Goal: Task Accomplishment & Management: Manage account settings

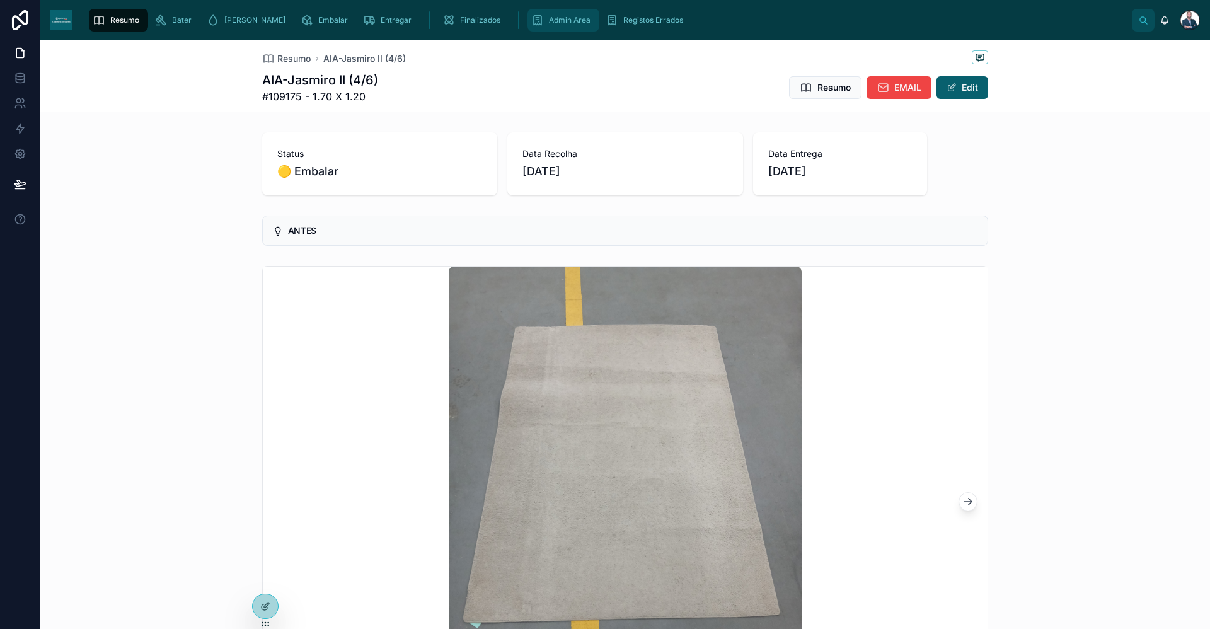
click at [549, 22] on span "Admin Area" at bounding box center [570, 20] width 42 height 10
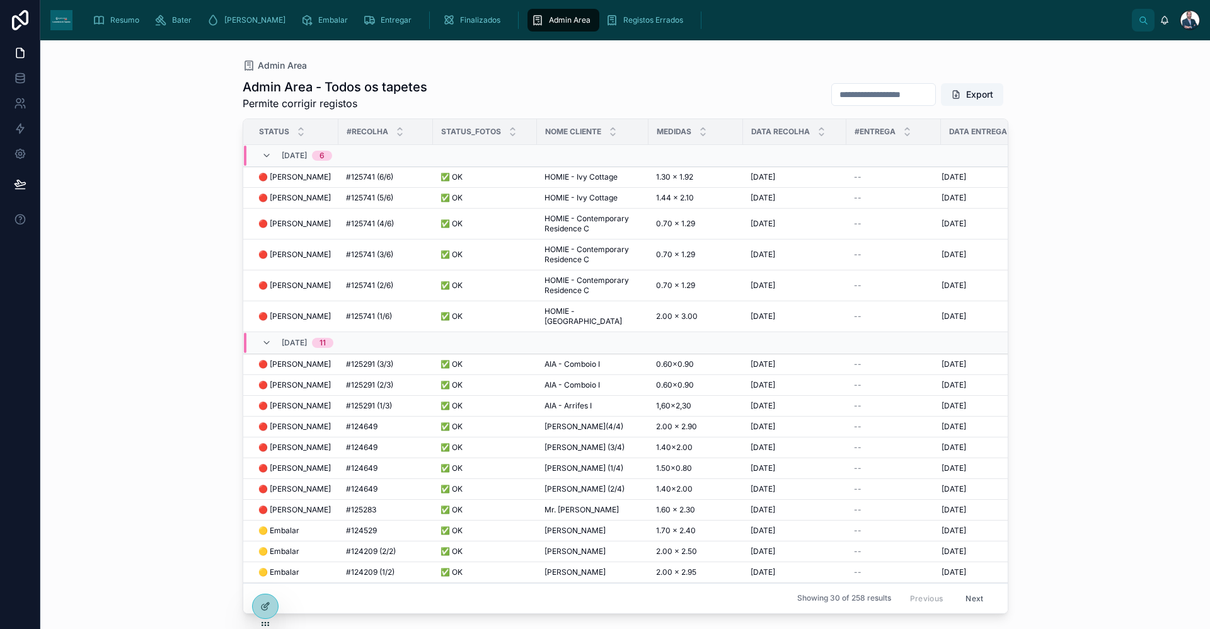
scroll to position [252, 0]
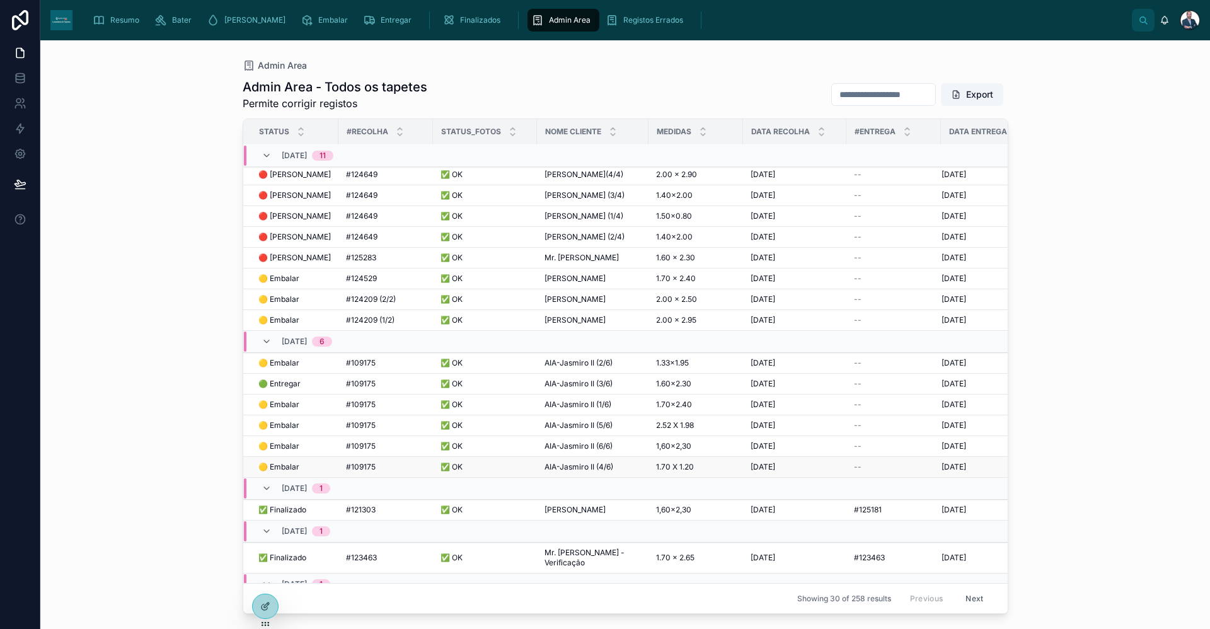
click at [618, 462] on div "AIA-Jasmiro II (4/6) AIA-Jasmiro II (4/6)" at bounding box center [593, 467] width 96 height 10
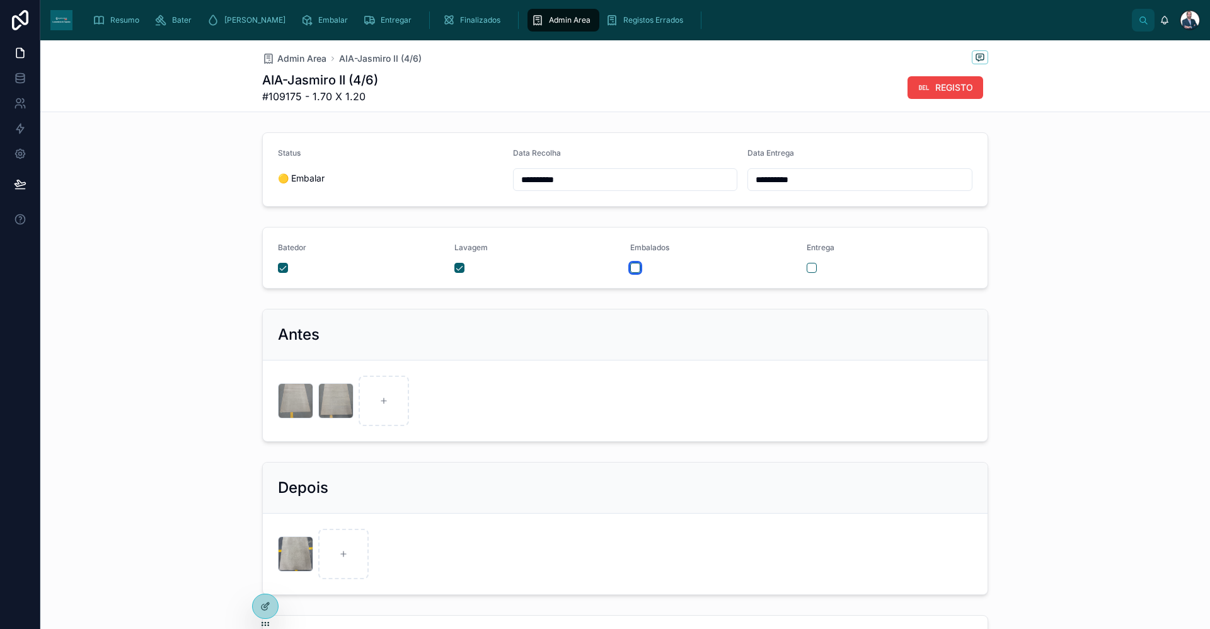
click at [633, 269] on button "button" at bounding box center [635, 268] width 10 height 10
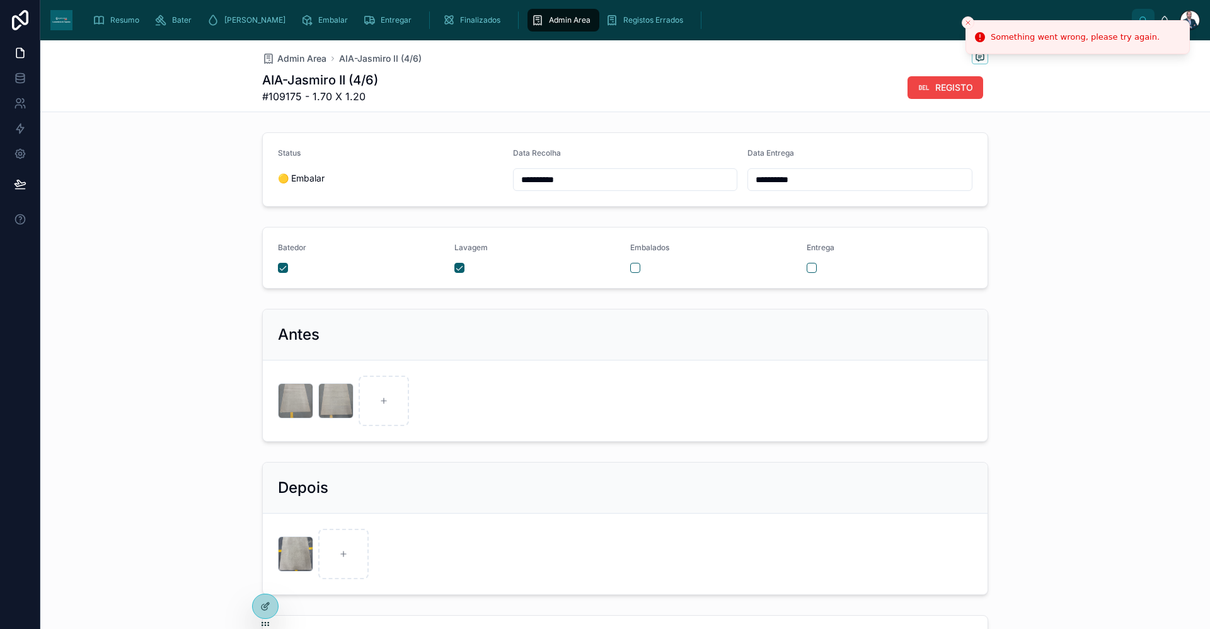
click at [964, 20] on button "Close toast" at bounding box center [968, 22] width 13 height 13
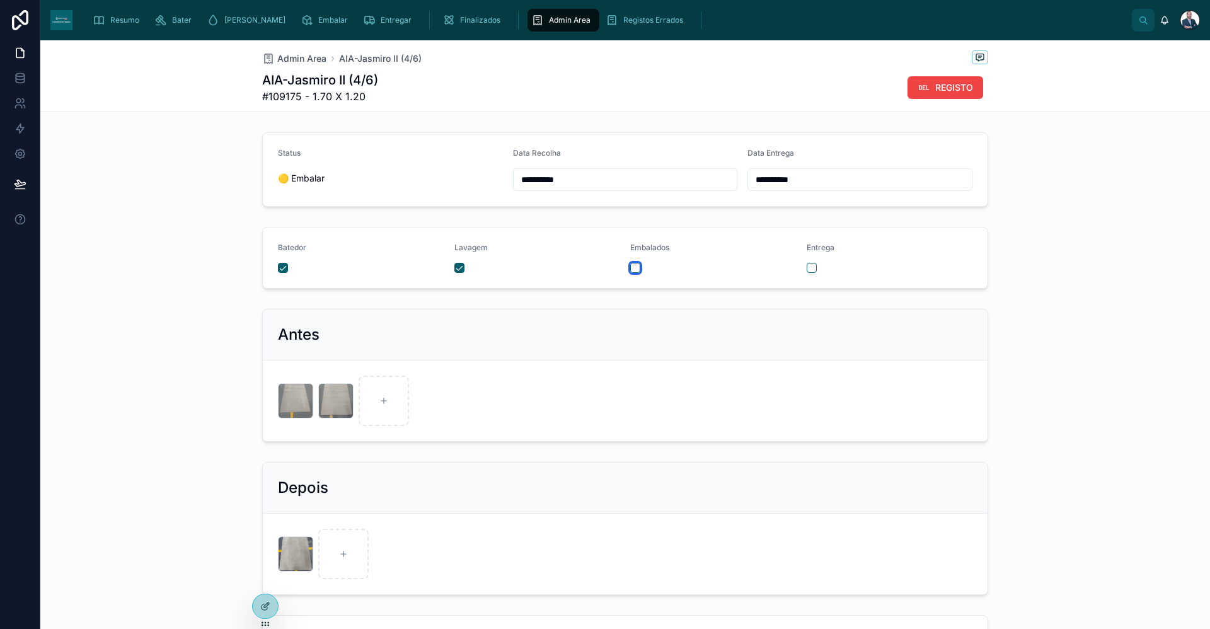
click at [630, 267] on button "button" at bounding box center [635, 268] width 10 height 10
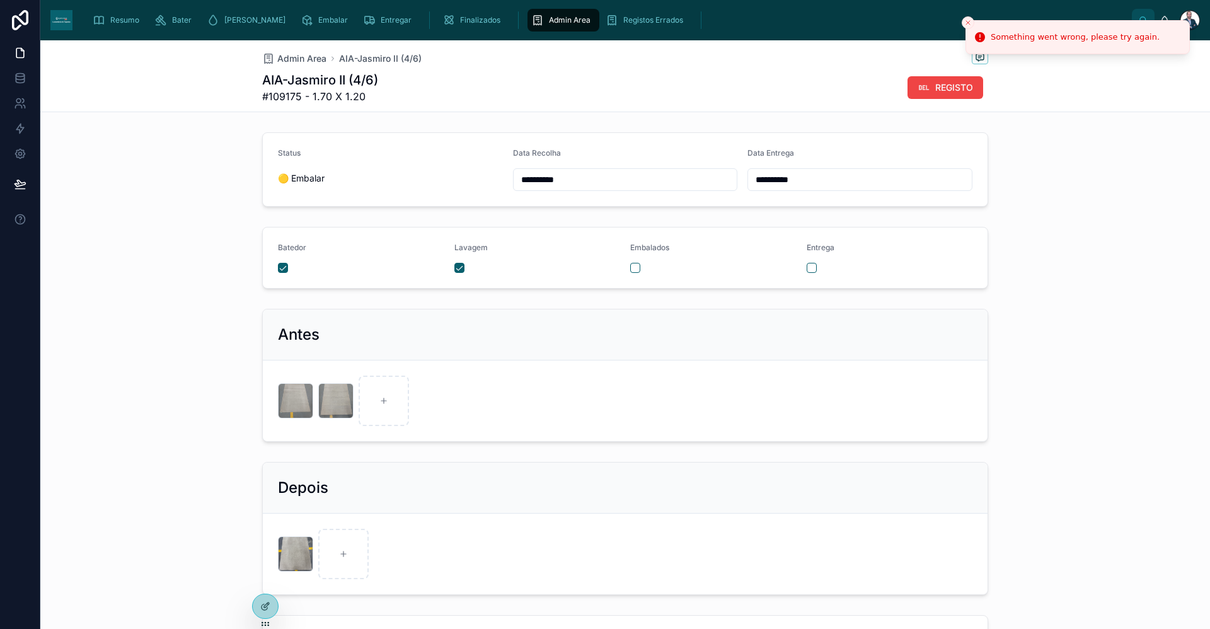
click at [1047, 33] on div "Something went wrong, please try again." at bounding box center [1075, 37] width 169 height 13
click at [966, 21] on line "Close toast" at bounding box center [968, 23] width 4 height 4
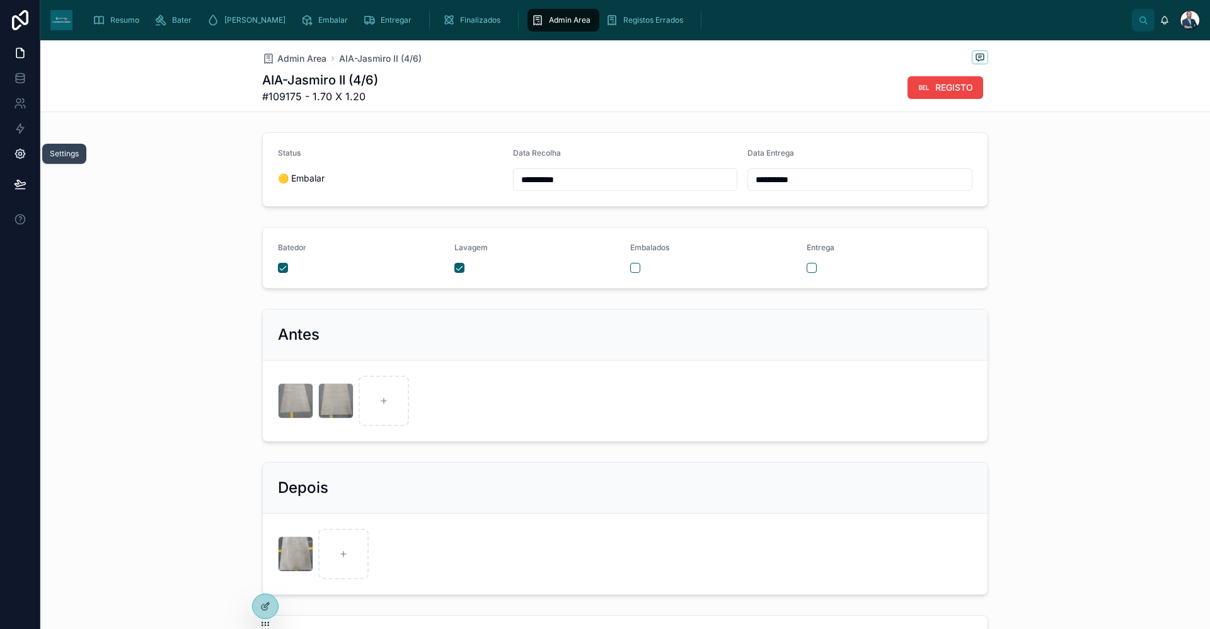
click at [22, 156] on icon at bounding box center [20, 153] width 13 height 13
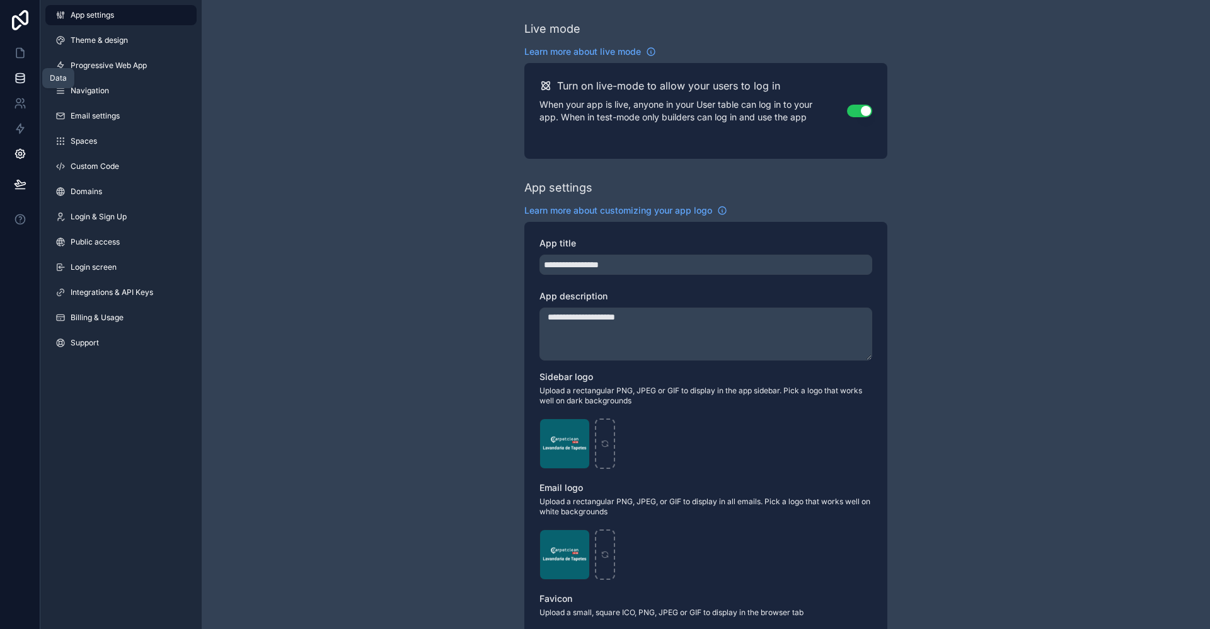
click at [20, 81] on icon at bounding box center [20, 78] width 13 height 13
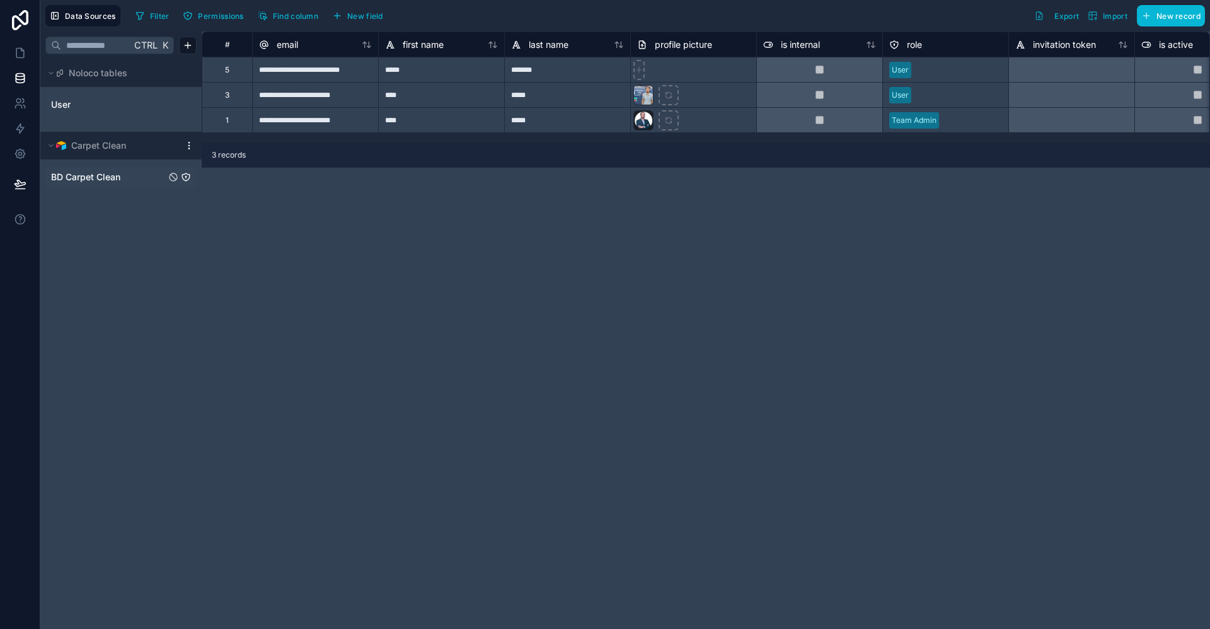
click at [112, 180] on span "BD Carpet Clean" at bounding box center [85, 177] width 69 height 13
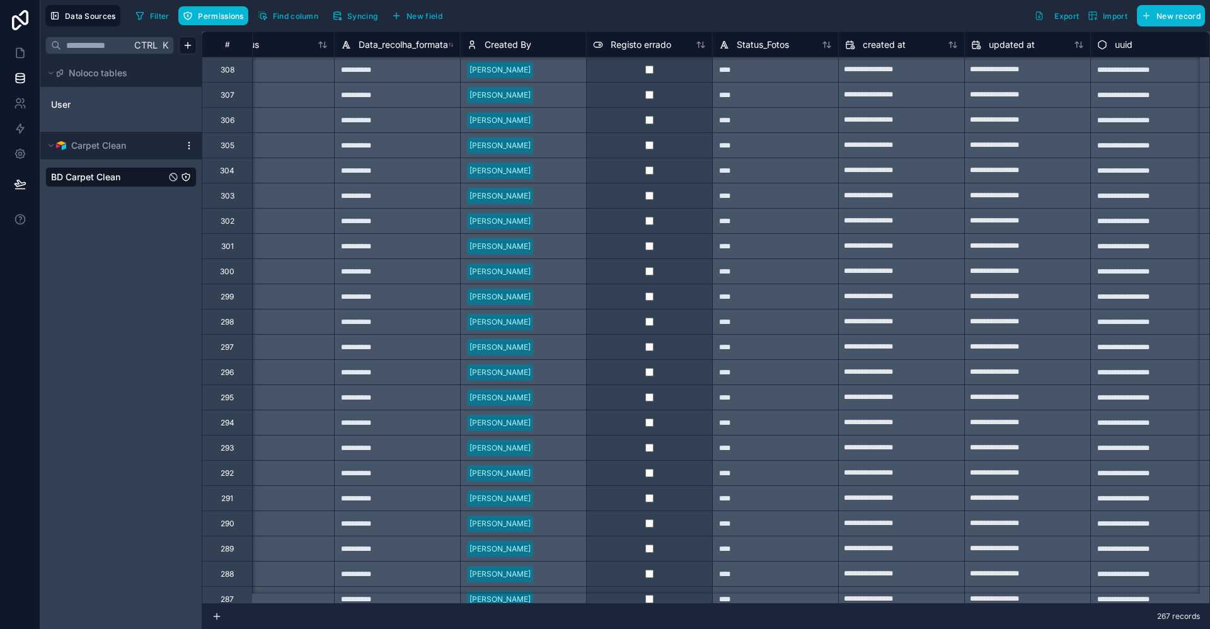
scroll to position [630, 1825]
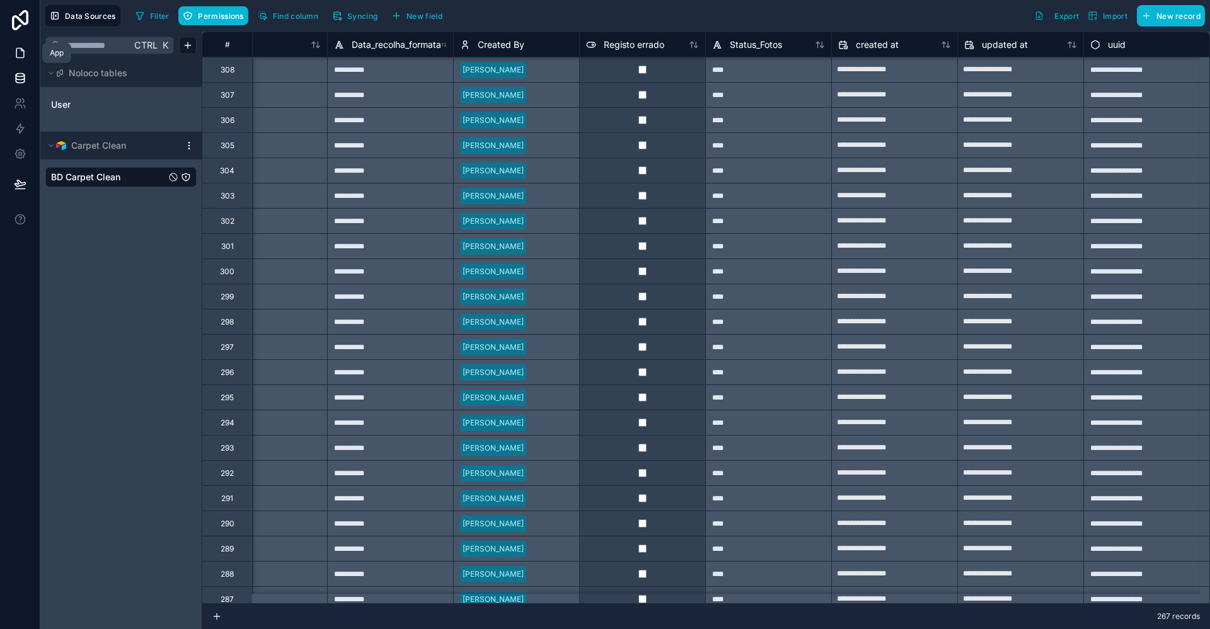
click at [19, 47] on icon at bounding box center [20, 53] width 13 height 13
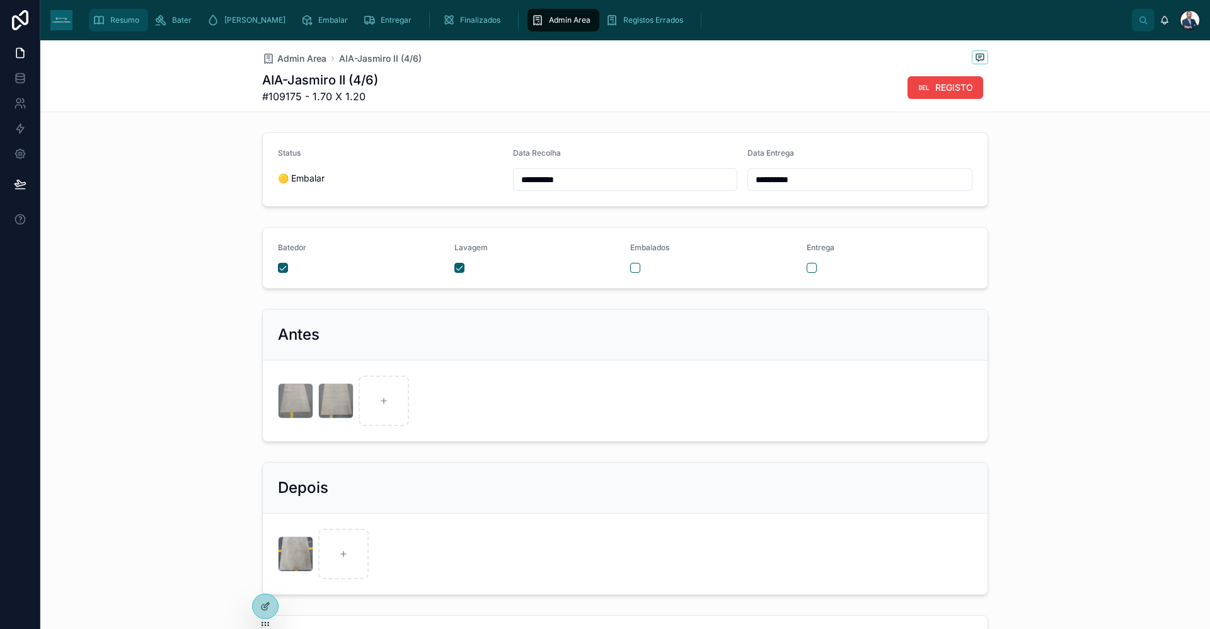
click at [115, 23] on span "Resumo" at bounding box center [124, 20] width 29 height 10
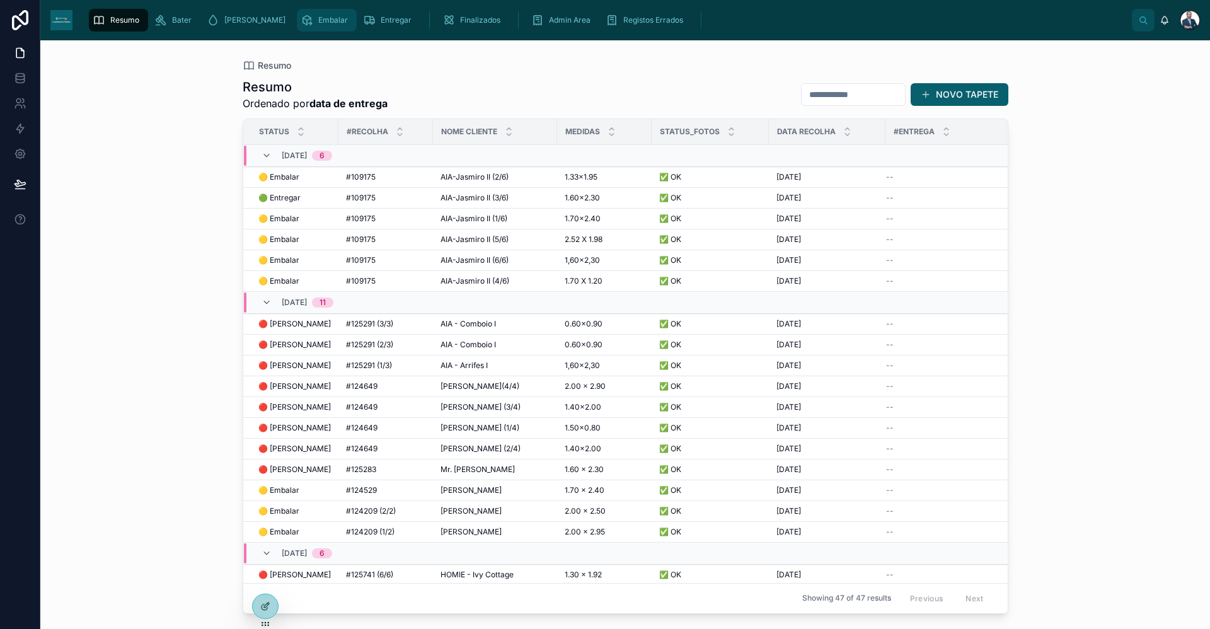
click at [301, 20] on div "Embalar" at bounding box center [327, 20] width 52 height 20
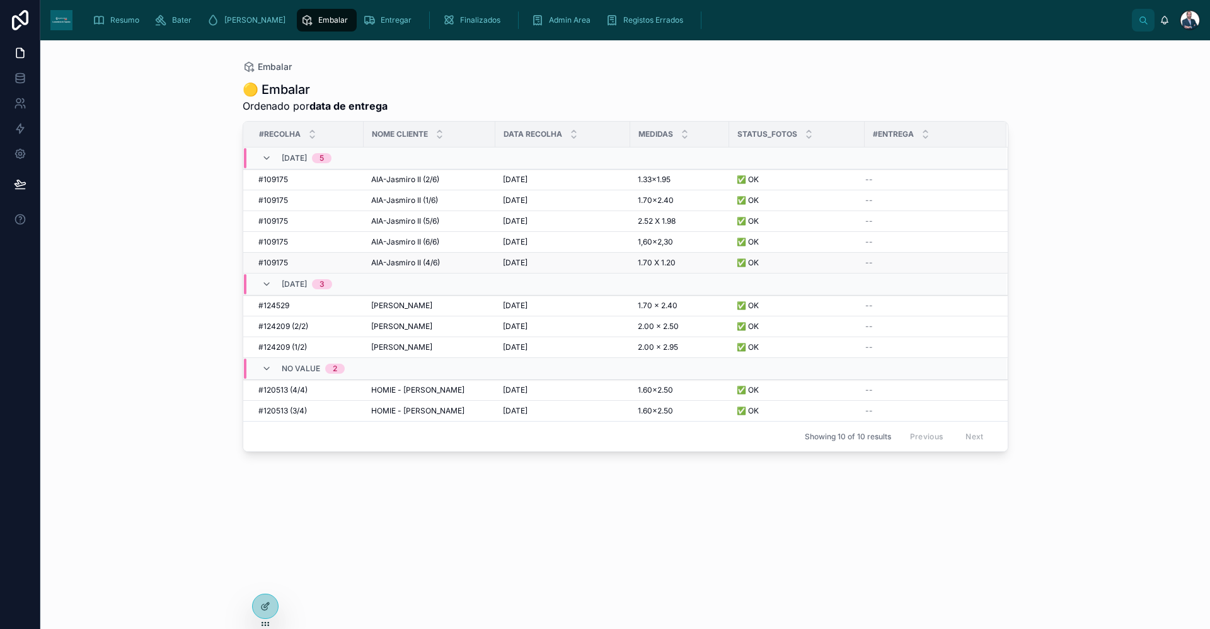
click at [441, 264] on div "AIA-Jasmiro II (4/6) AIA-Jasmiro II (4/6)" at bounding box center [429, 263] width 117 height 10
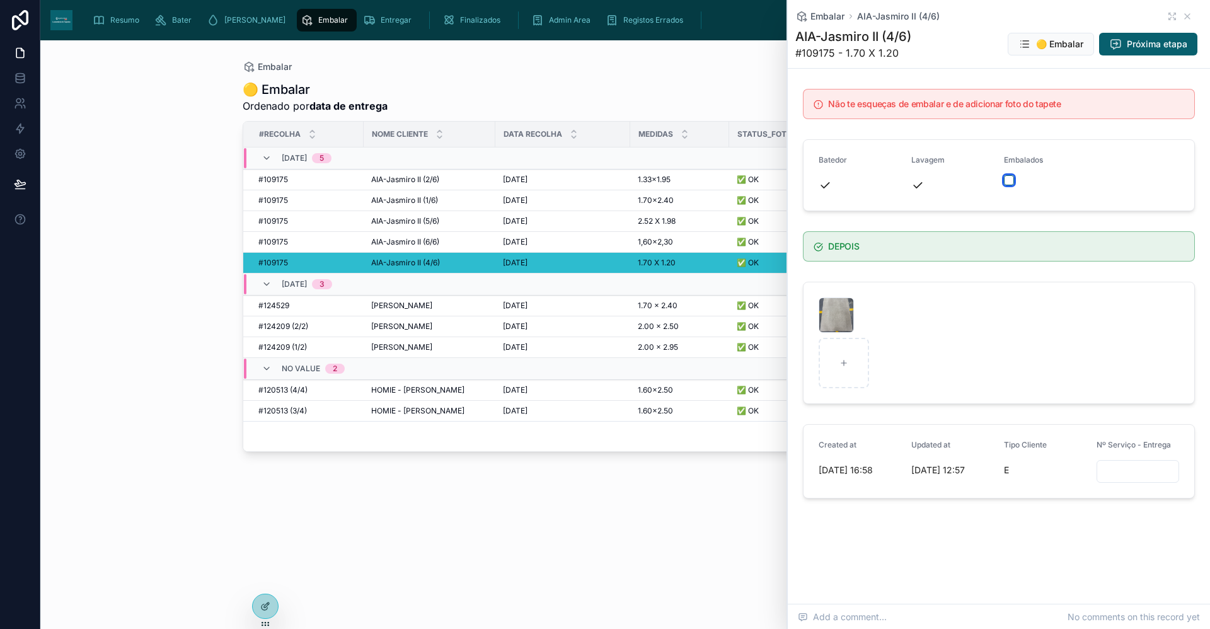
click at [1008, 185] on button "button" at bounding box center [1009, 180] width 10 height 10
click at [827, 113] on div "Não te esqueças de embalar e de adicionar foto do tapete" at bounding box center [999, 104] width 392 height 30
click at [1093, 30] on li "Something went wrong, please try again." at bounding box center [1078, 37] width 224 height 34
click at [972, 20] on button "Close toast" at bounding box center [968, 22] width 13 height 13
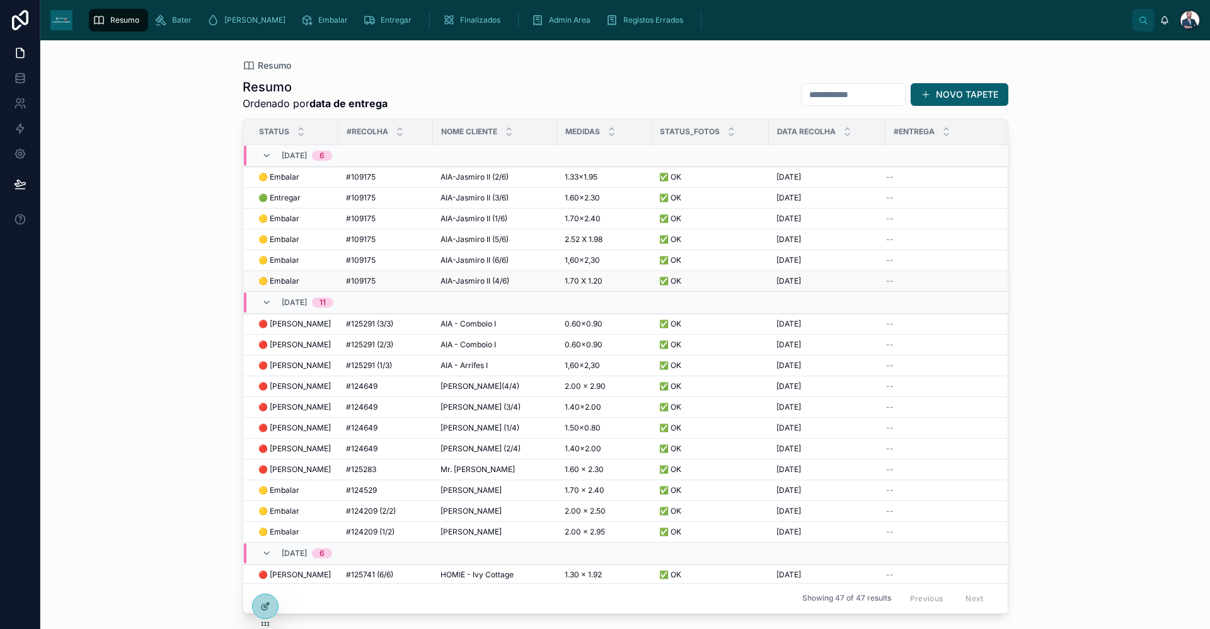
click at [503, 282] on span "AIA-Jasmiro II (4/6)" at bounding box center [475, 281] width 69 height 10
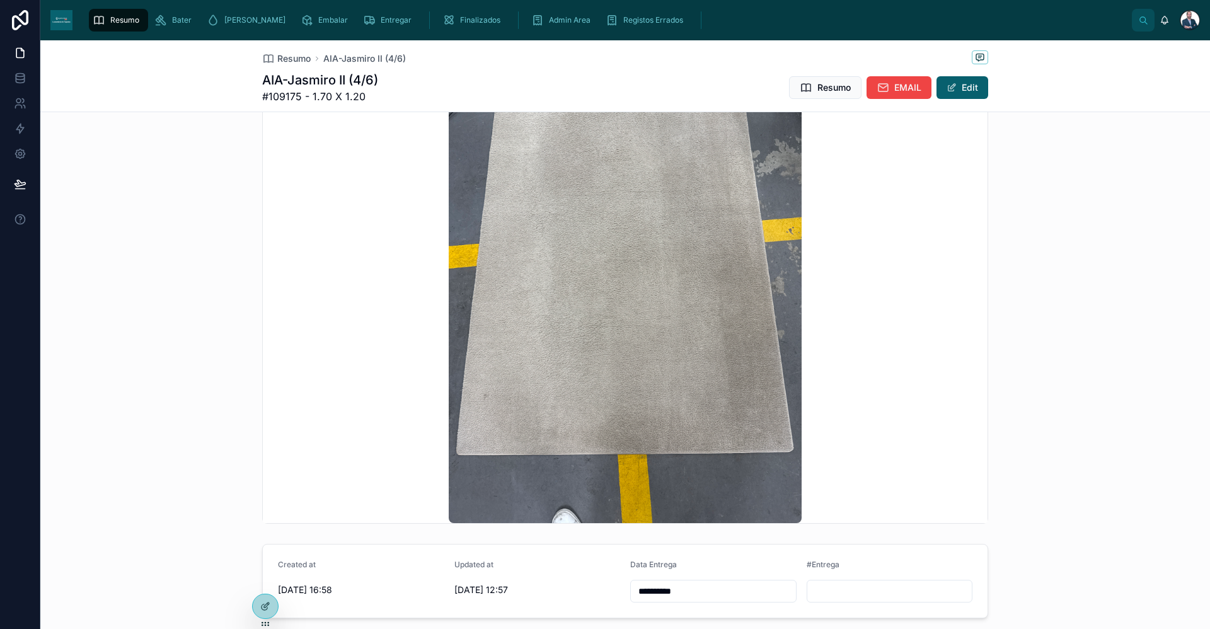
scroll to position [964, 0]
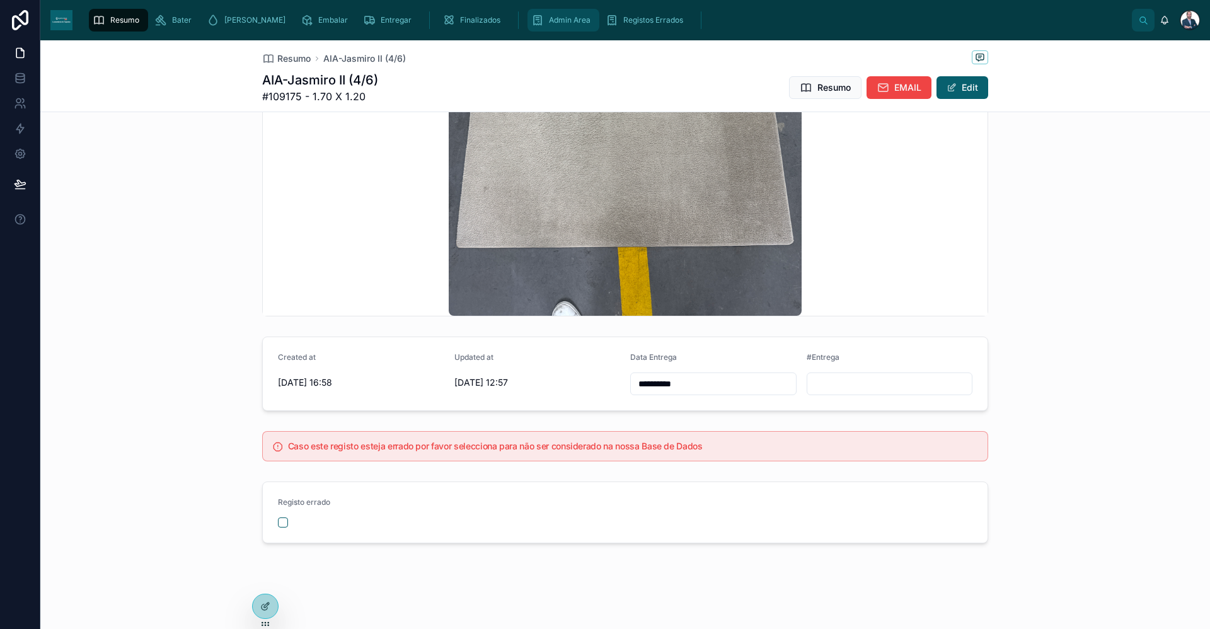
click at [549, 21] on span "Admin Area" at bounding box center [570, 20] width 42 height 10
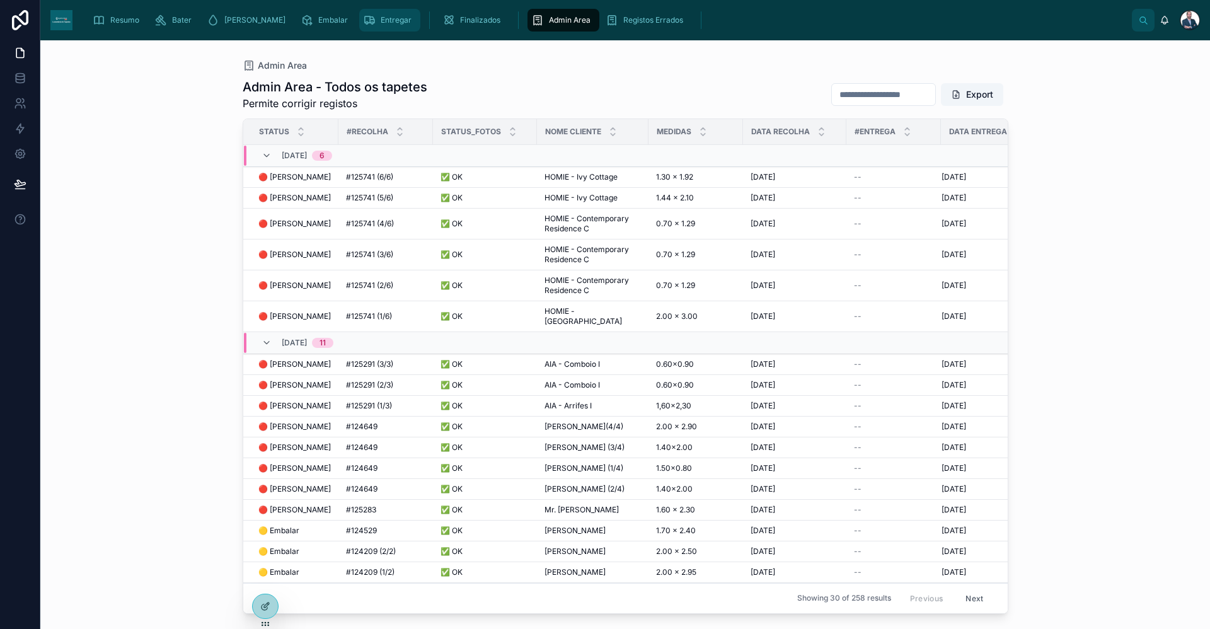
click at [363, 13] on div "Entregar" at bounding box center [390, 20] width 54 height 20
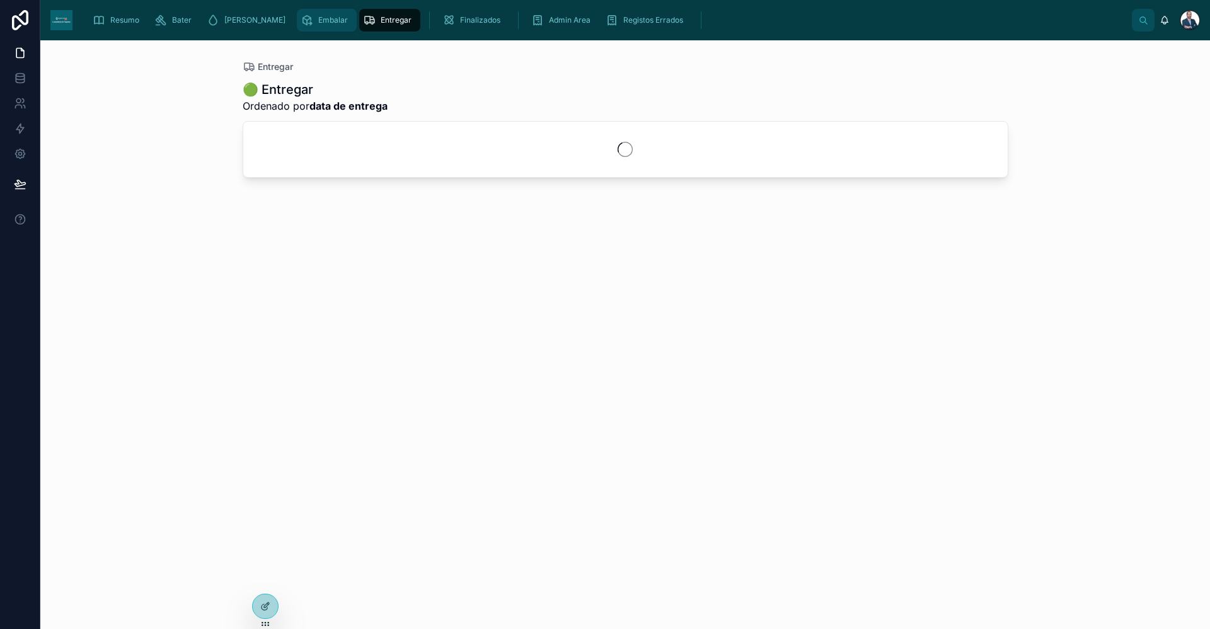
click at [318, 21] on span "Embalar" at bounding box center [333, 20] width 30 height 10
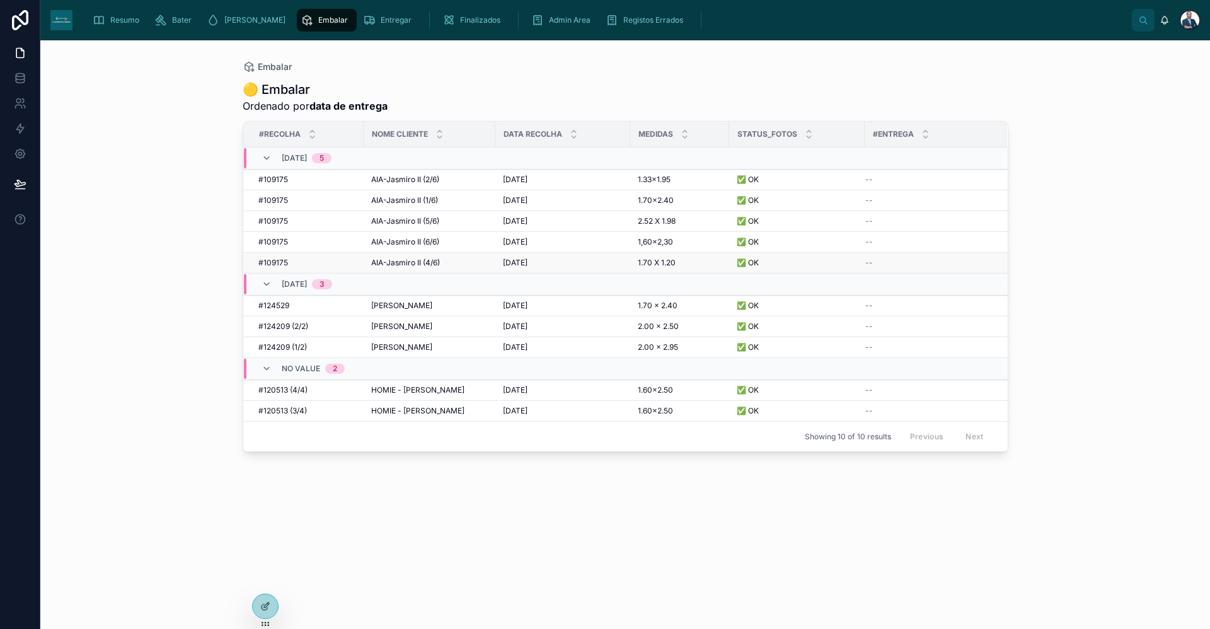
click at [323, 258] on div "#109175 #109175" at bounding box center [307, 263] width 98 height 10
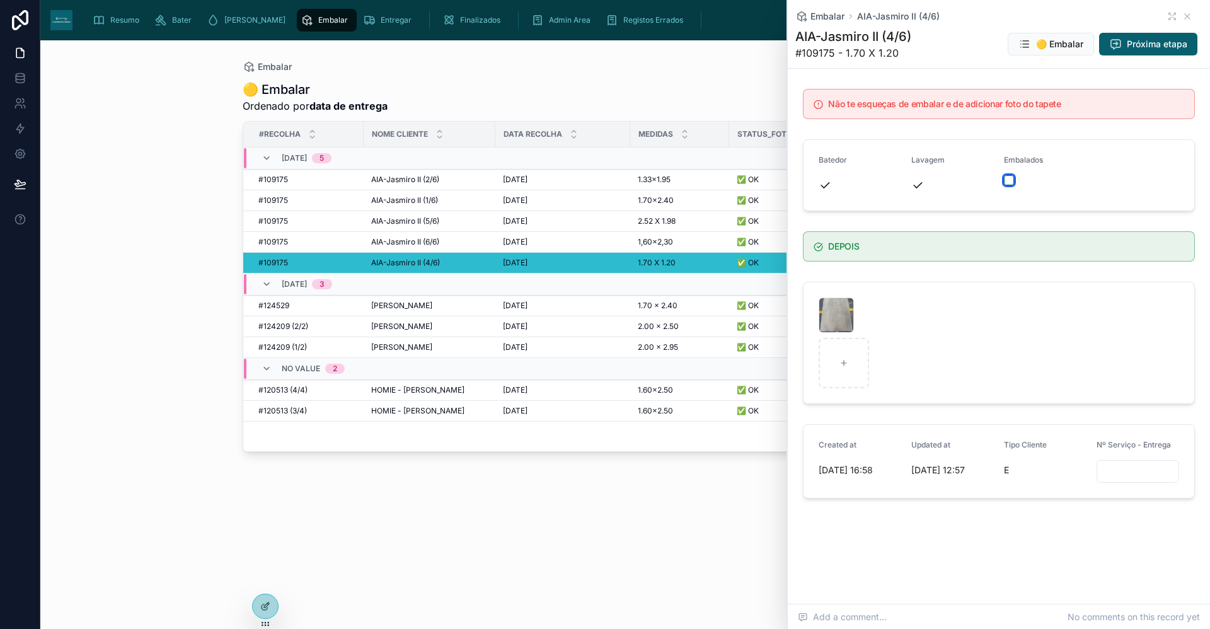
click at [1007, 183] on button "button" at bounding box center [1009, 180] width 10 height 10
click at [1014, 179] on div at bounding box center [1045, 180] width 83 height 10
click at [1006, 181] on button "button" at bounding box center [1009, 180] width 10 height 10
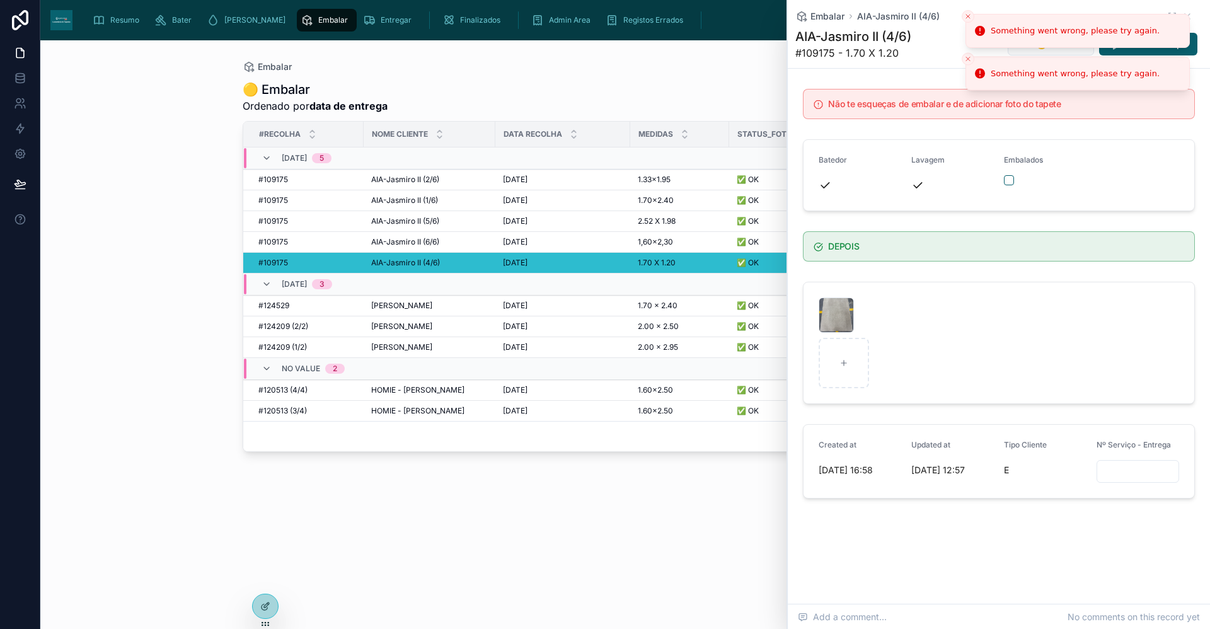
click at [970, 13] on icon "Close toast" at bounding box center [968, 17] width 8 height 8
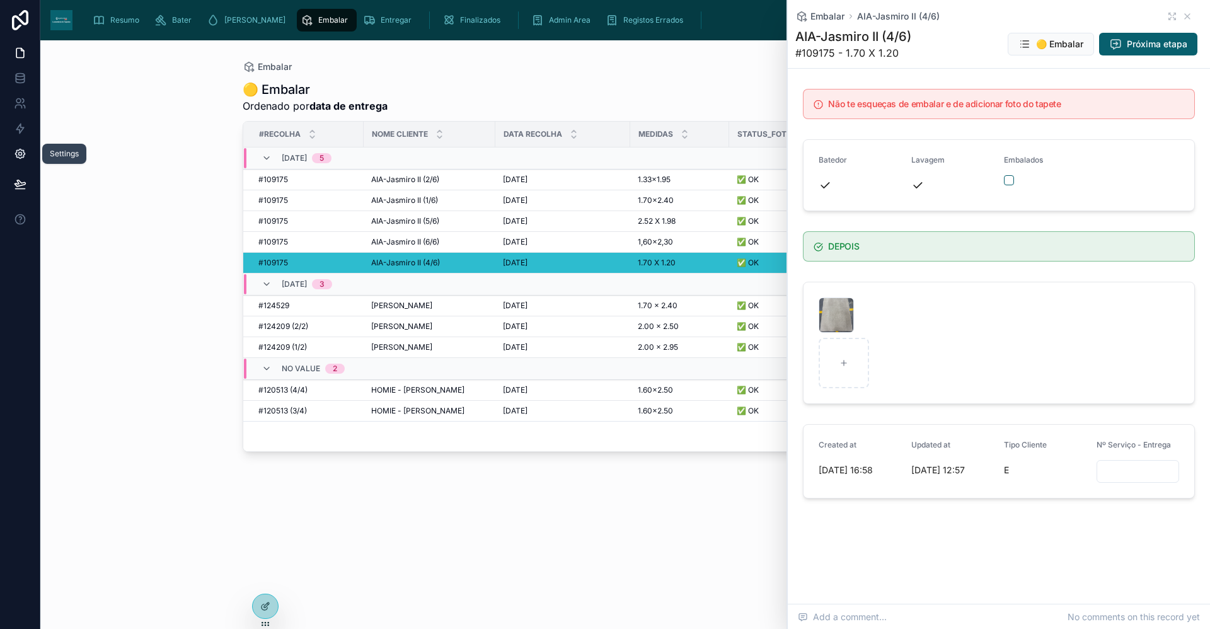
click at [25, 159] on icon at bounding box center [20, 153] width 13 height 13
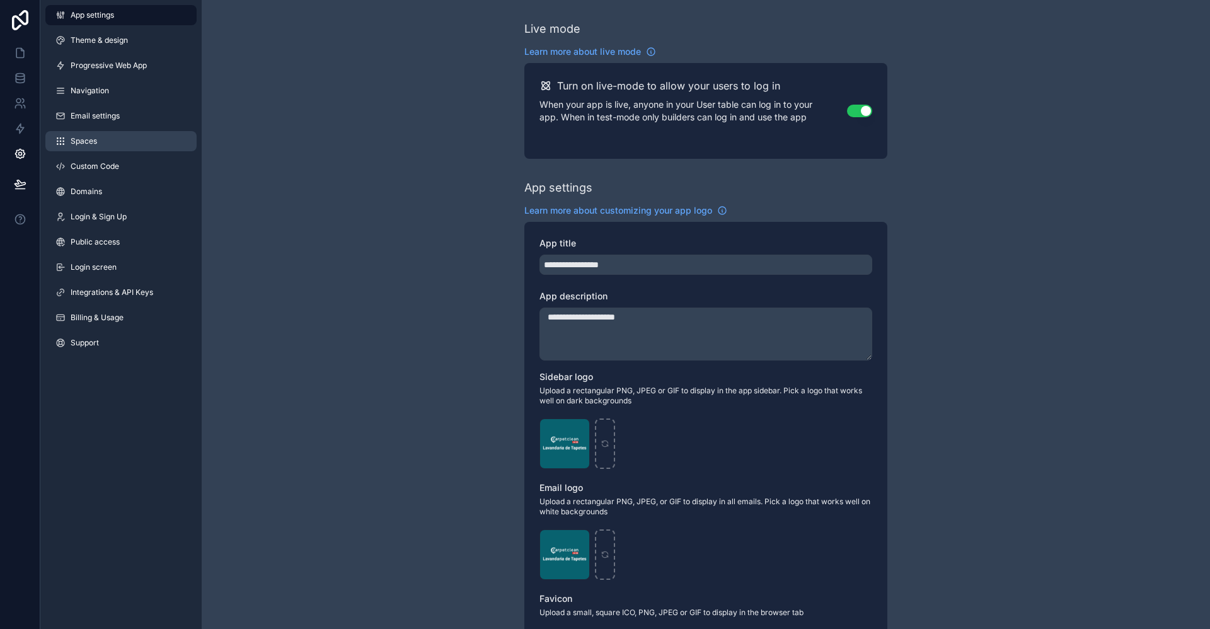
click at [110, 139] on link "Spaces" at bounding box center [120, 141] width 151 height 20
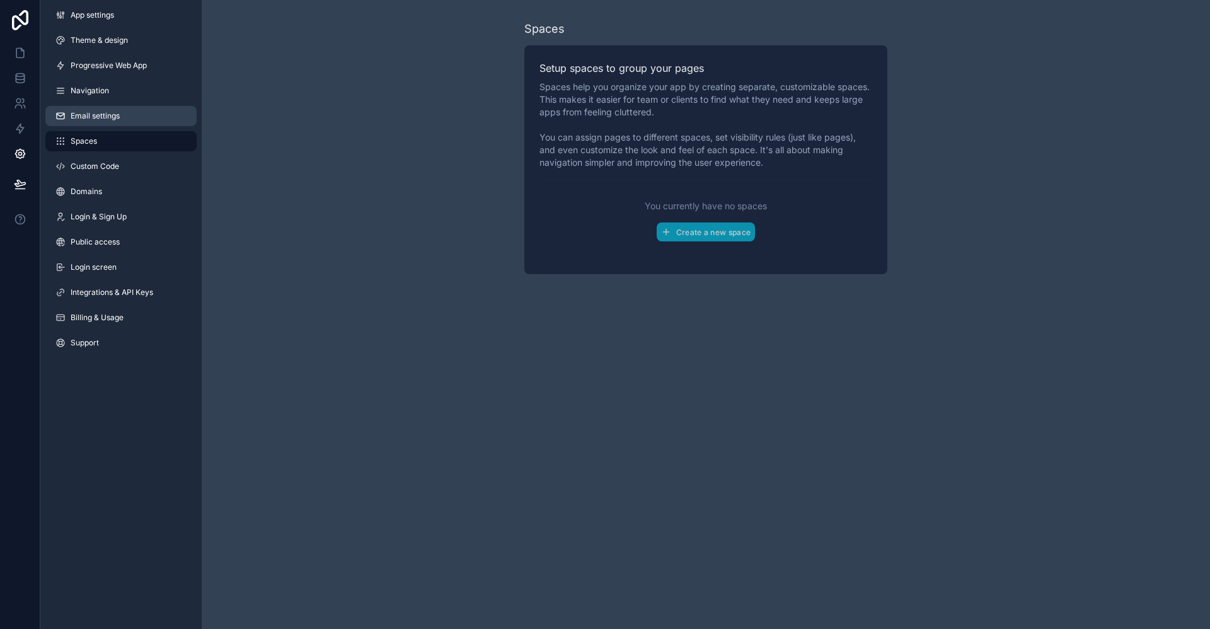
click at [134, 114] on link "Email settings" at bounding box center [120, 116] width 151 height 20
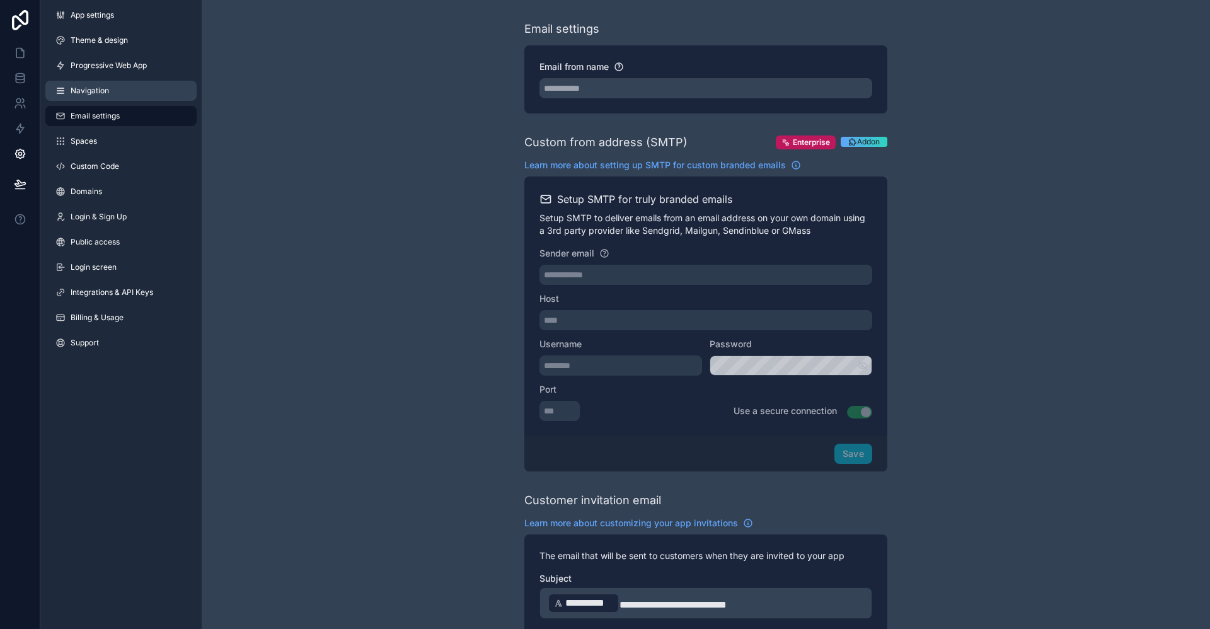
click at [124, 87] on link "Navigation" at bounding box center [120, 91] width 151 height 20
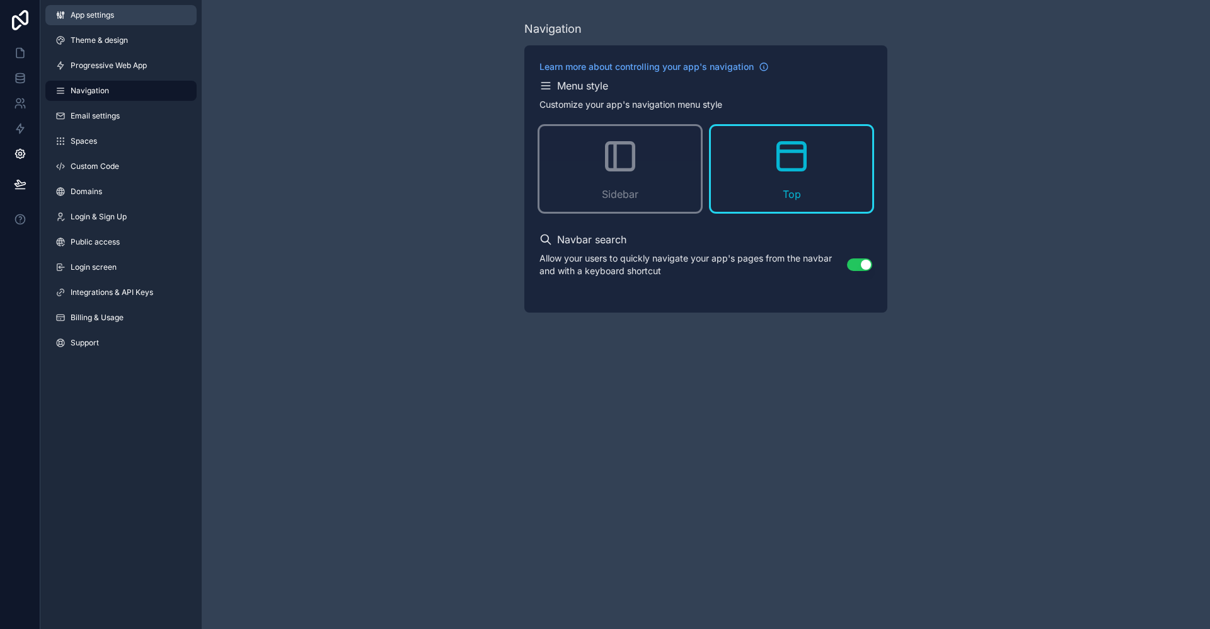
click at [120, 18] on link "App settings" at bounding box center [120, 15] width 151 height 20
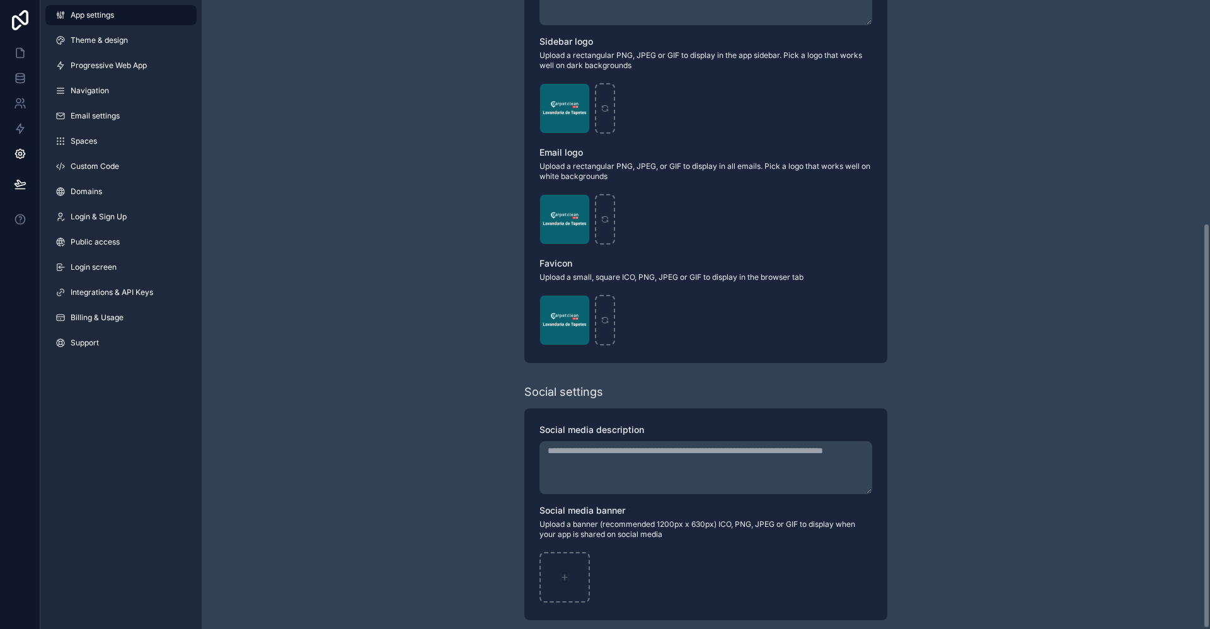
scroll to position [347, 0]
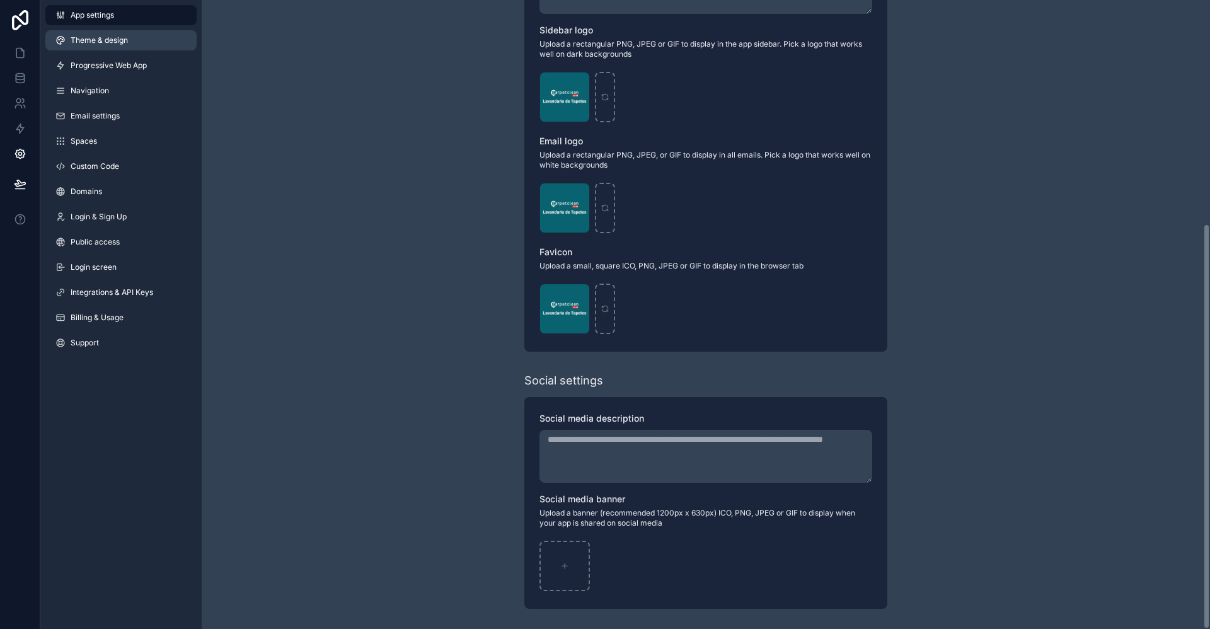
click at [94, 35] on span "Theme & design" at bounding box center [99, 40] width 57 height 10
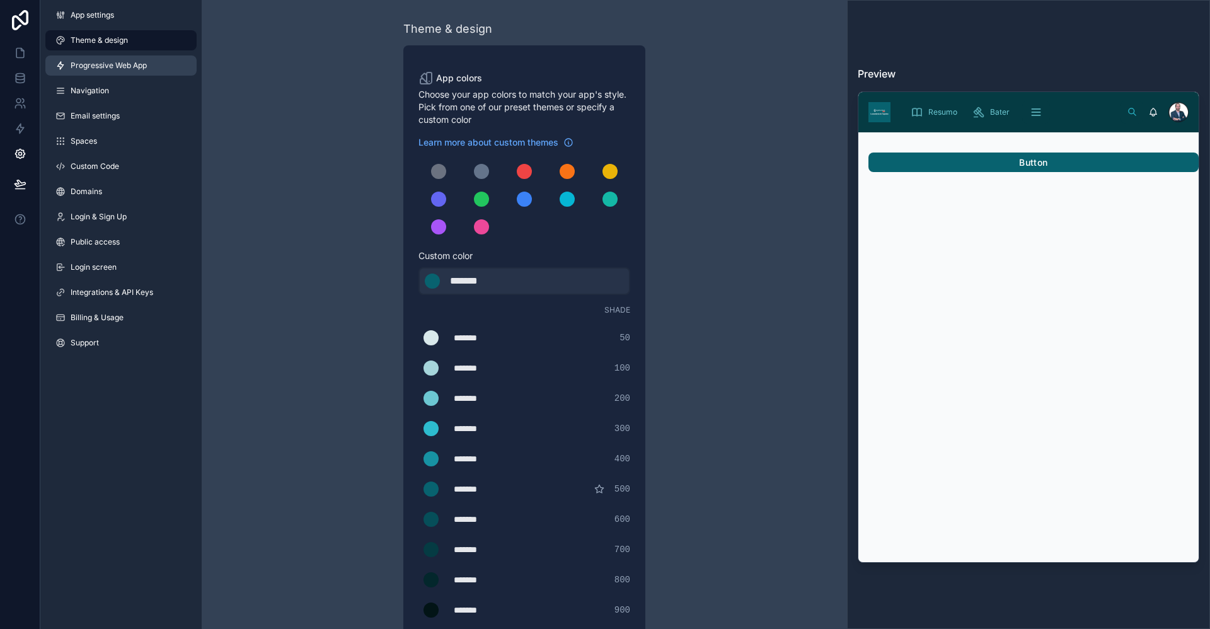
click at [116, 62] on span "Progressive Web App" at bounding box center [109, 66] width 76 height 10
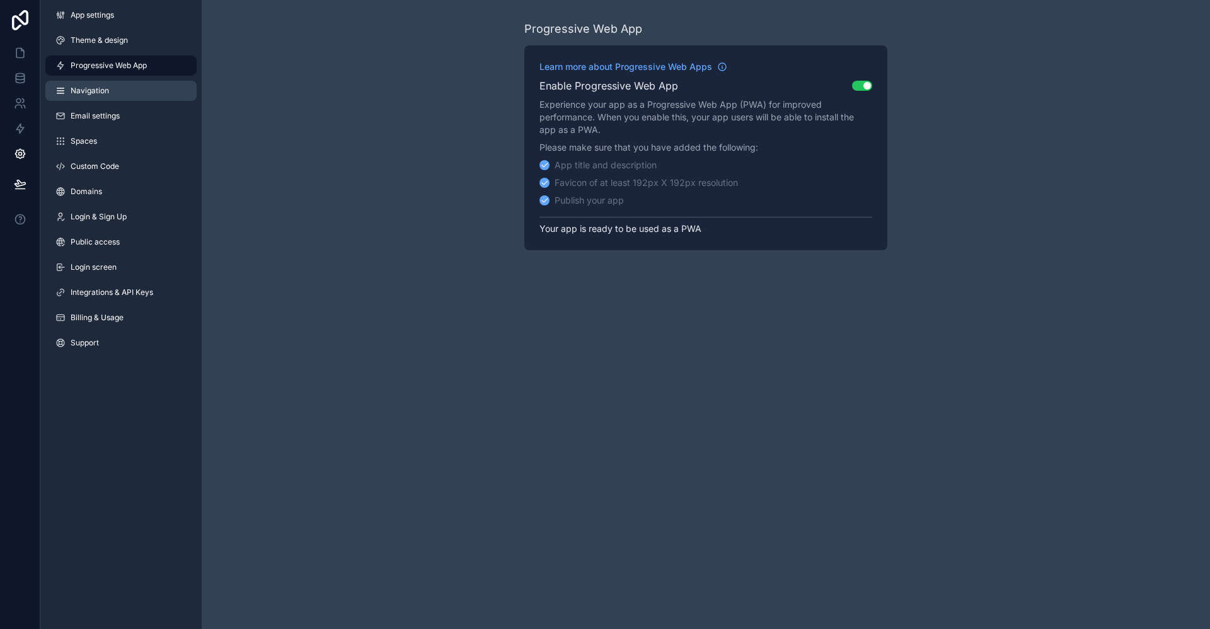
click at [118, 94] on link "Navigation" at bounding box center [120, 91] width 151 height 20
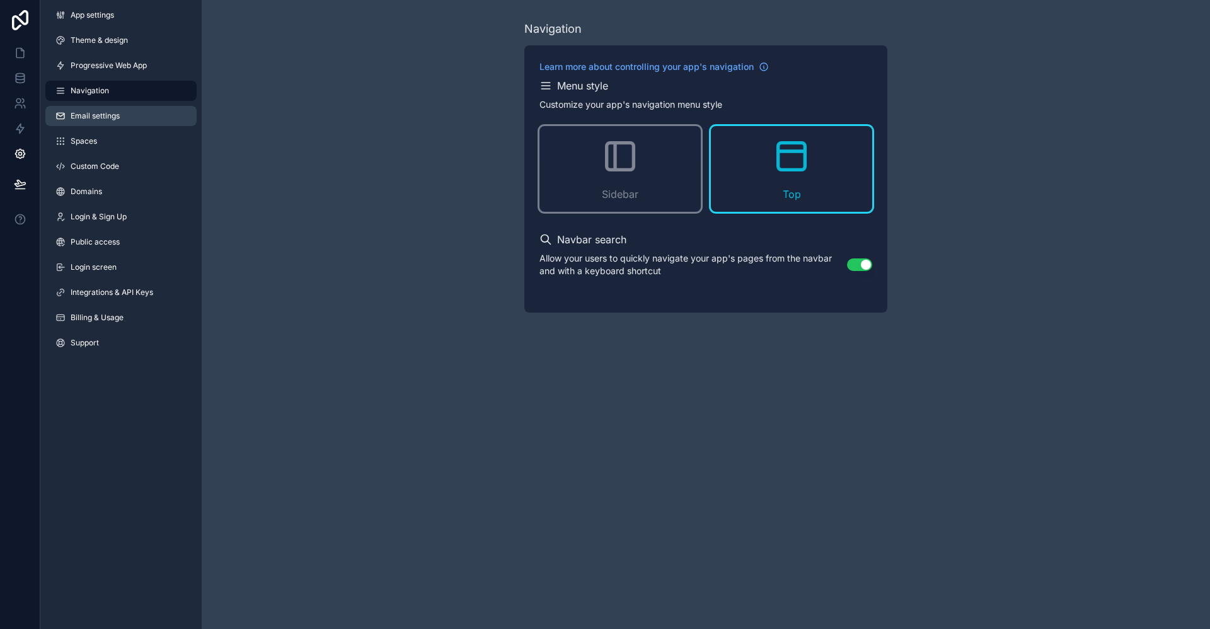
click at [118, 110] on link "Email settings" at bounding box center [120, 116] width 151 height 20
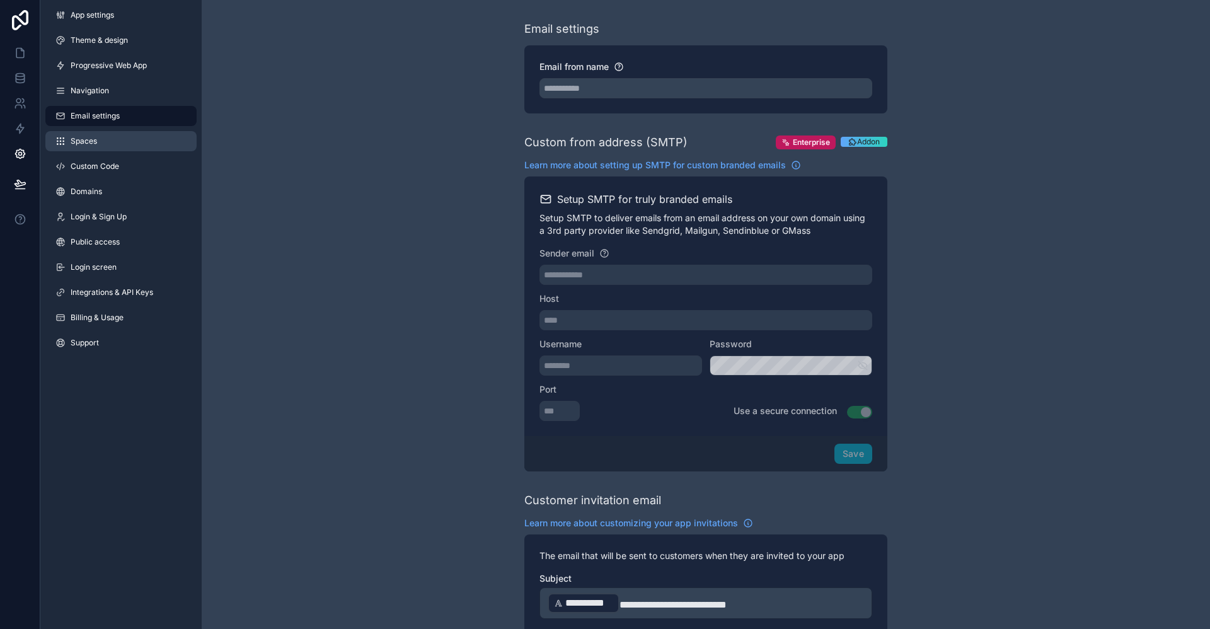
click at [119, 141] on link "Spaces" at bounding box center [120, 141] width 151 height 20
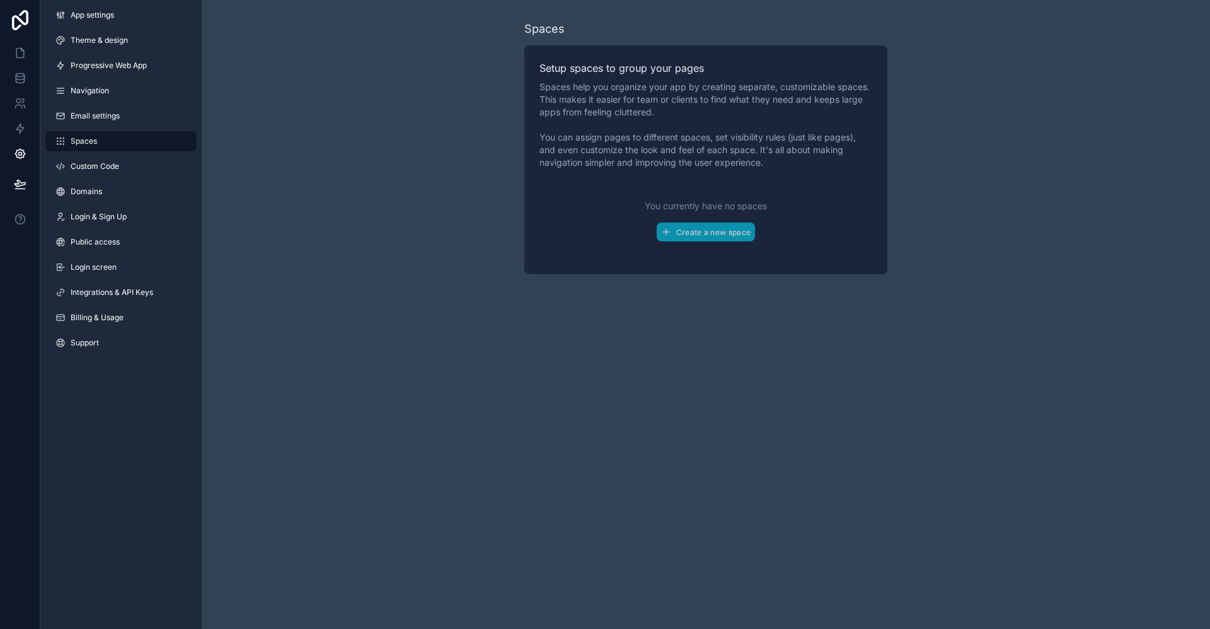
click at [116, 152] on div "App settings Theme & design Progressive Web App Navigation Email settings Space…" at bounding box center [120, 181] width 161 height 363
click at [118, 163] on span "Custom Code" at bounding box center [95, 166] width 49 height 10
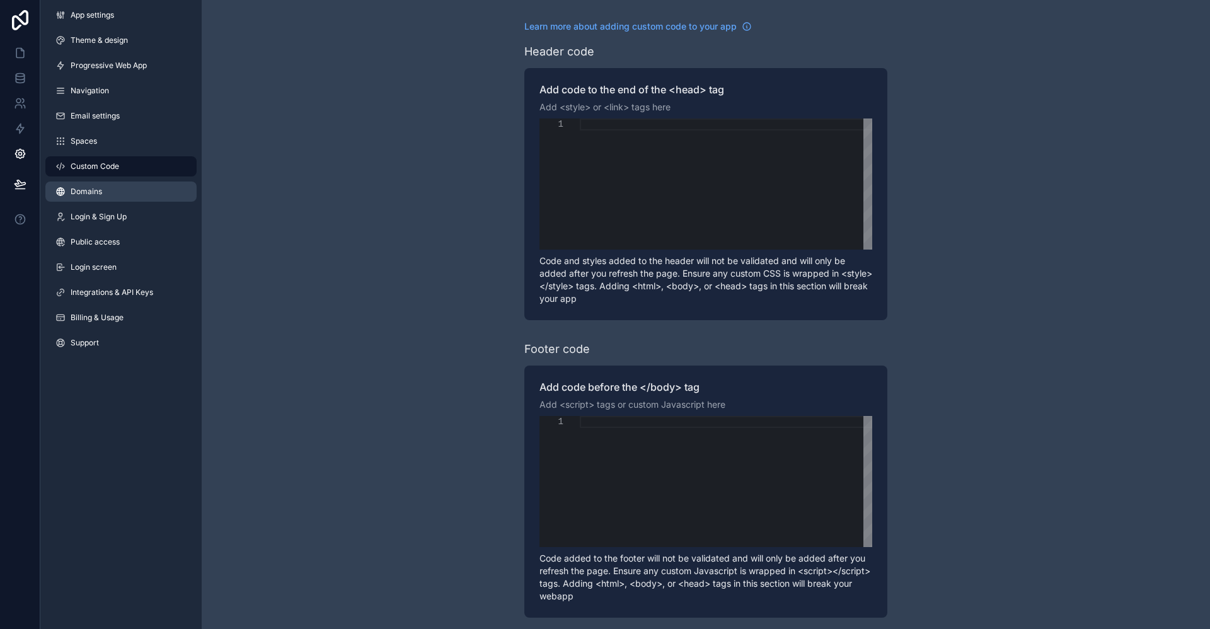
click at [120, 183] on link "Domains" at bounding box center [120, 192] width 151 height 20
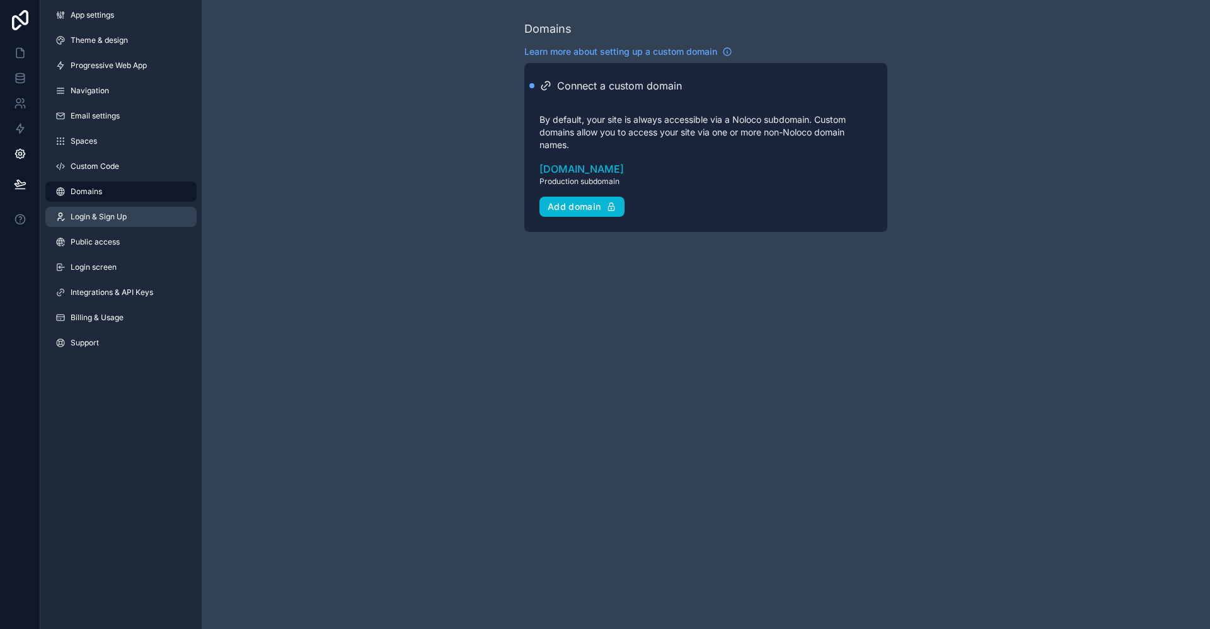
click at [125, 208] on link "Login & Sign Up" at bounding box center [120, 217] width 151 height 20
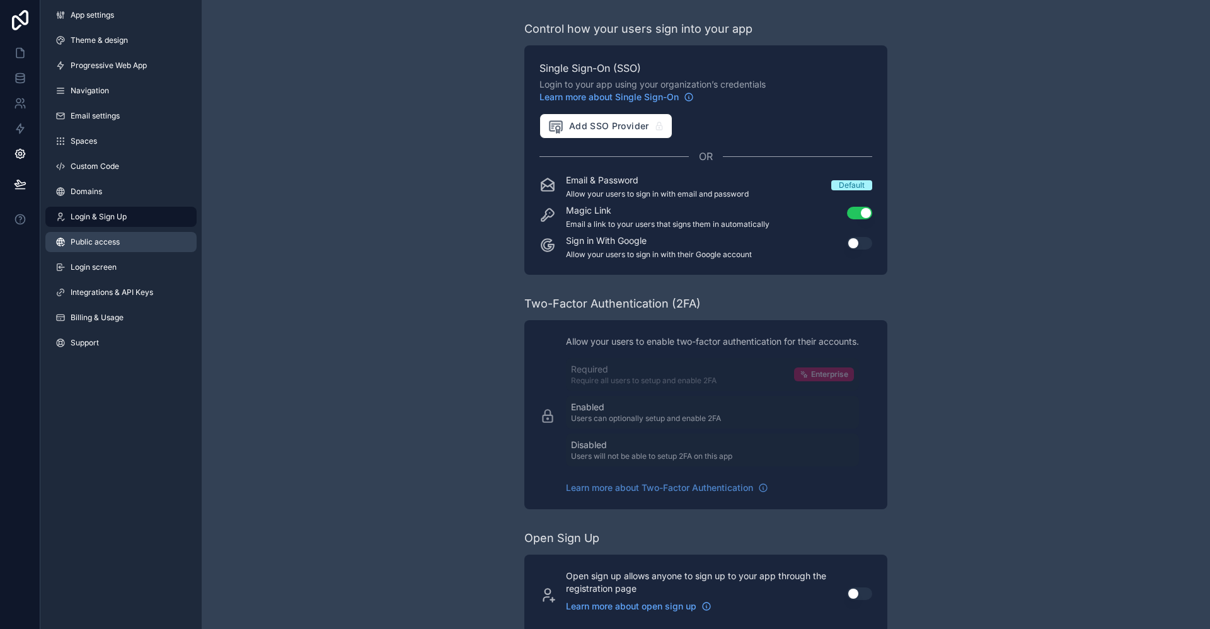
click at [132, 239] on link "Public access" at bounding box center [120, 242] width 151 height 20
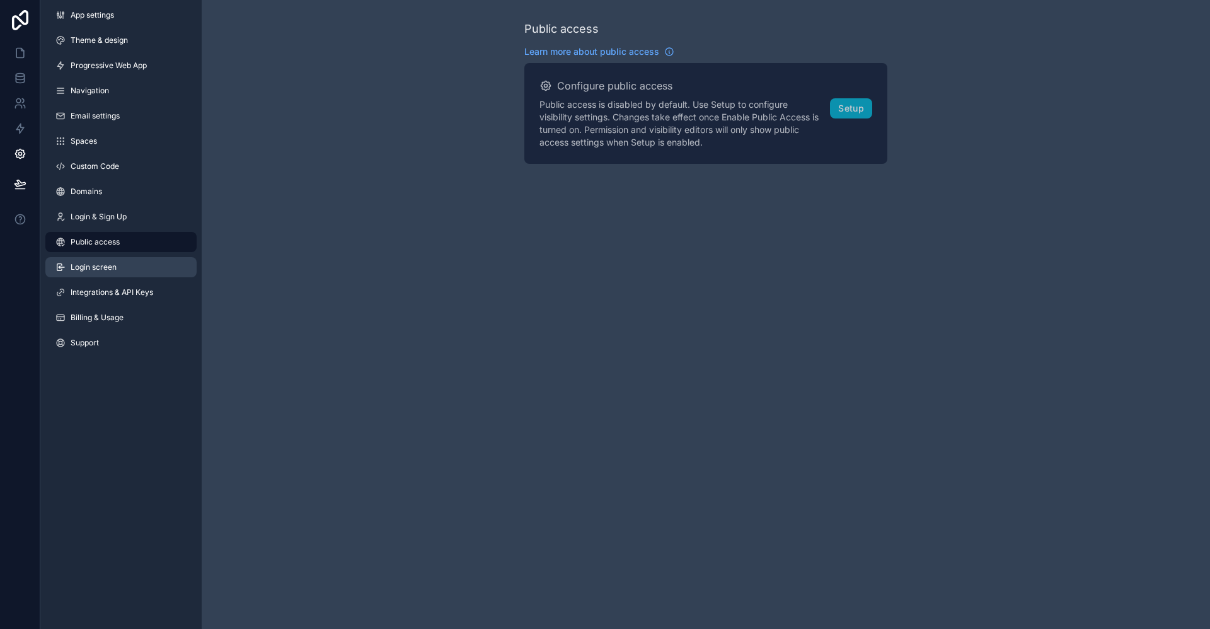
click at [132, 258] on link "Login screen" at bounding box center [120, 267] width 151 height 20
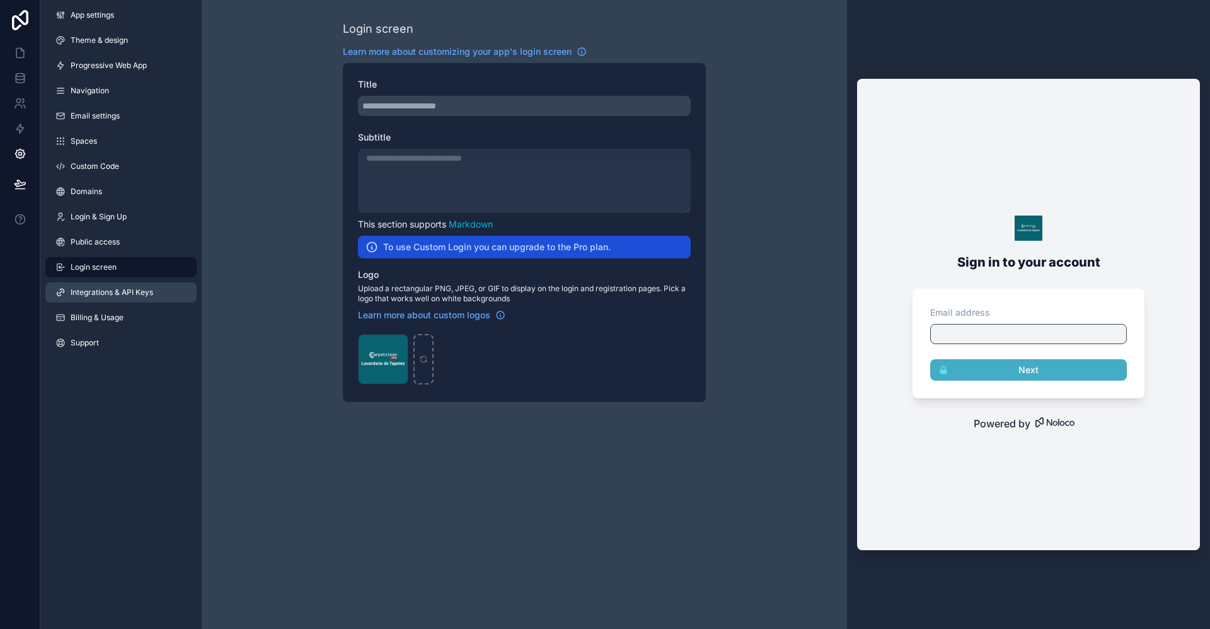
click at [139, 295] on span "Integrations & API Keys" at bounding box center [112, 292] width 83 height 10
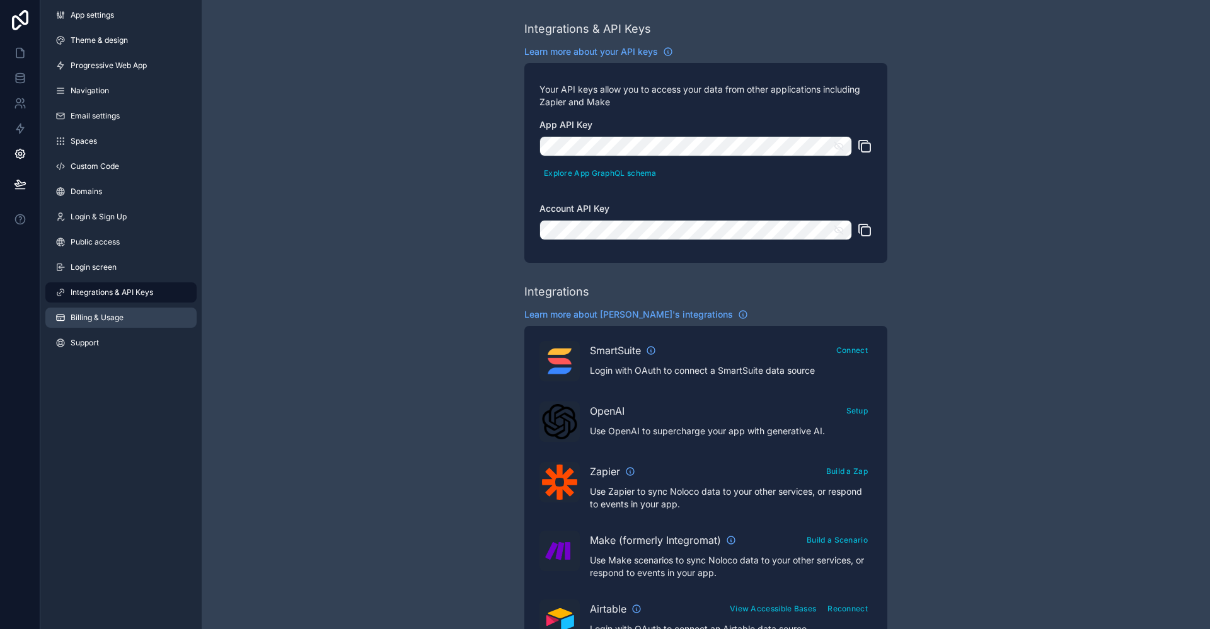
click at [139, 311] on link "Billing & Usage" at bounding box center [120, 318] width 151 height 20
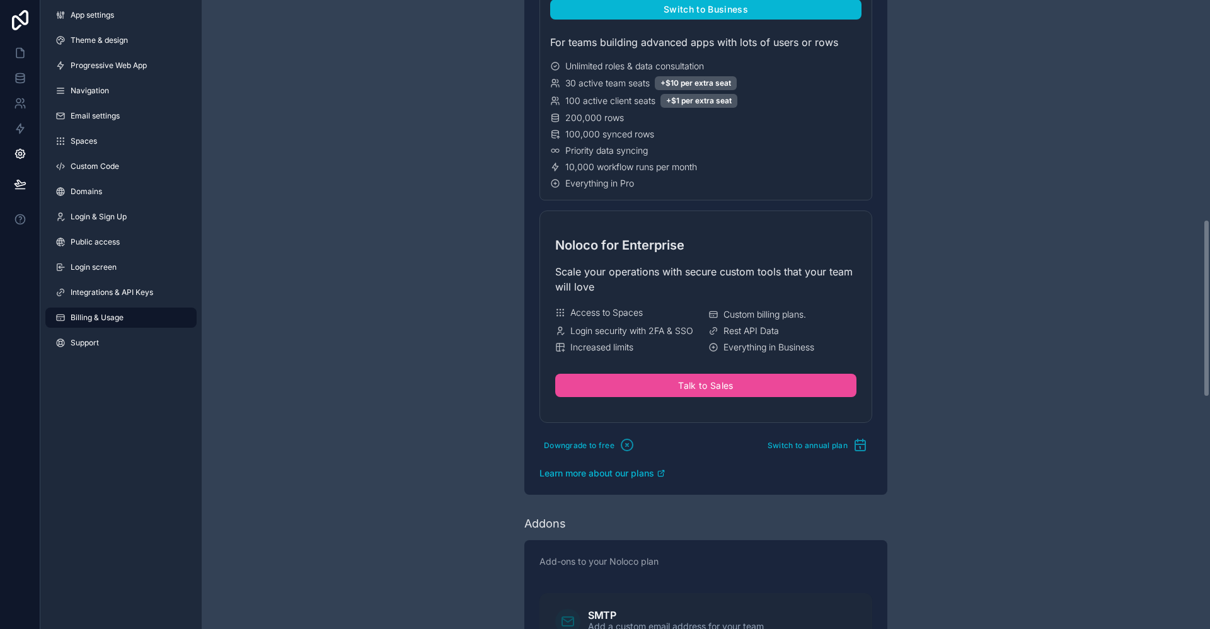
scroll to position [1008, 0]
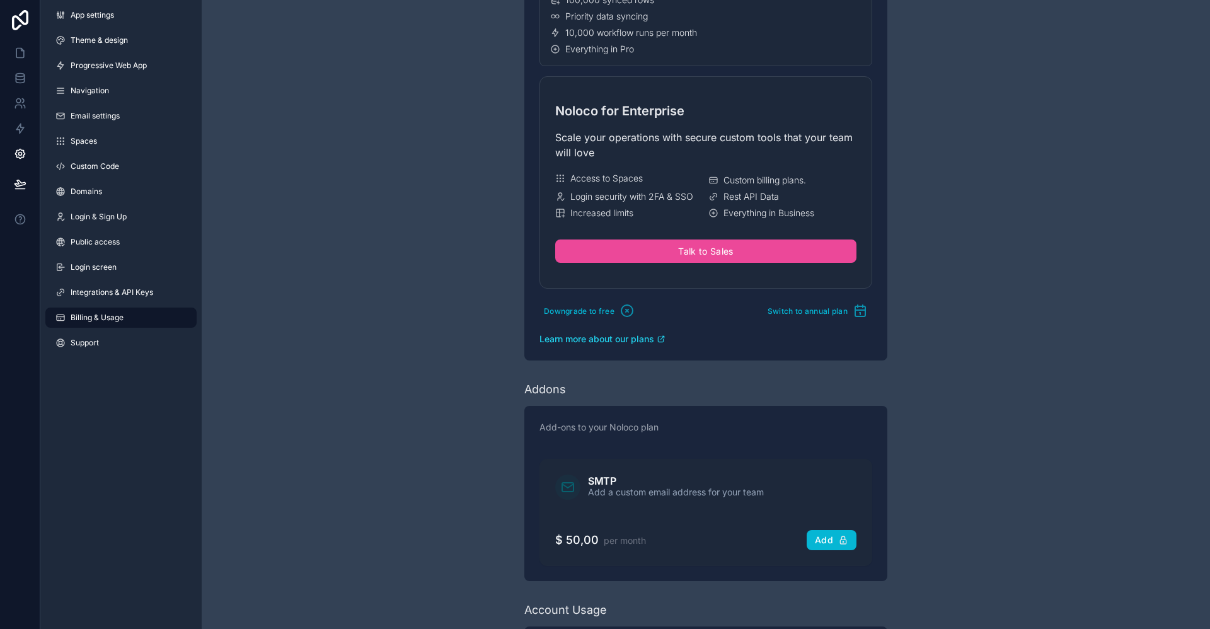
click at [633, 337] on span "Learn more about our plans" at bounding box center [597, 339] width 115 height 13
click at [28, 49] on link at bounding box center [20, 52] width 40 height 25
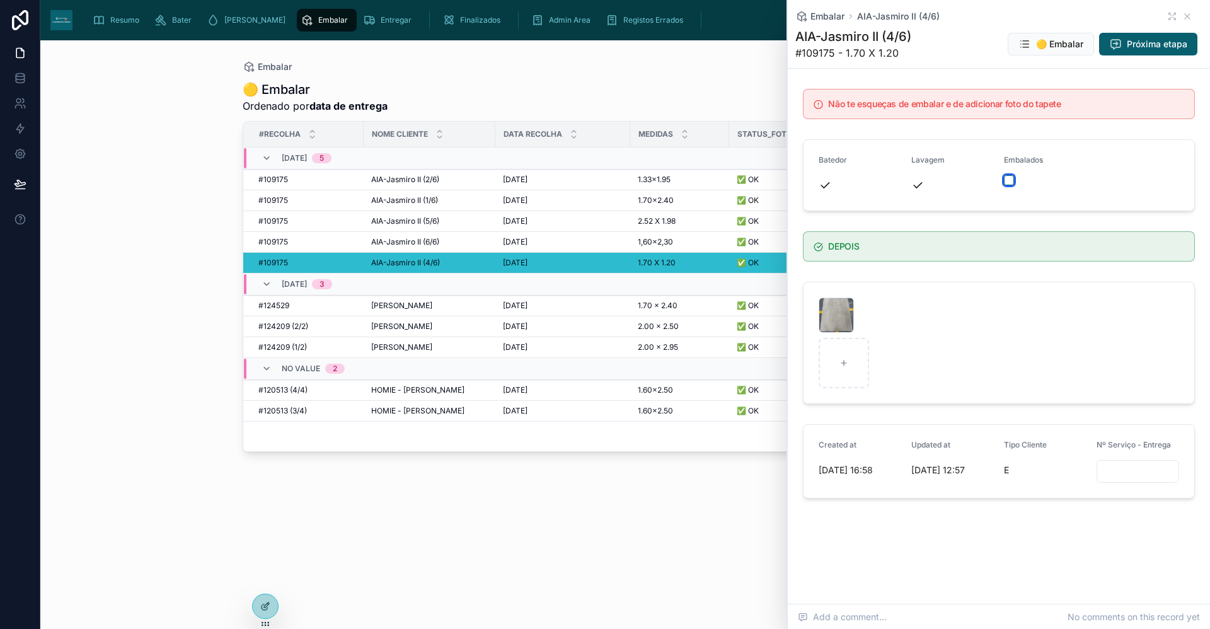
click at [1014, 181] on button "button" at bounding box center [1009, 180] width 10 height 10
click at [1191, 22] on div "Embalar AIA-Jasmiro II (4/6)" at bounding box center [998, 16] width 407 height 13
click at [1187, 20] on li "Something went wrong, please try again." at bounding box center [1078, 37] width 224 height 34
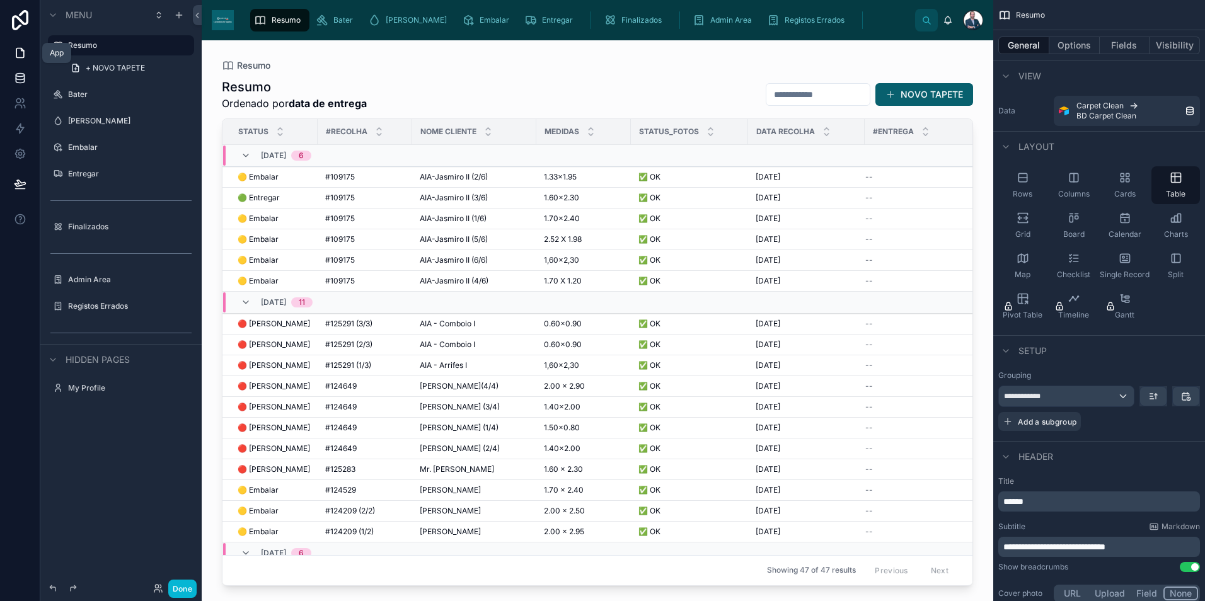
click at [22, 74] on icon at bounding box center [20, 75] width 8 height 3
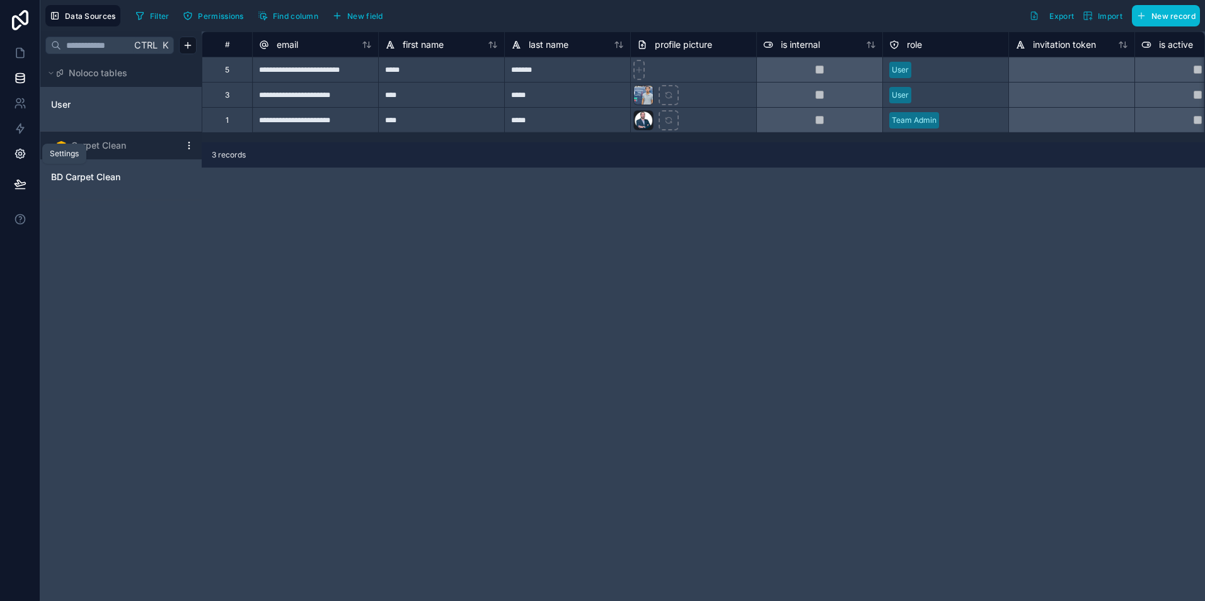
click at [26, 150] on link at bounding box center [20, 153] width 40 height 25
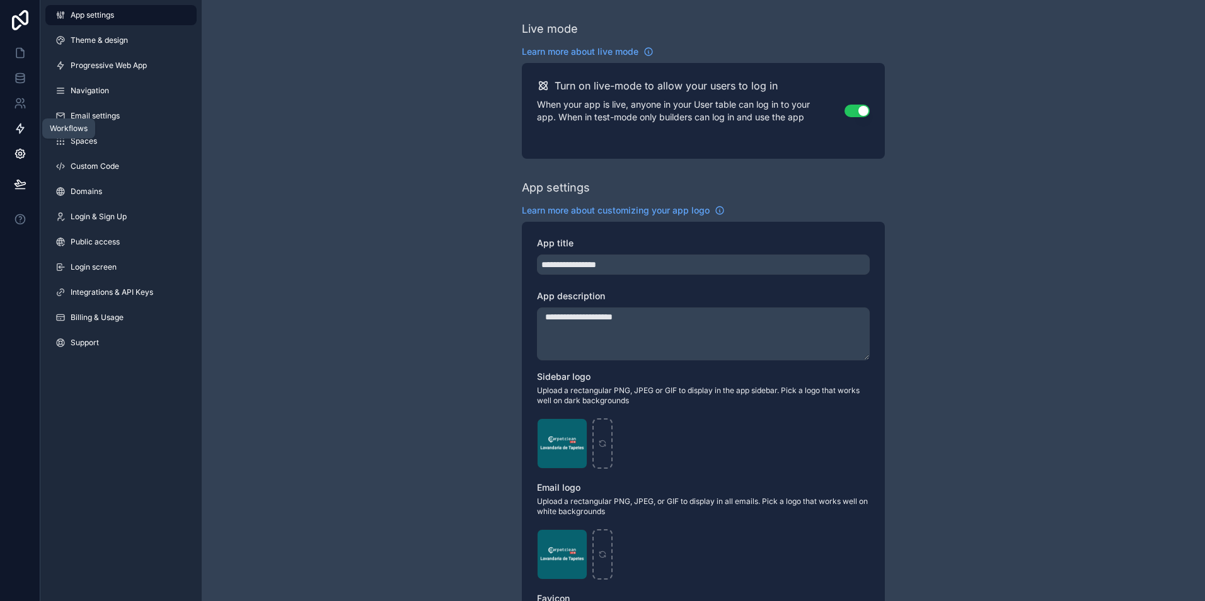
click at [22, 129] on icon at bounding box center [20, 128] width 13 height 13
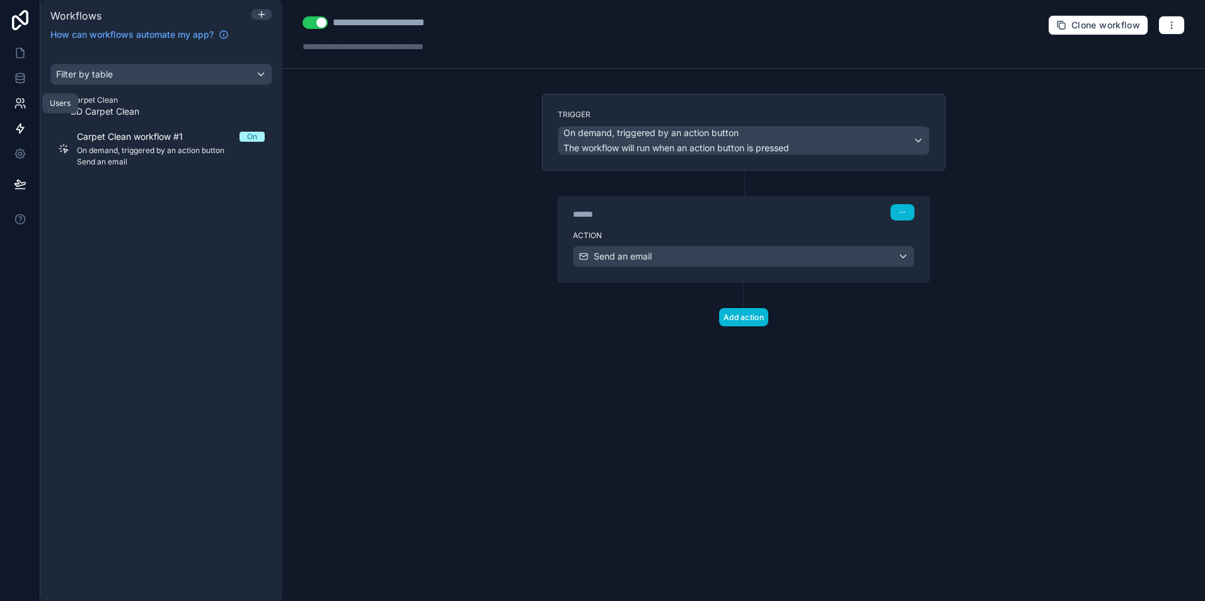
click at [23, 107] on icon at bounding box center [20, 103] width 13 height 13
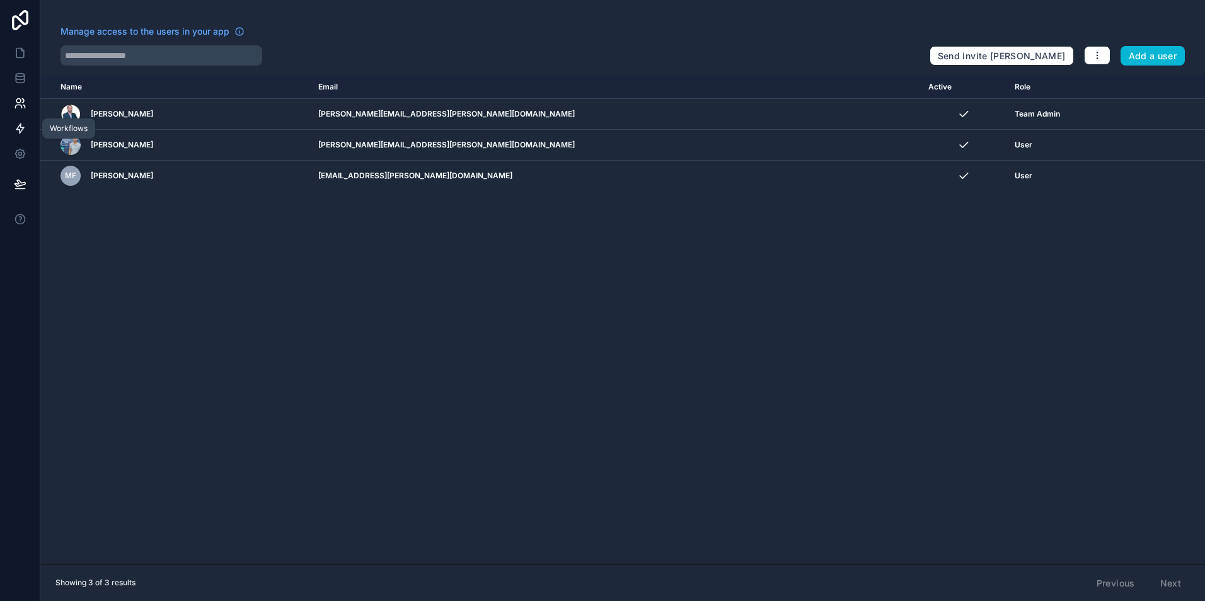
click at [20, 136] on link at bounding box center [20, 128] width 40 height 25
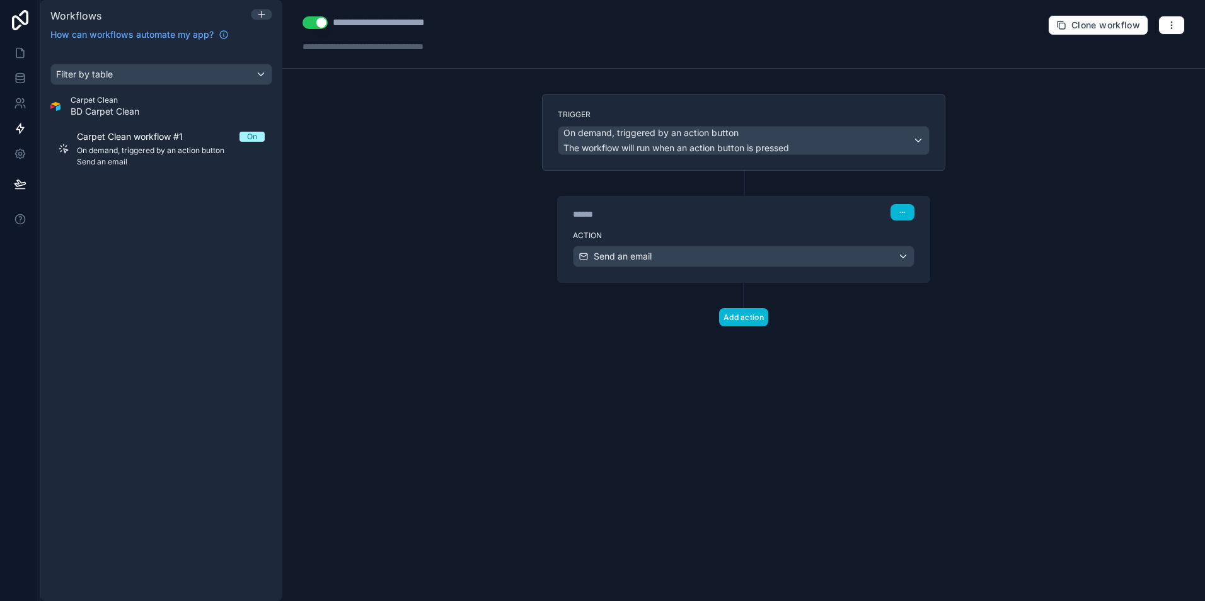
drag, startPoint x: 118, startPoint y: 111, endPoint x: 113, endPoint y: 103, distance: 9.5
click at [113, 103] on span "Carpet Clean" at bounding box center [105, 100] width 69 height 10
click at [16, 95] on link at bounding box center [20, 103] width 40 height 25
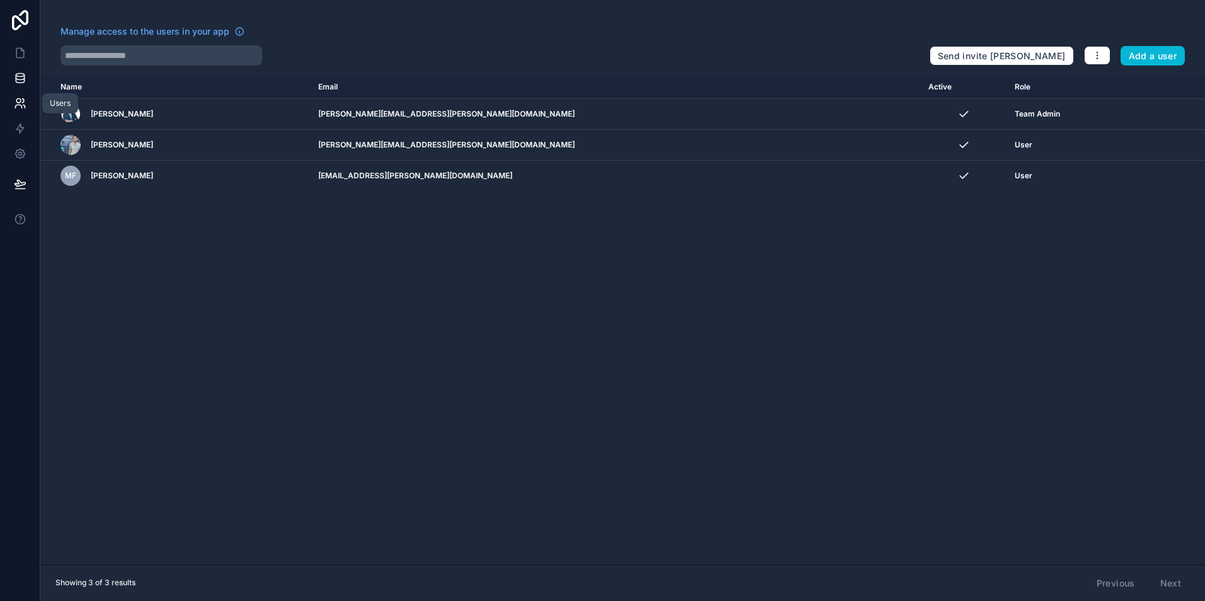
click at [21, 86] on link at bounding box center [20, 78] width 40 height 25
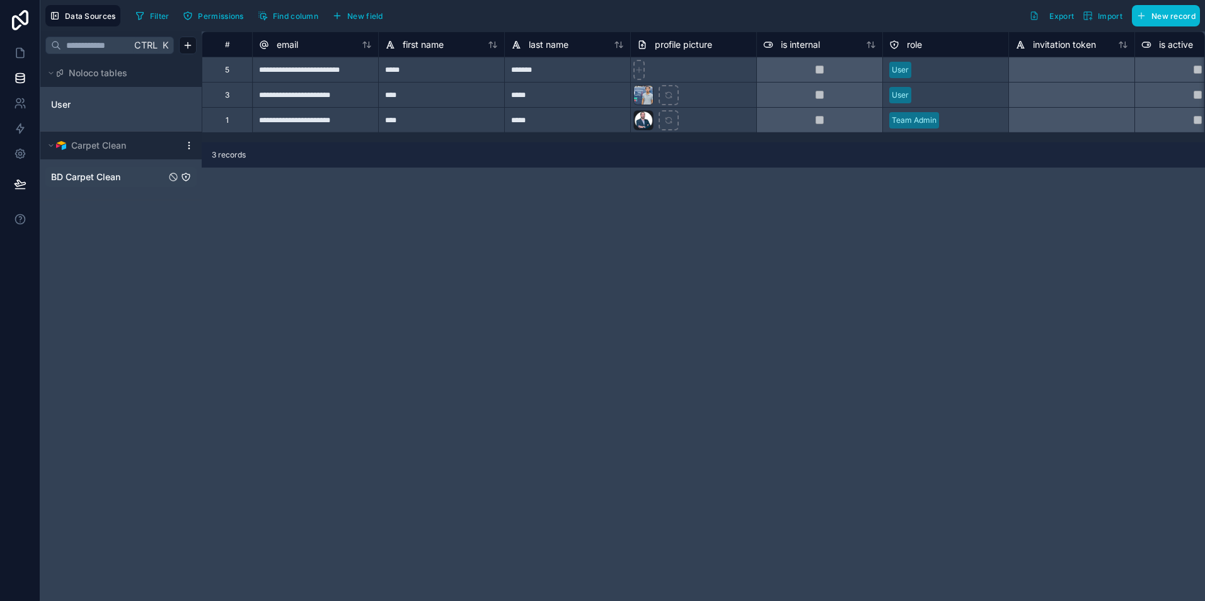
click at [125, 182] on link "BD Carpet Clean" at bounding box center [108, 177] width 115 height 13
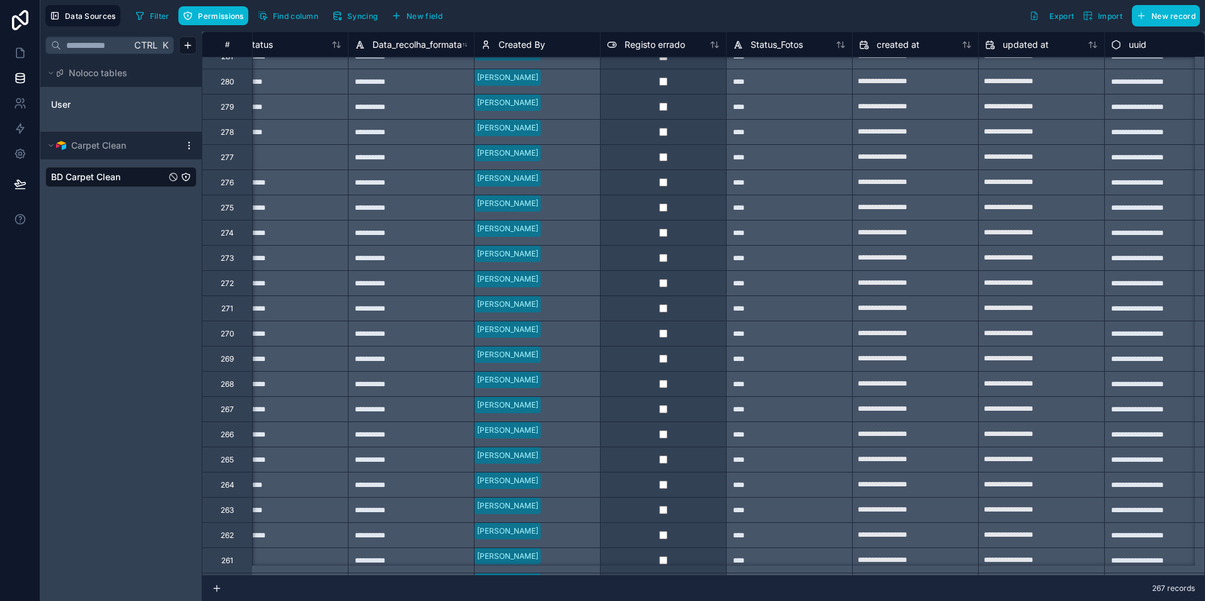
scroll to position [1261, 1795]
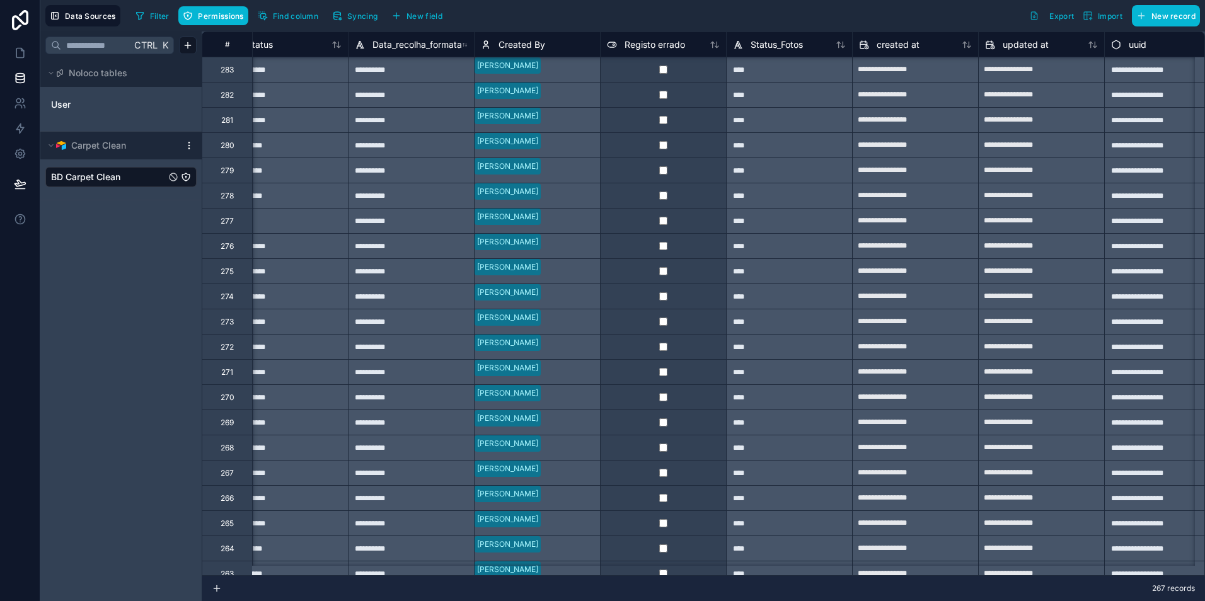
click at [217, 219] on div "277" at bounding box center [227, 220] width 50 height 25
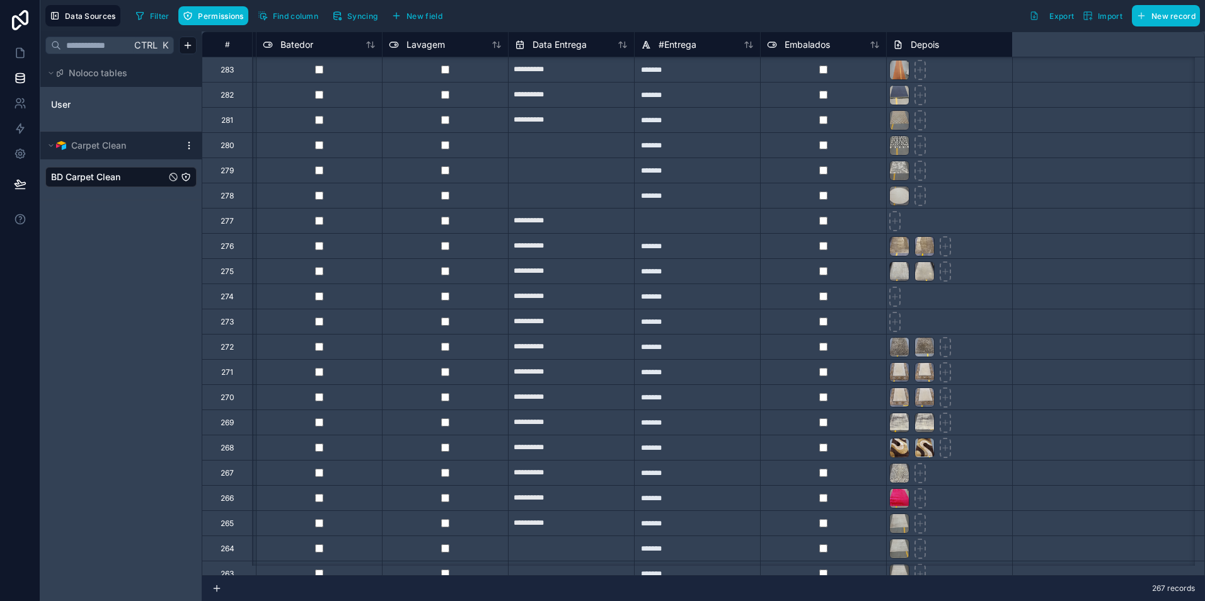
scroll to position [1261, 349]
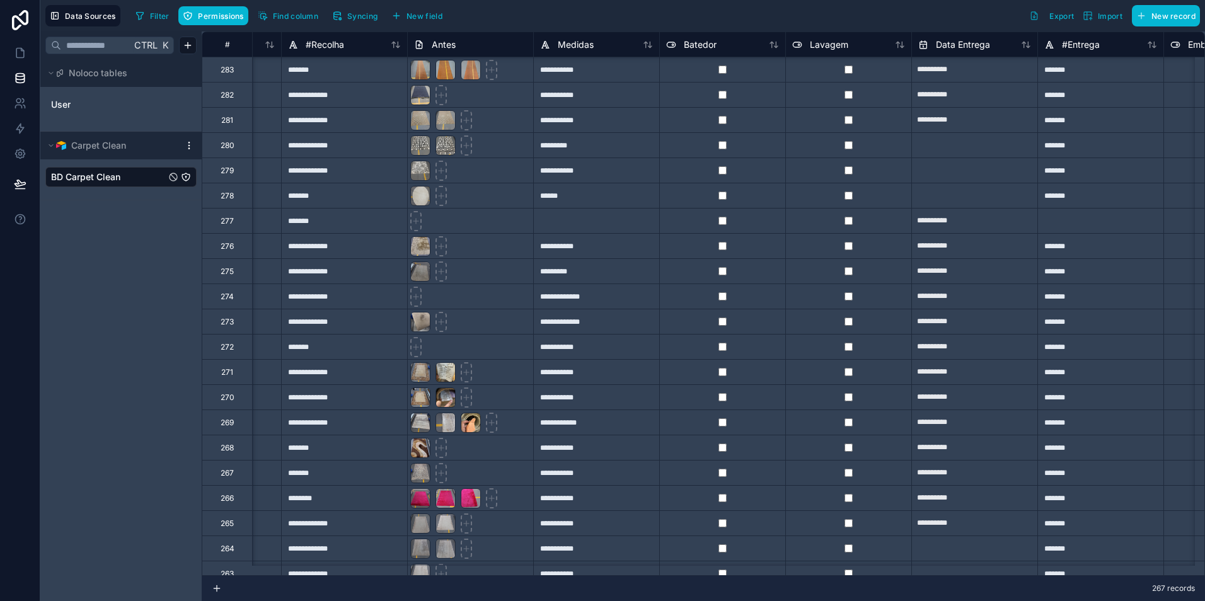
click at [237, 220] on div "277" at bounding box center [227, 220] width 50 height 25
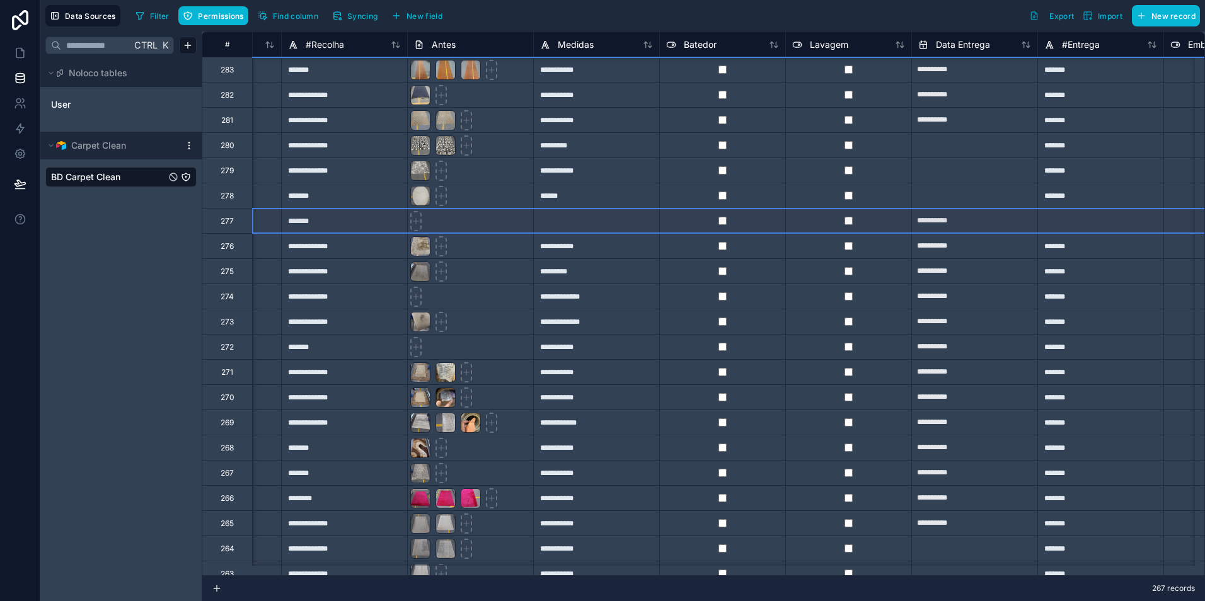
click at [262, 223] on input "**********" at bounding box center [218, 221] width 125 height 20
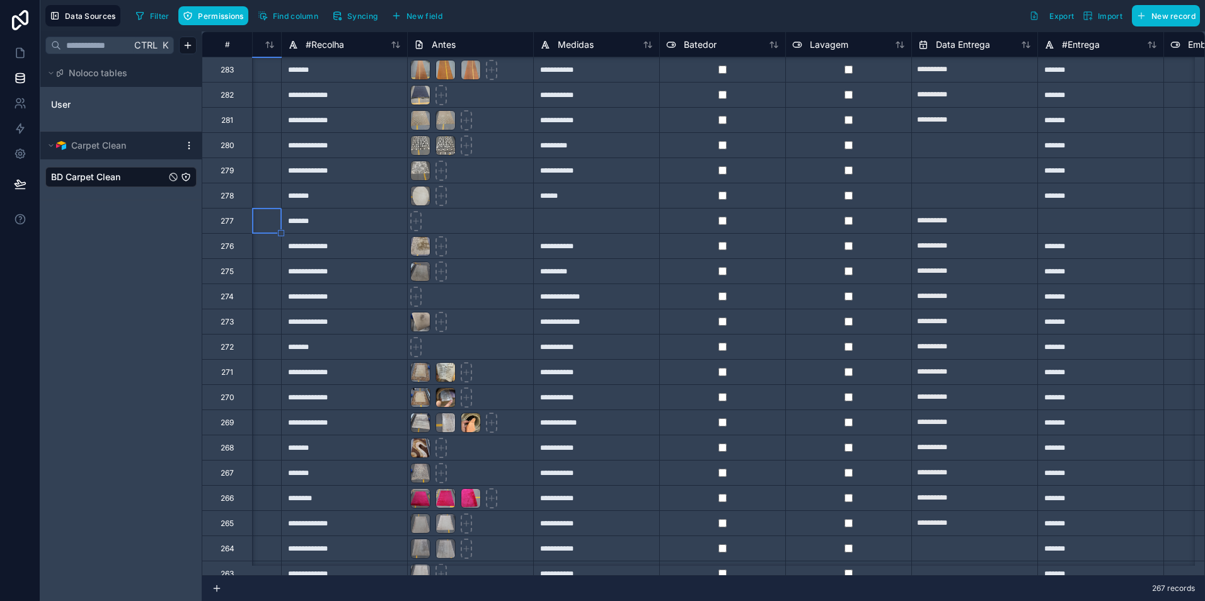
select select "****"
select select "*"
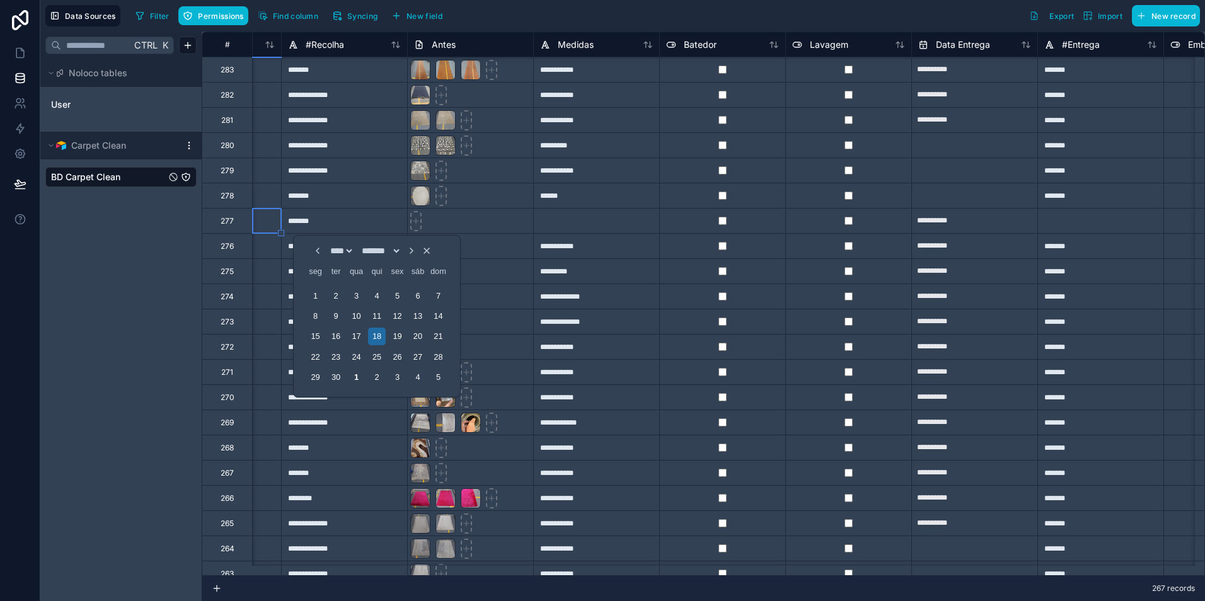
scroll to position [1261, 252]
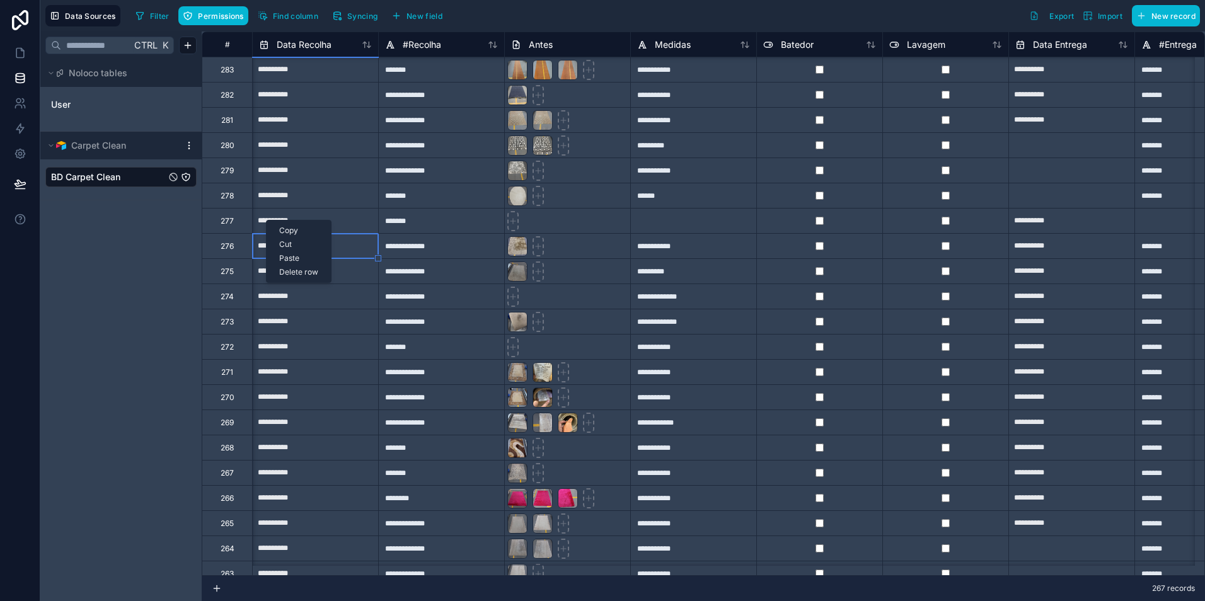
click at [304, 272] on div "Delete row" at bounding box center [299, 272] width 64 height 14
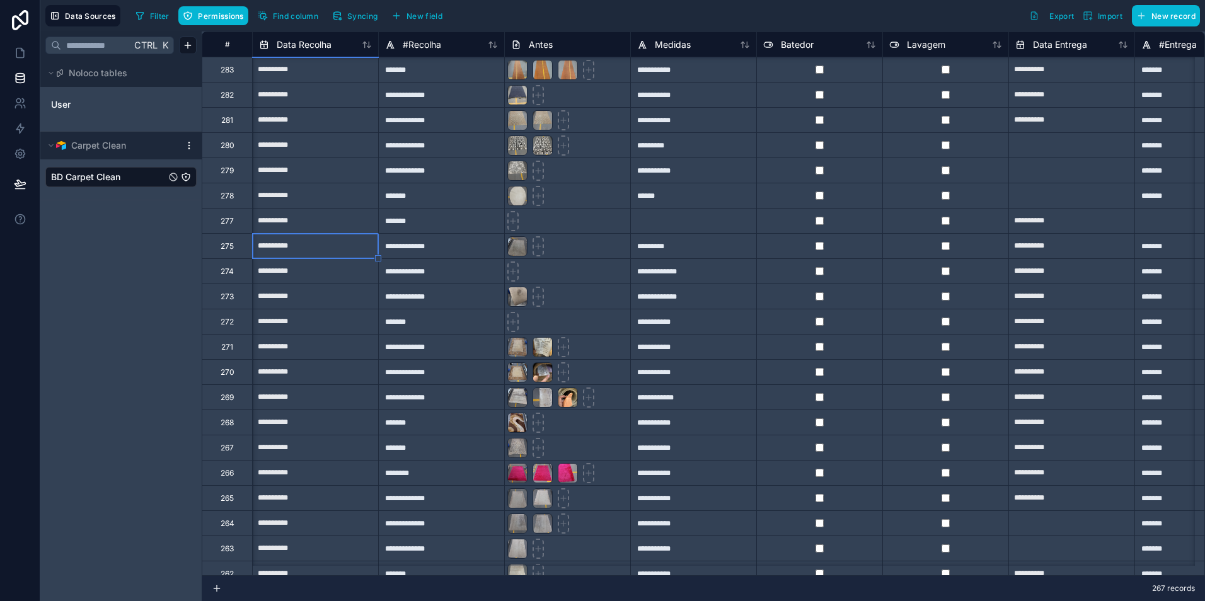
type input "**********"
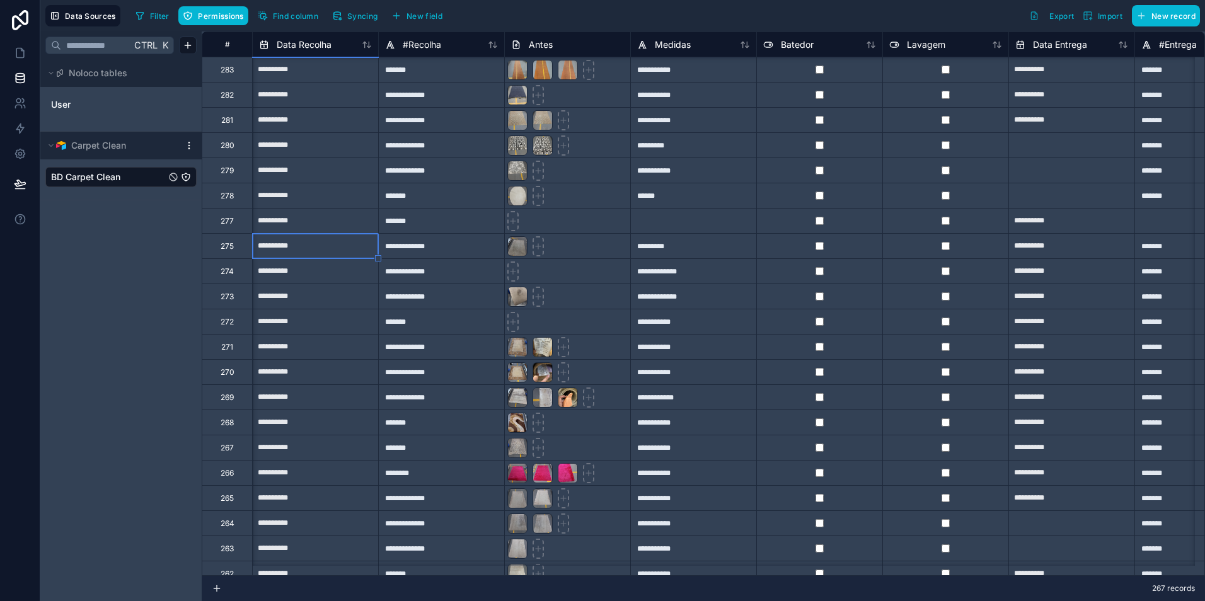
type input "**********"
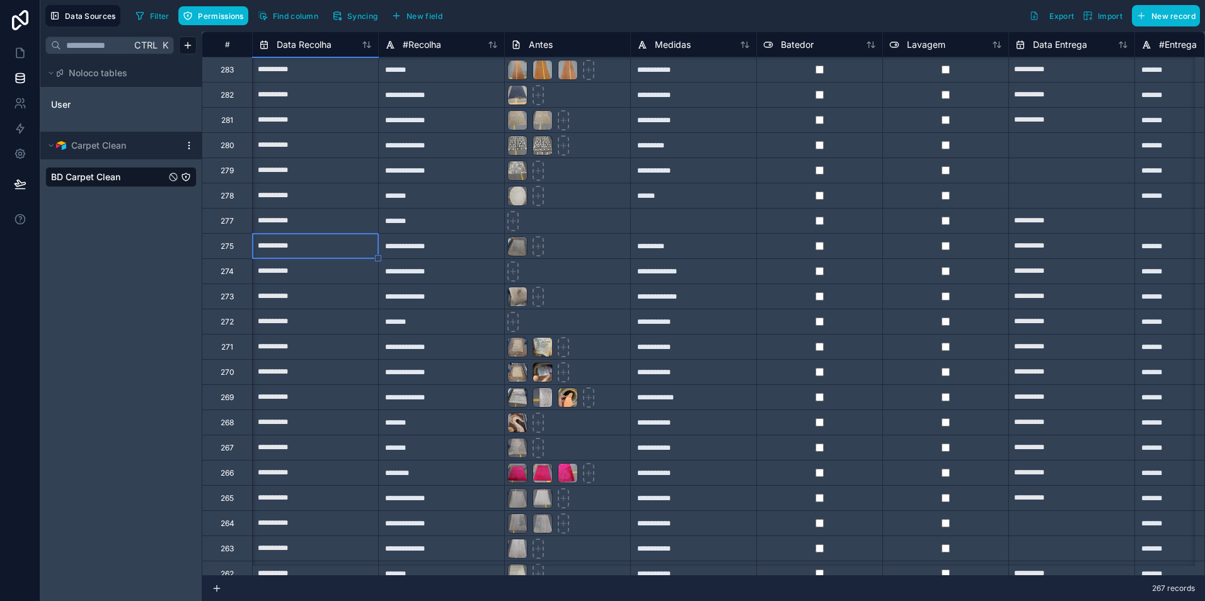
type input "**********"
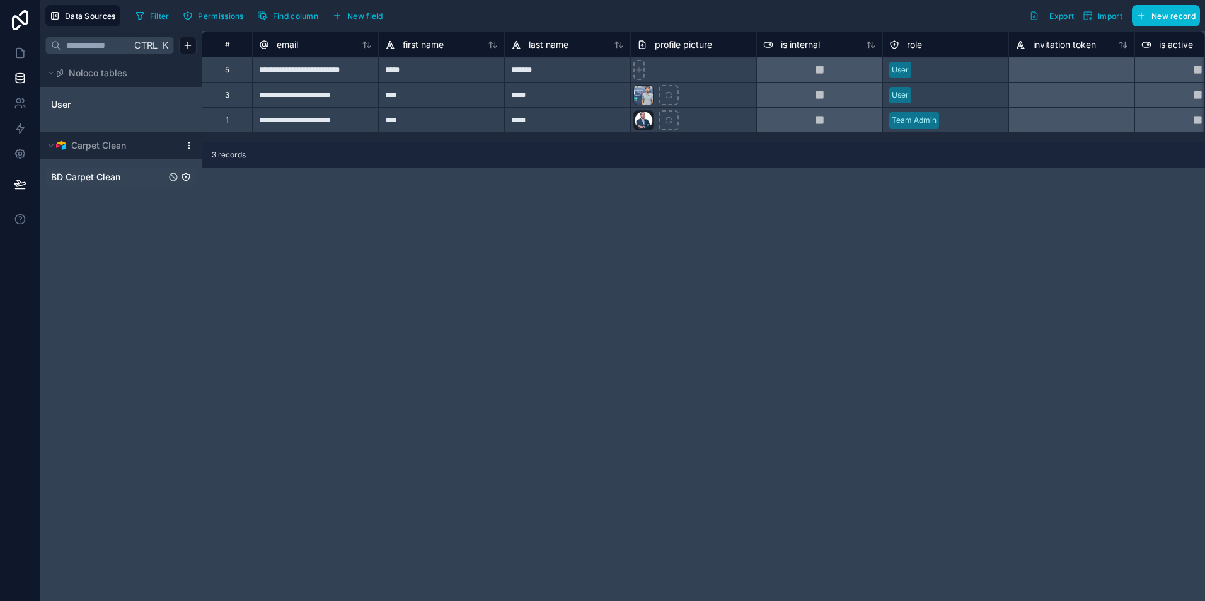
click at [74, 183] on span "BD Carpet Clean" at bounding box center [85, 177] width 69 height 13
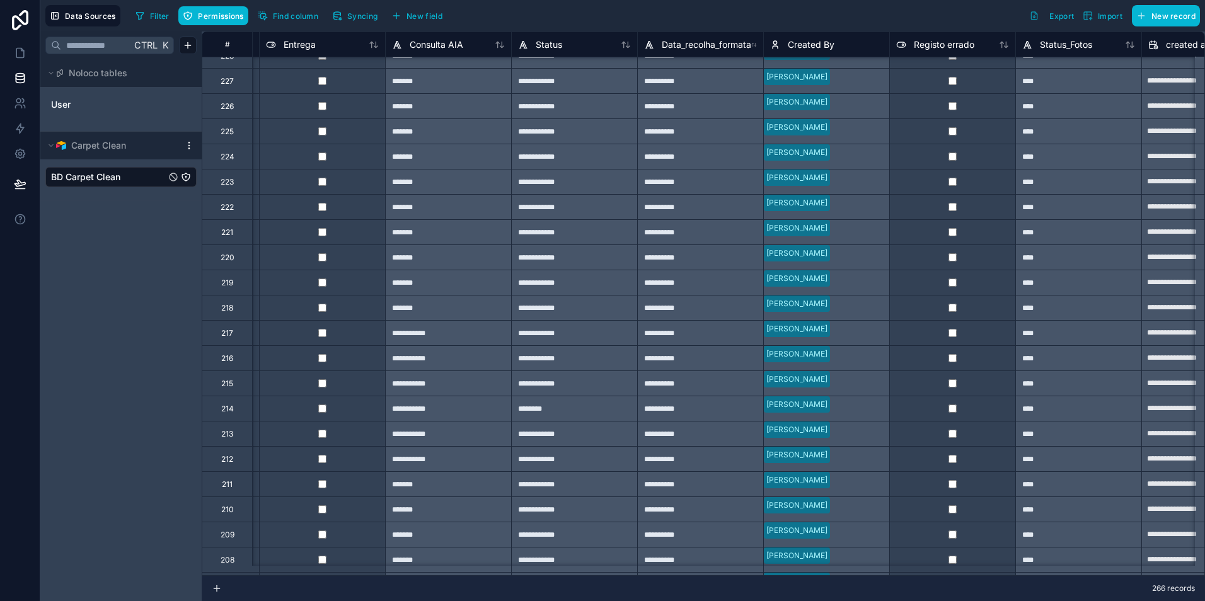
scroll to position [2642, 1506]
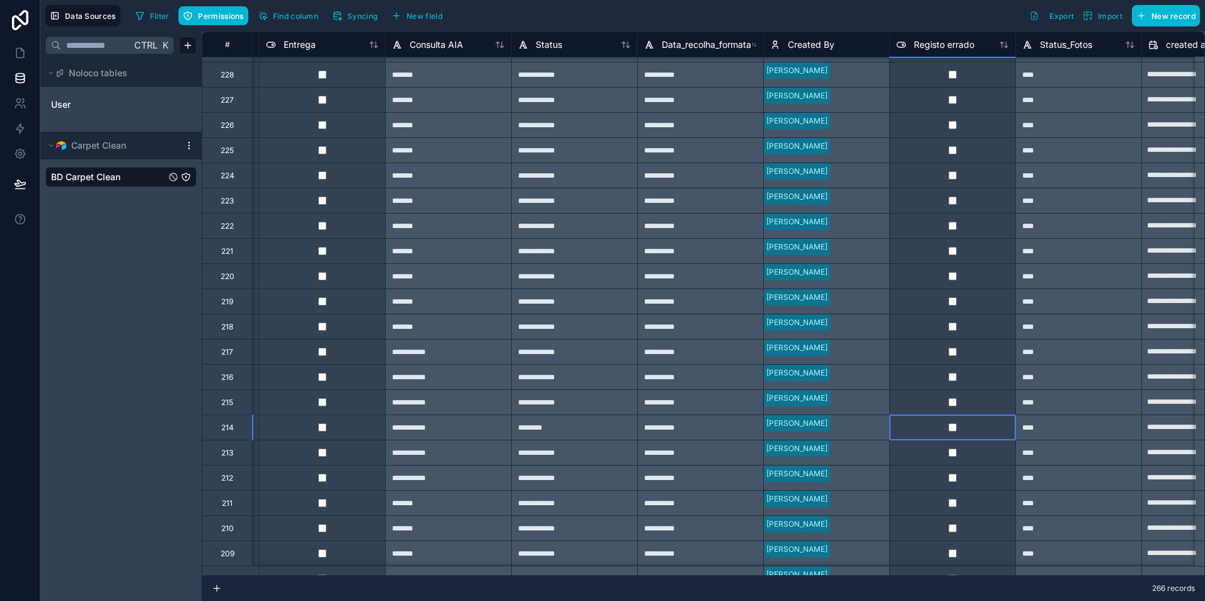
click at [997, 429] on div at bounding box center [952, 427] width 126 height 25
click at [228, 428] on div "214" at bounding box center [227, 428] width 13 height 10
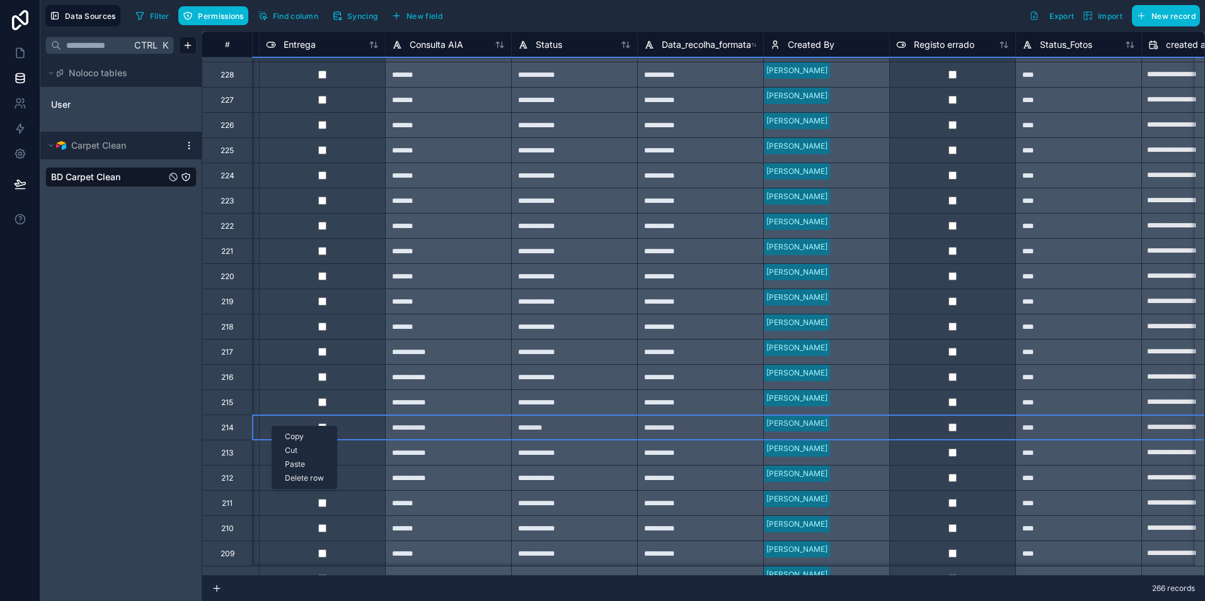
click at [298, 477] on div "Delete row" at bounding box center [304, 478] width 64 height 14
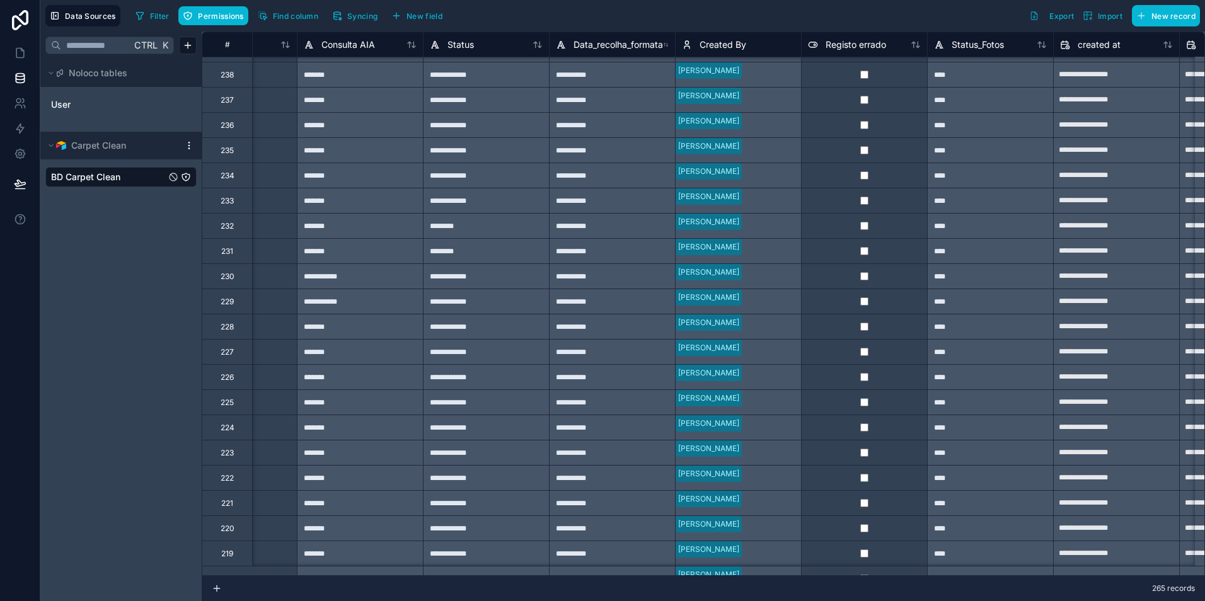
scroll to position [2138, 1594]
click at [886, 471] on div at bounding box center [864, 477] width 126 height 25
click at [222, 477] on div "232" at bounding box center [227, 478] width 13 height 10
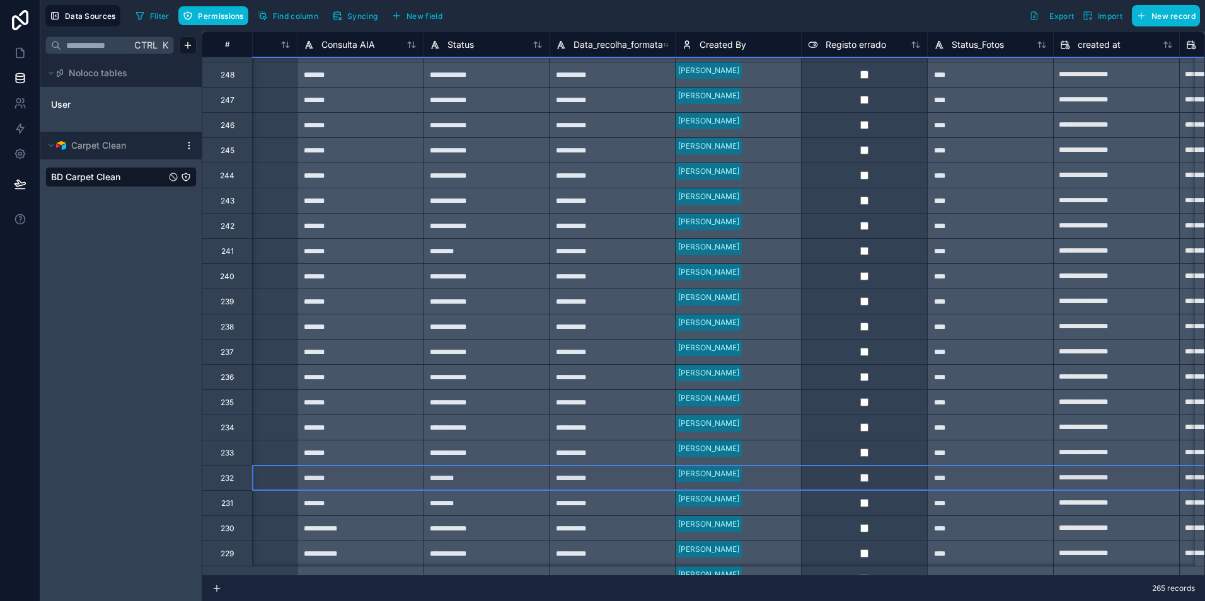
click at [226, 503] on div "**********" at bounding box center [703, 317] width 1003 height 570
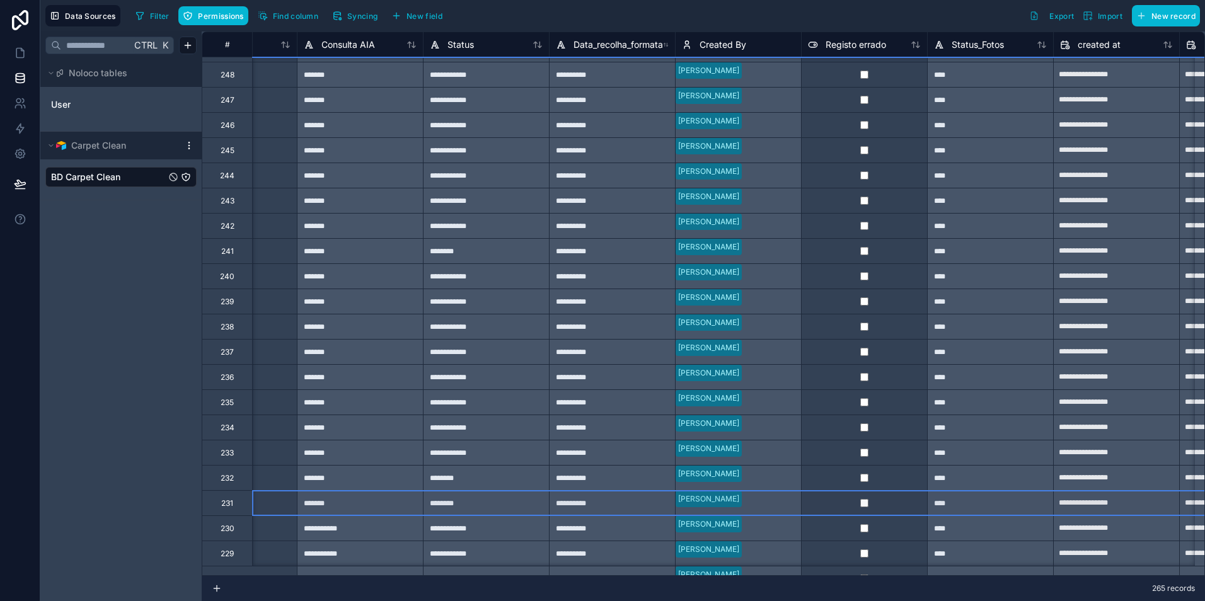
click at [242, 497] on div "231" at bounding box center [227, 502] width 50 height 25
click at [309, 552] on div "Delete row" at bounding box center [312, 553] width 64 height 14
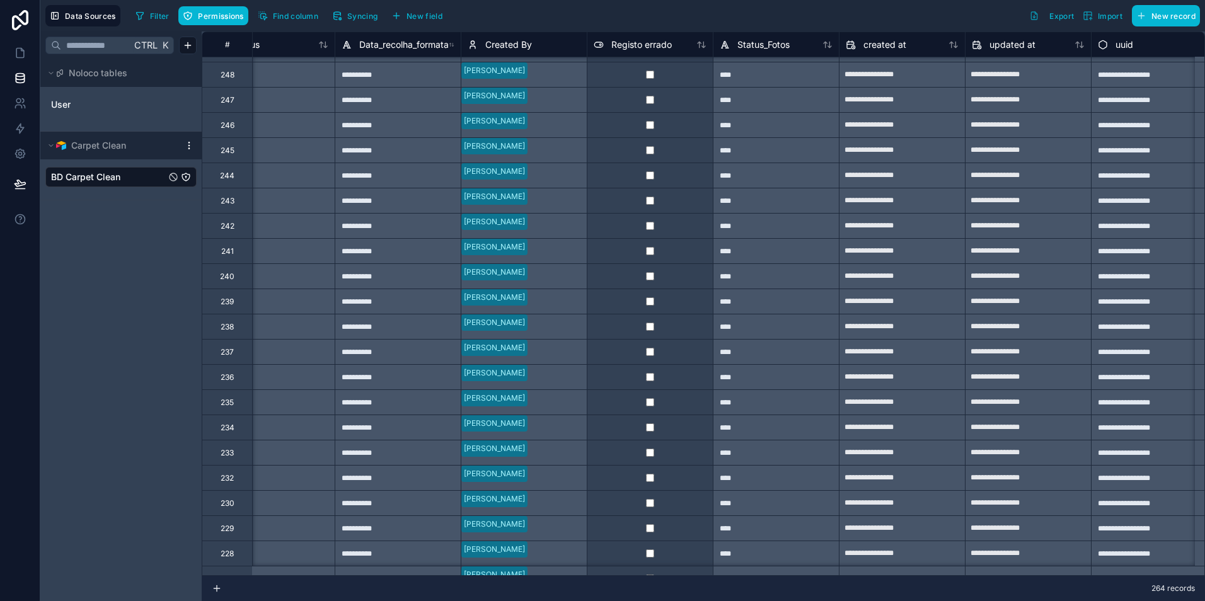
scroll to position [2138, 1830]
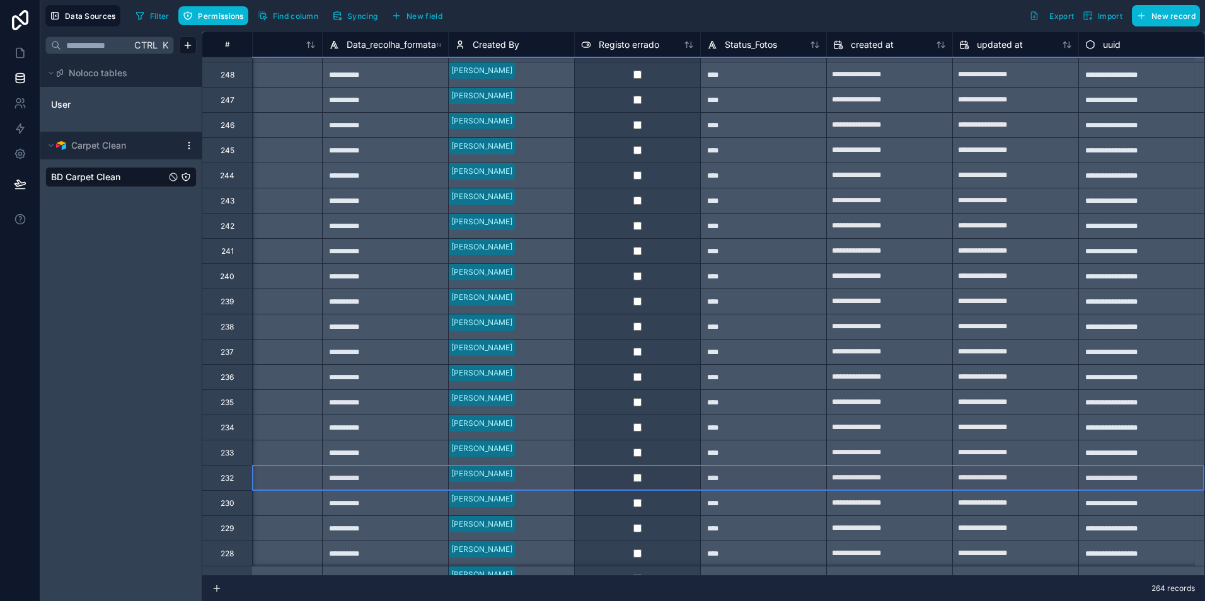
click at [218, 479] on div "232" at bounding box center [227, 477] width 50 height 25
click at [240, 531] on div "Delete row" at bounding box center [251, 531] width 64 height 14
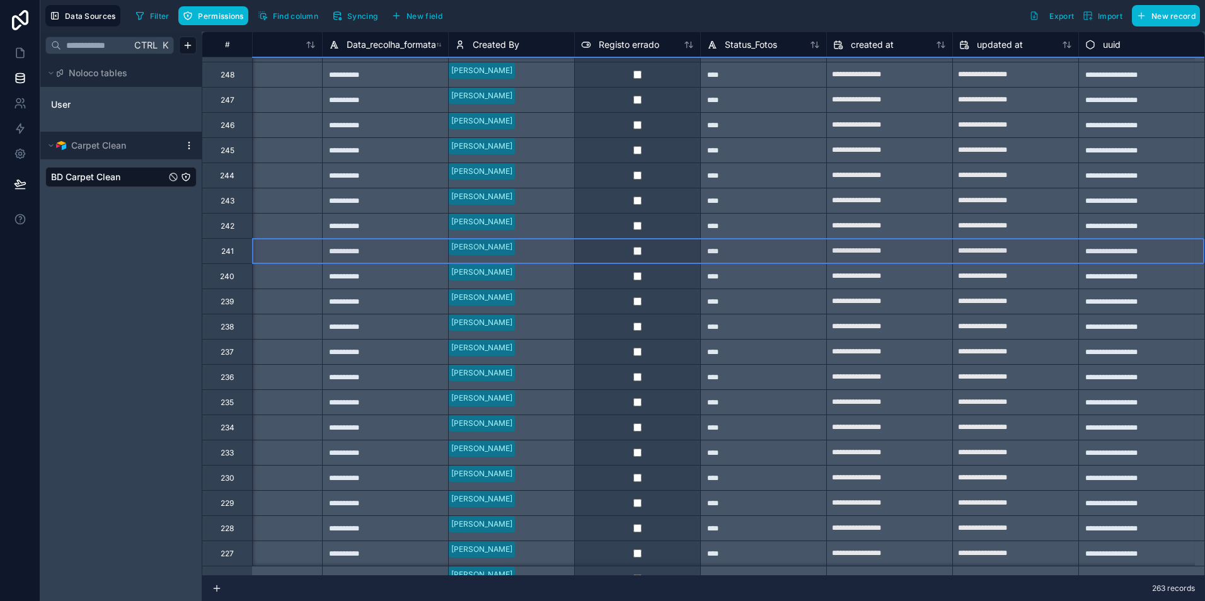
click at [222, 251] on div "241" at bounding box center [227, 251] width 13 height 10
click at [240, 304] on div "Delete row" at bounding box center [255, 303] width 64 height 14
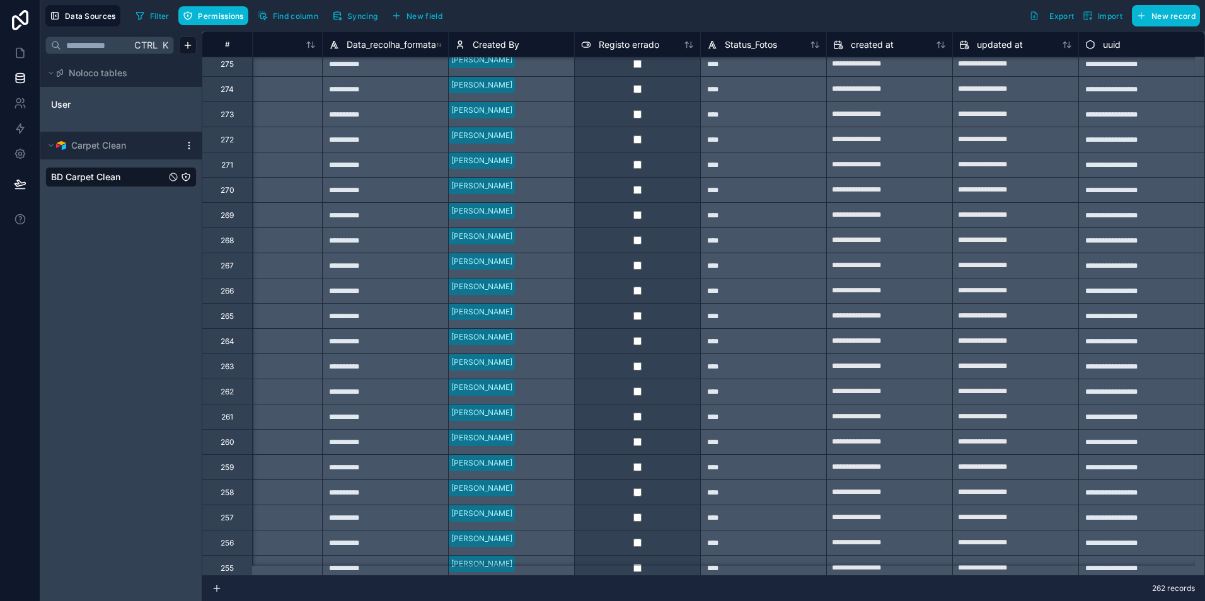
scroll to position [1508, 1830]
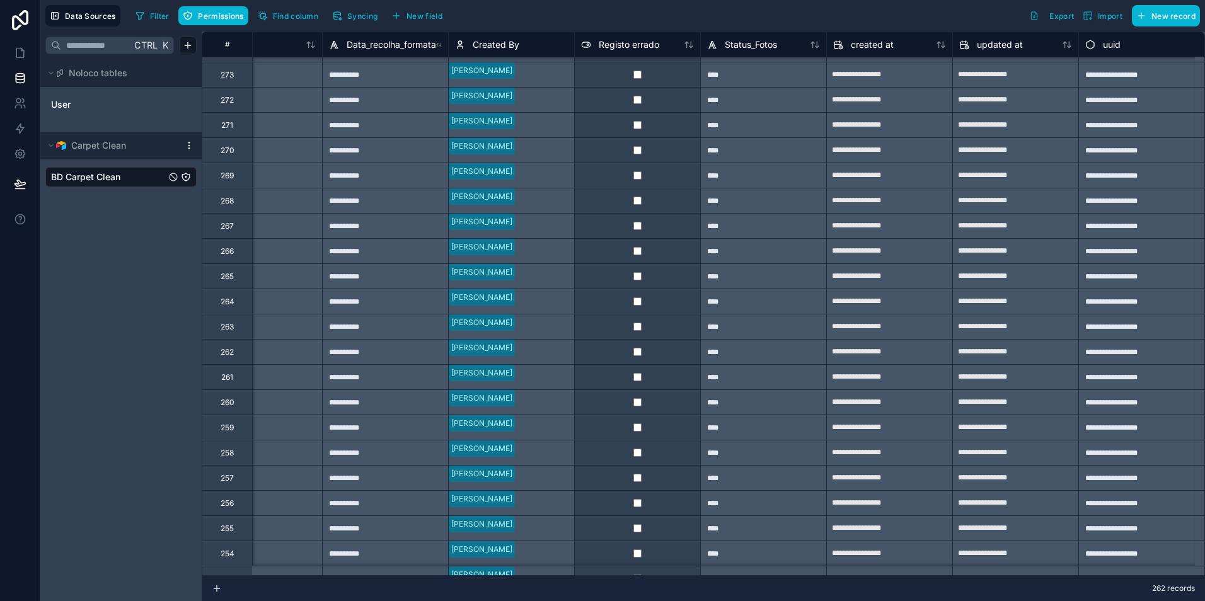
click at [223, 375] on div "261" at bounding box center [227, 378] width 12 height 10
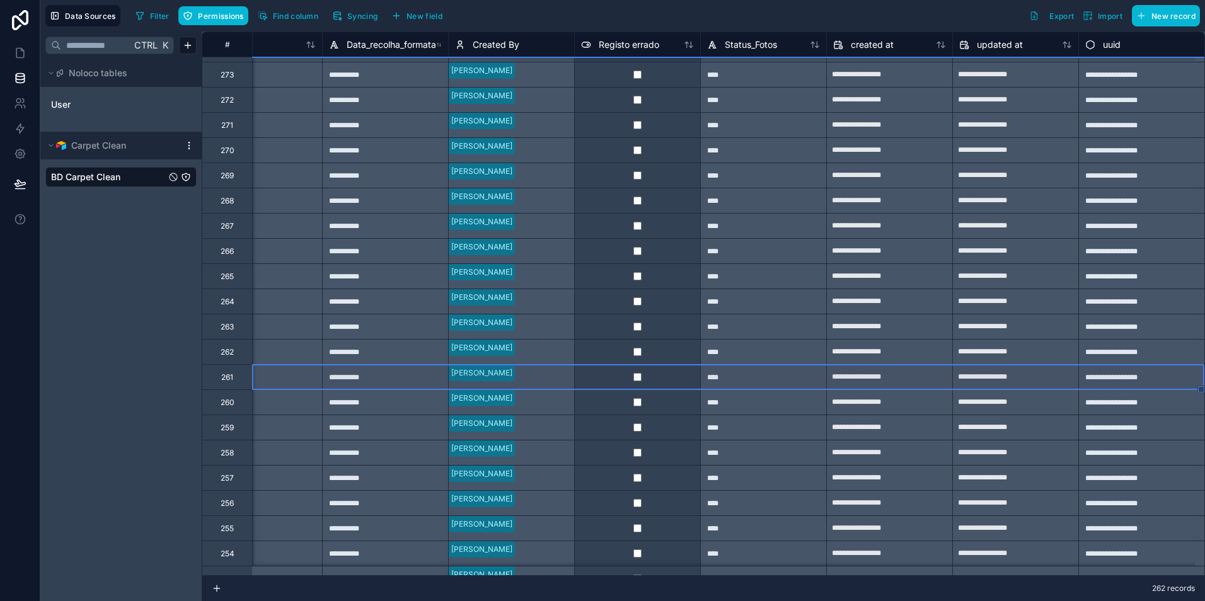
click at [223, 398] on div "260" at bounding box center [228, 403] width 14 height 10
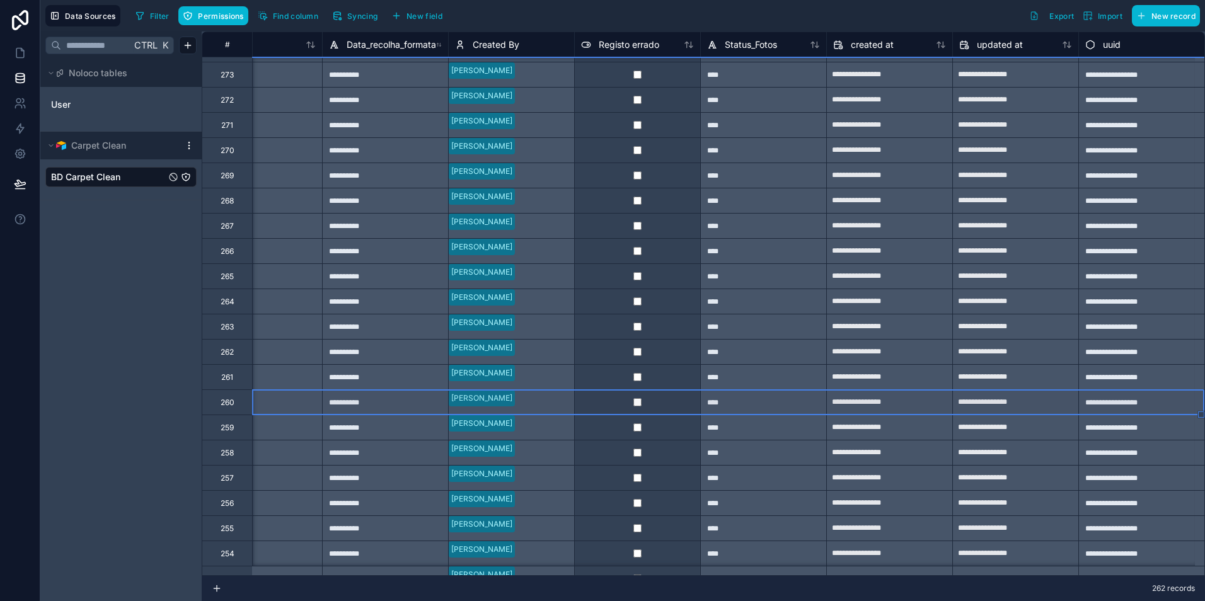
click at [221, 386] on div "261" at bounding box center [227, 376] width 50 height 25
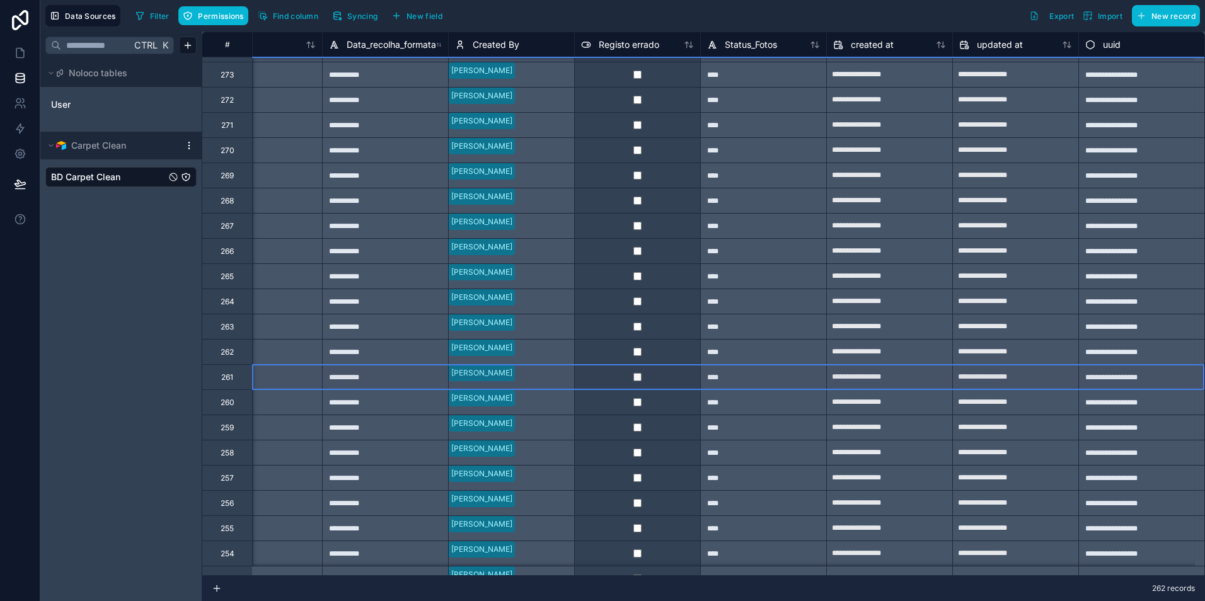
click at [222, 380] on div "261" at bounding box center [227, 378] width 12 height 10
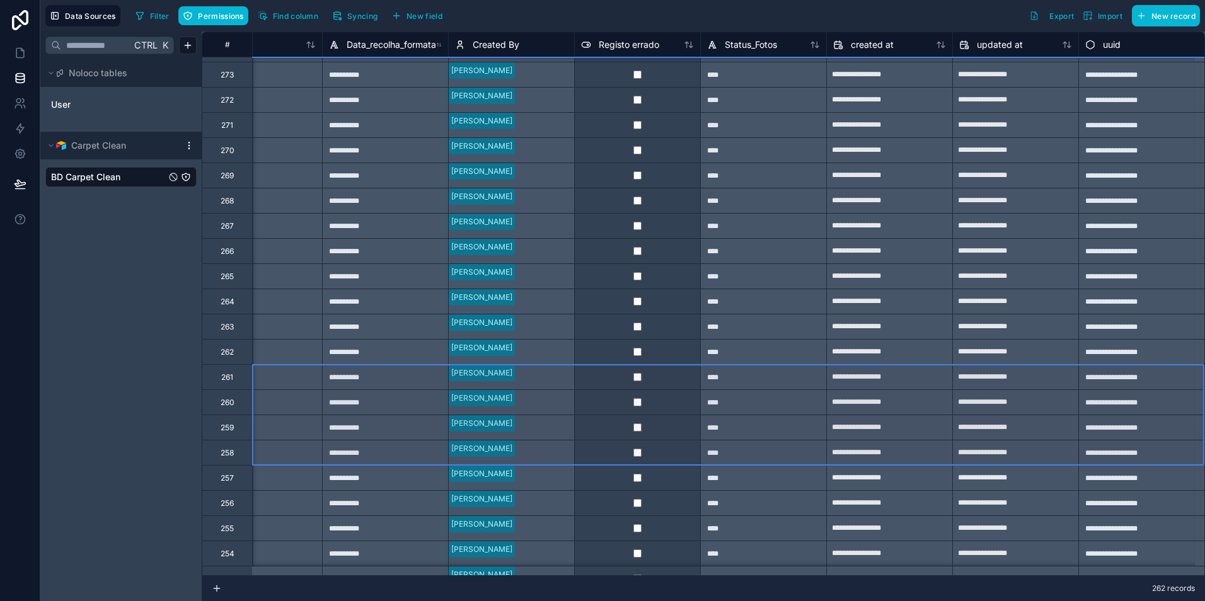
drag, startPoint x: 224, startPoint y: 379, endPoint x: 226, endPoint y: 443, distance: 63.7
click at [274, 455] on div "Delete rows 73 to 76" at bounding box center [287, 455] width 94 height 14
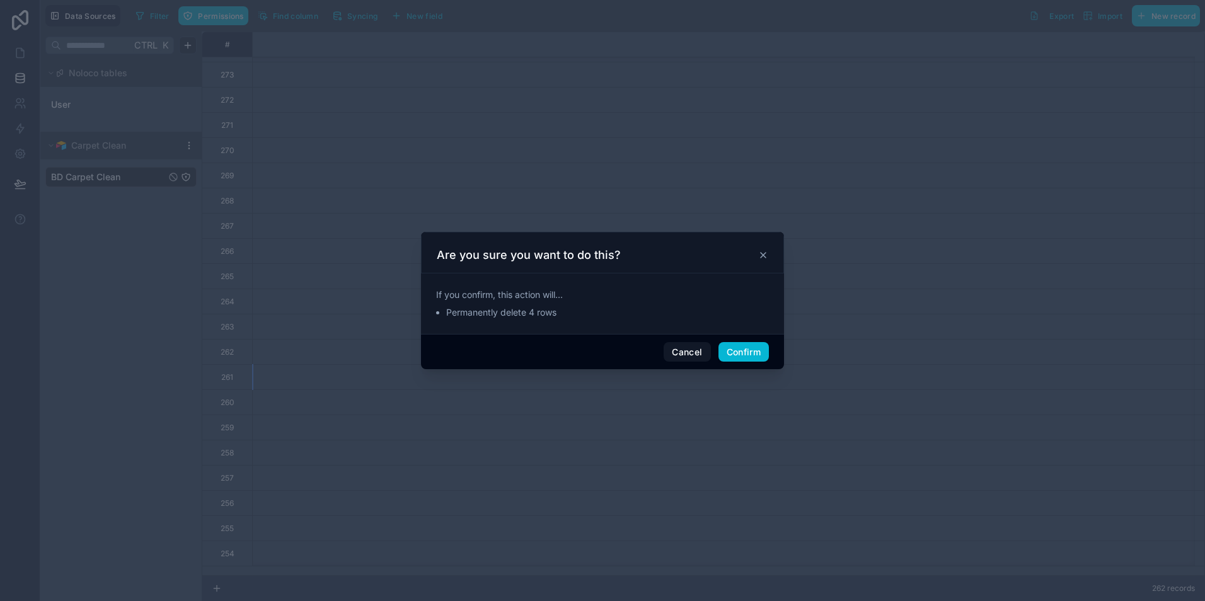
scroll to position [1508, 0]
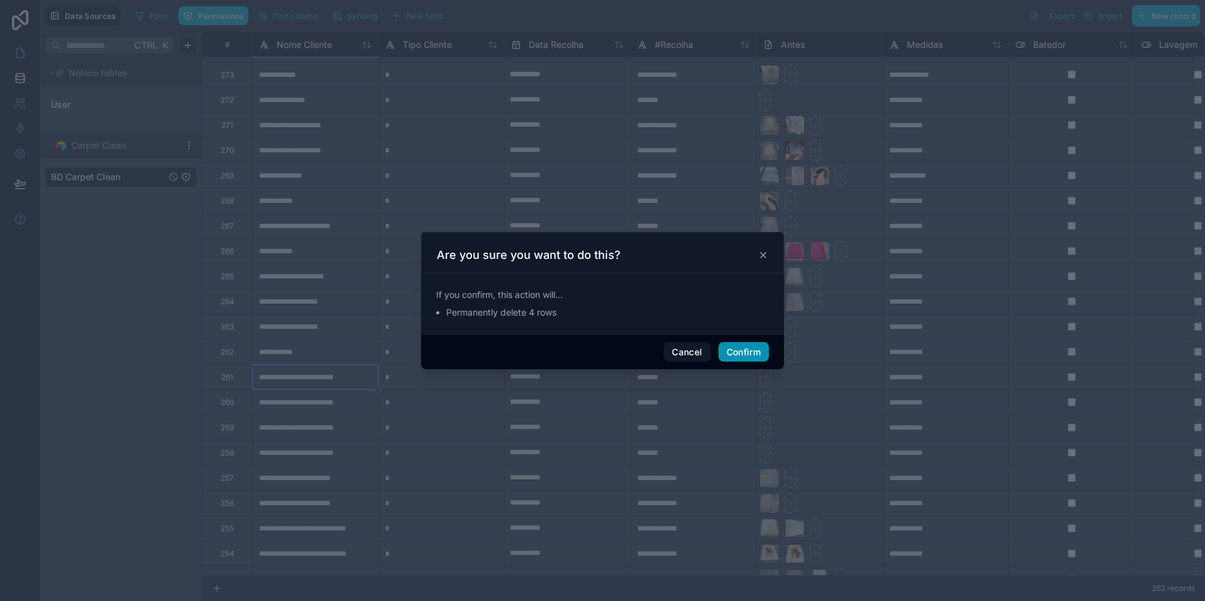
click at [741, 350] on button "Confirm" at bounding box center [744, 352] width 50 height 20
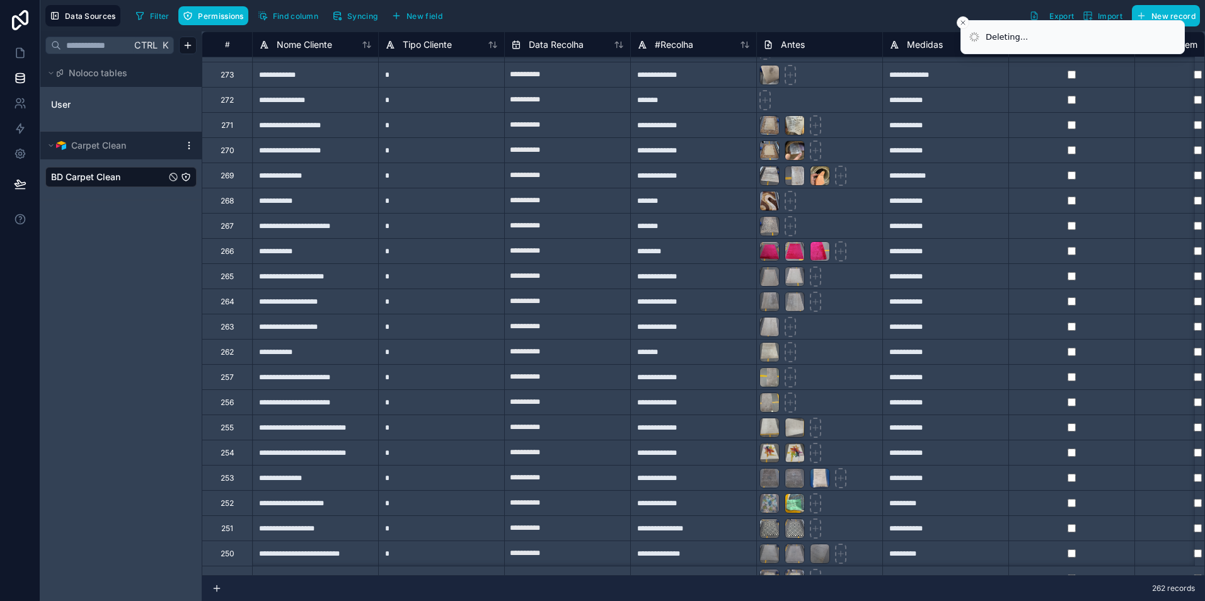
type input "**********"
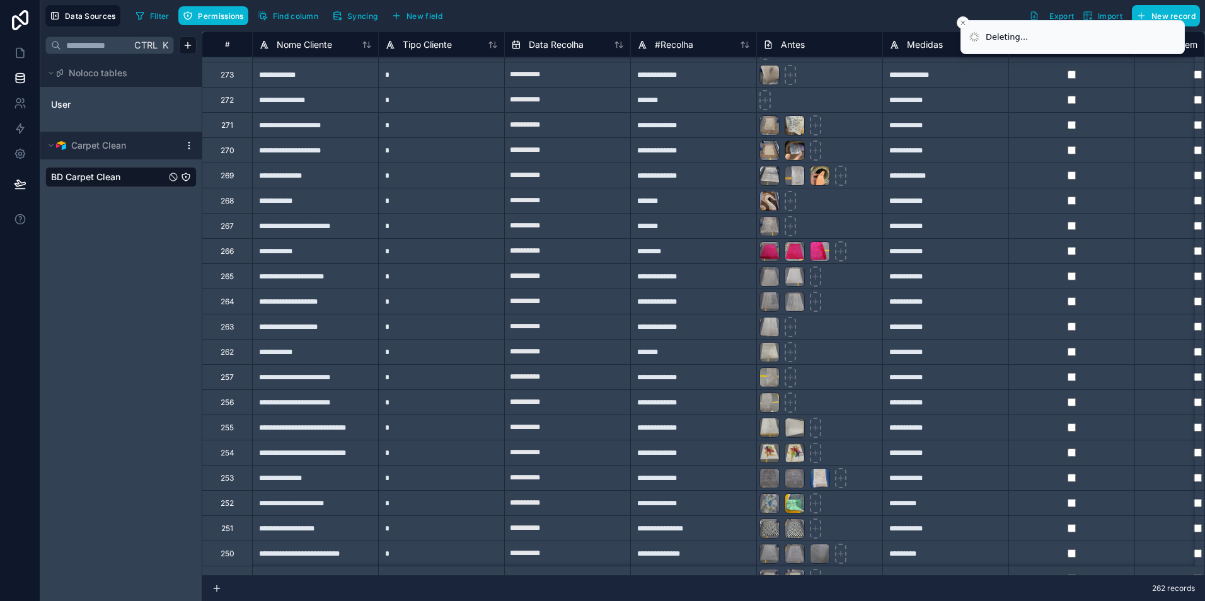
type input "**********"
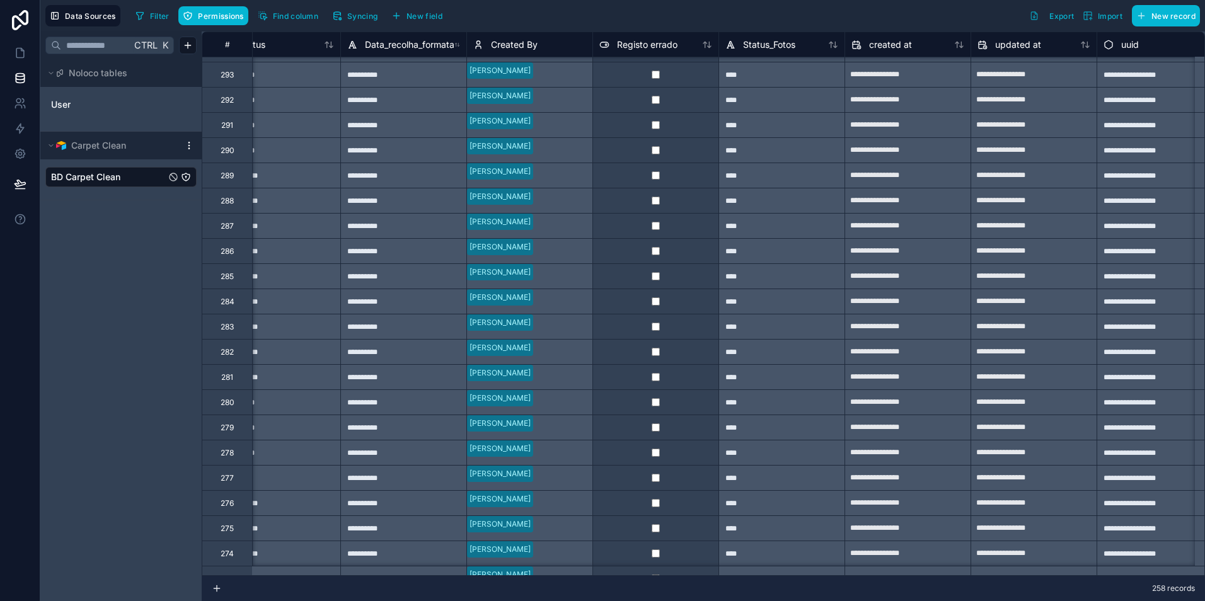
scroll to position [1066, 1803]
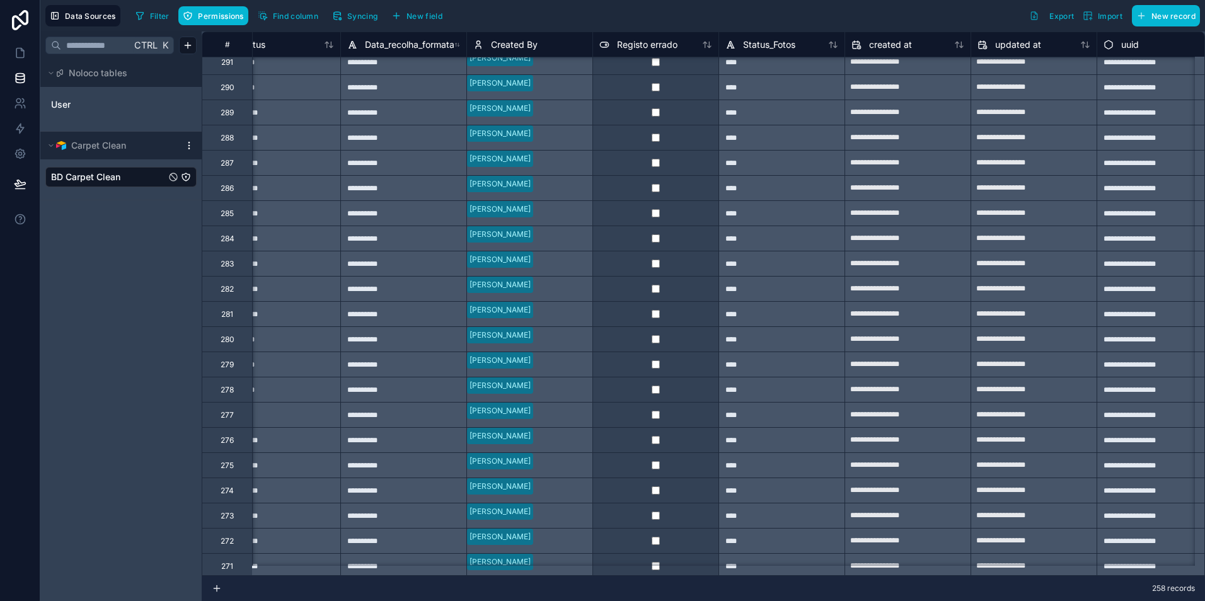
click at [231, 415] on div "277" at bounding box center [227, 415] width 13 height 10
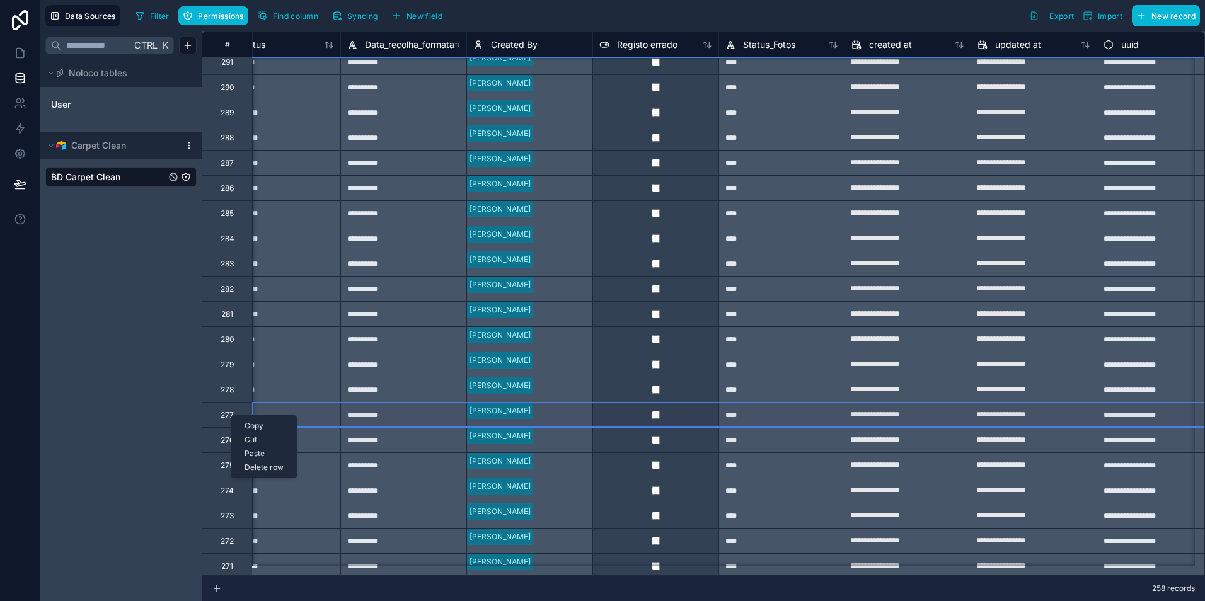
click at [263, 468] on div "Delete row" at bounding box center [264, 468] width 64 height 14
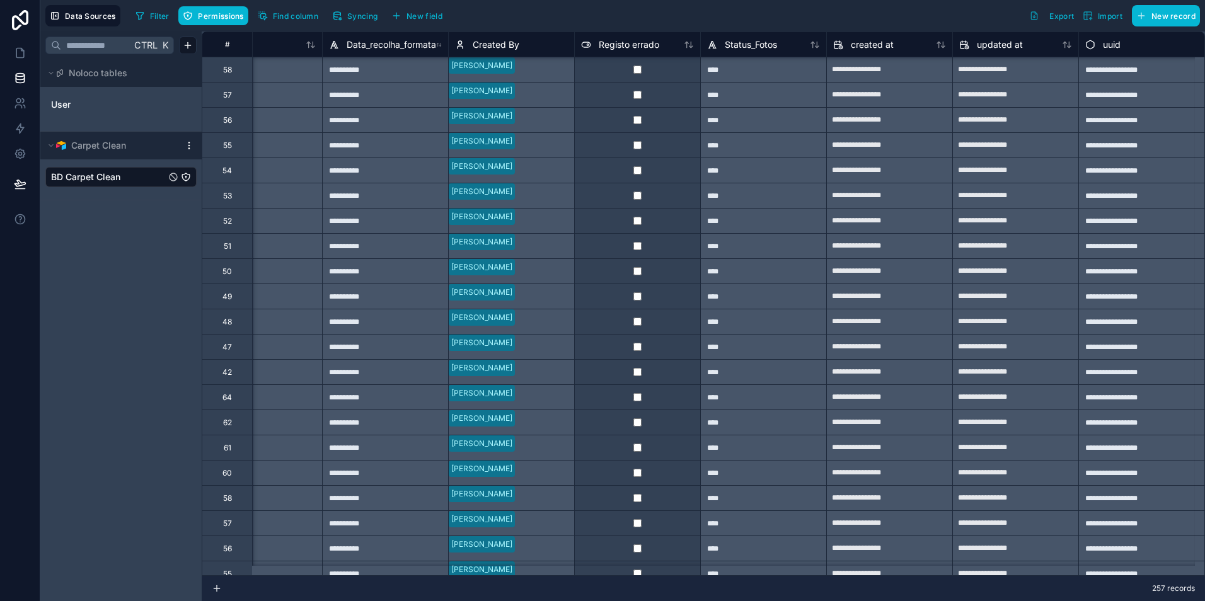
scroll to position [6424, 1830]
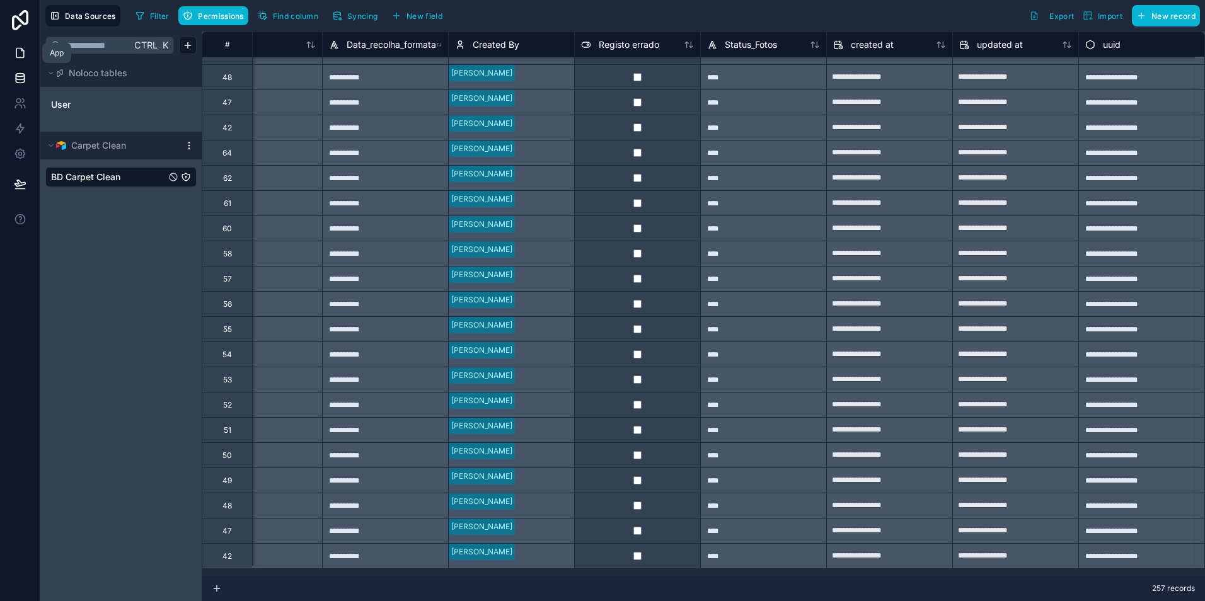
click at [20, 55] on icon at bounding box center [20, 53] width 13 height 13
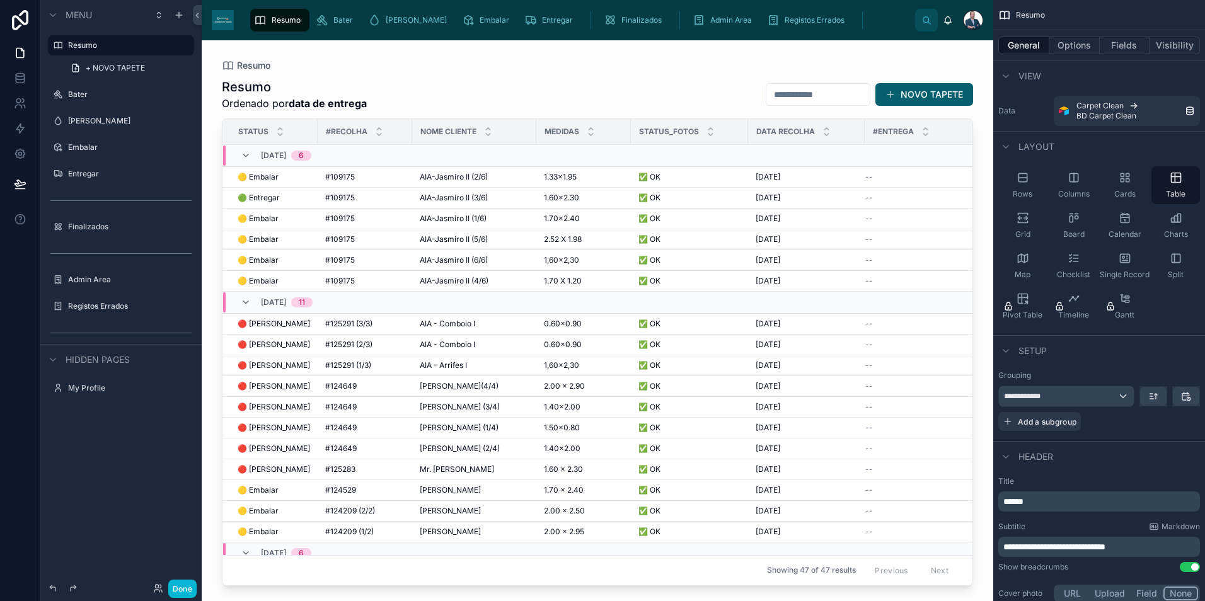
click at [466, 278] on div at bounding box center [598, 313] width 792 height 546
click at [466, 281] on span "AIA-Jasmiro II (4/6)" at bounding box center [454, 281] width 69 height 10
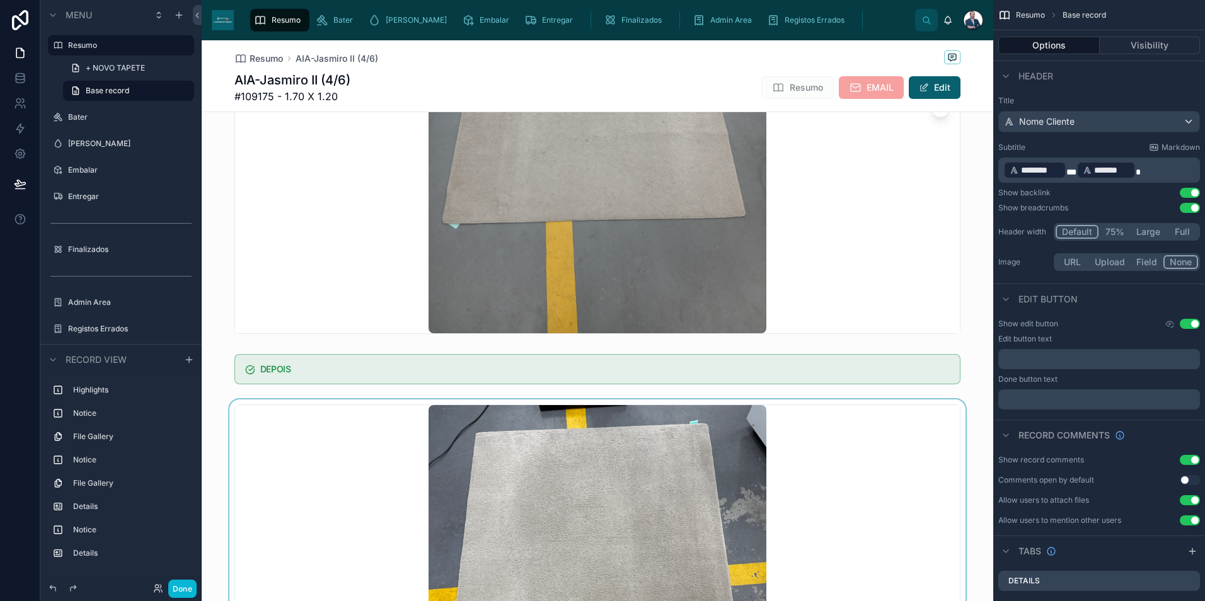
scroll to position [378, 0]
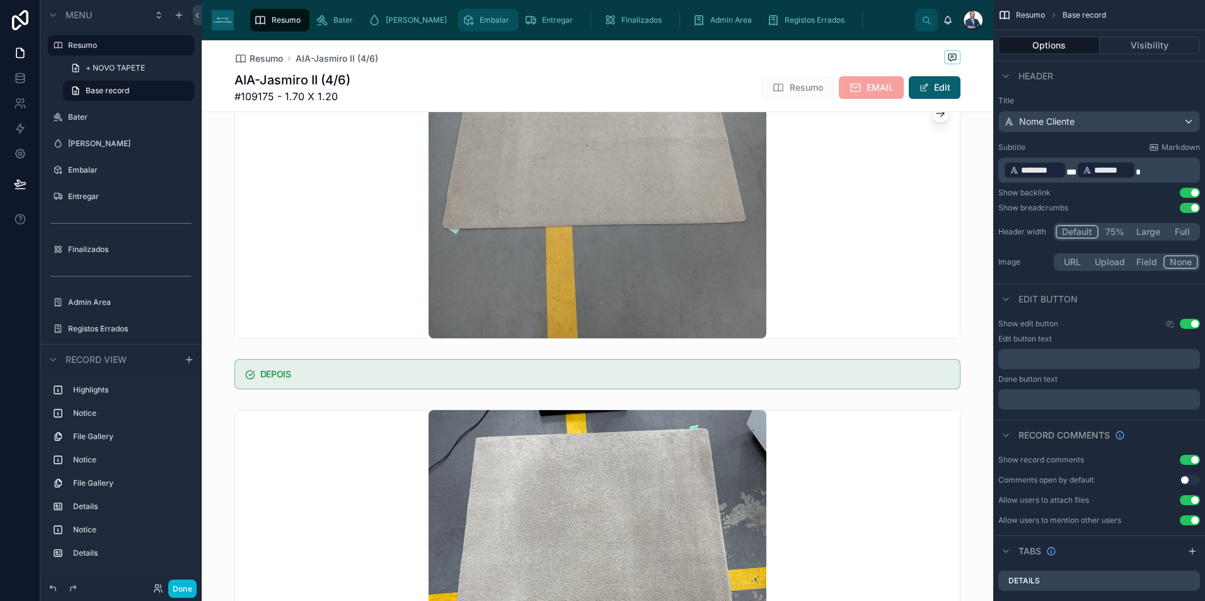
click at [462, 25] on icon "scrollable content" at bounding box center [468, 20] width 13 height 13
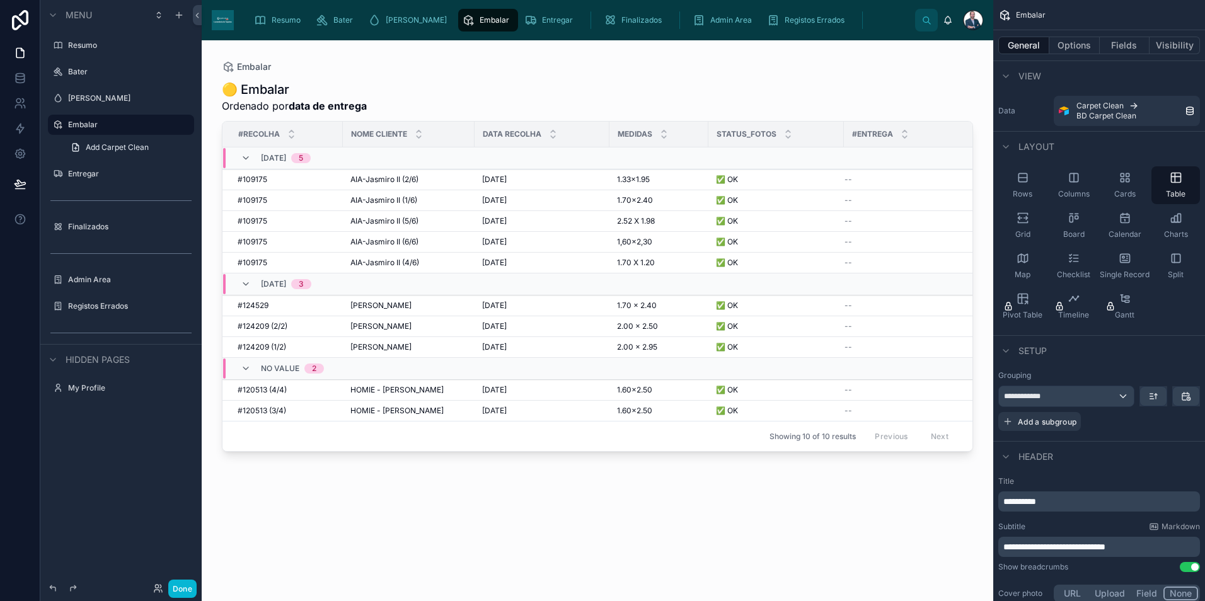
click at [407, 262] on div at bounding box center [598, 313] width 792 height 546
click at [410, 265] on span "AIA-Jasmiro II (4/6)" at bounding box center [384, 263] width 69 height 10
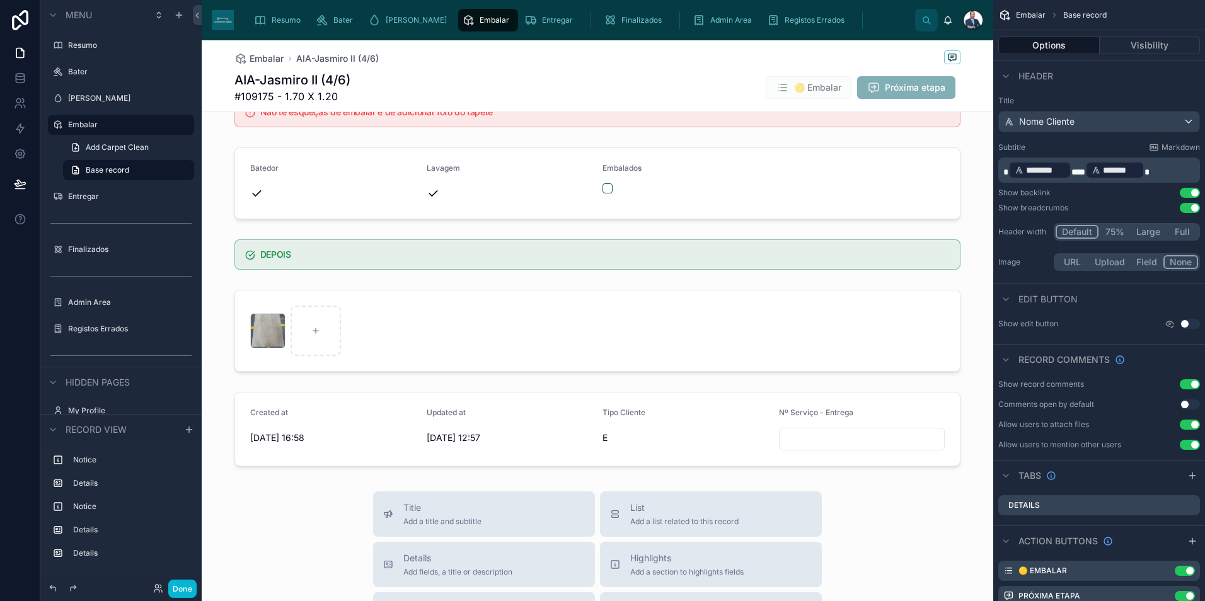
scroll to position [63, 0]
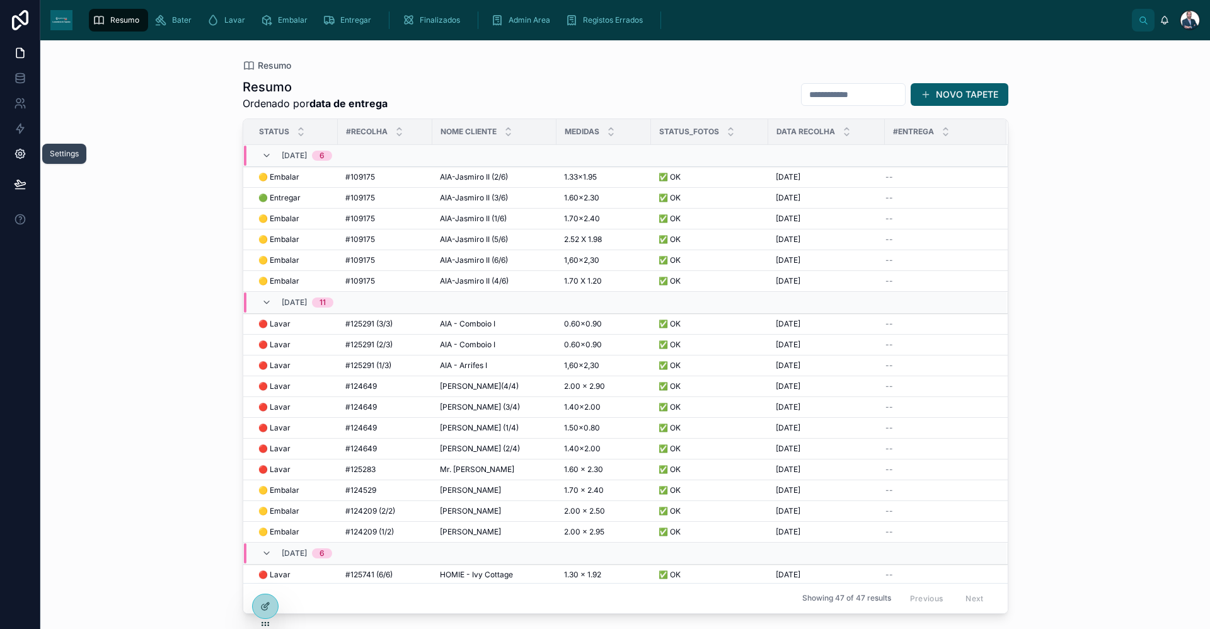
click at [26, 158] on link at bounding box center [20, 153] width 40 height 25
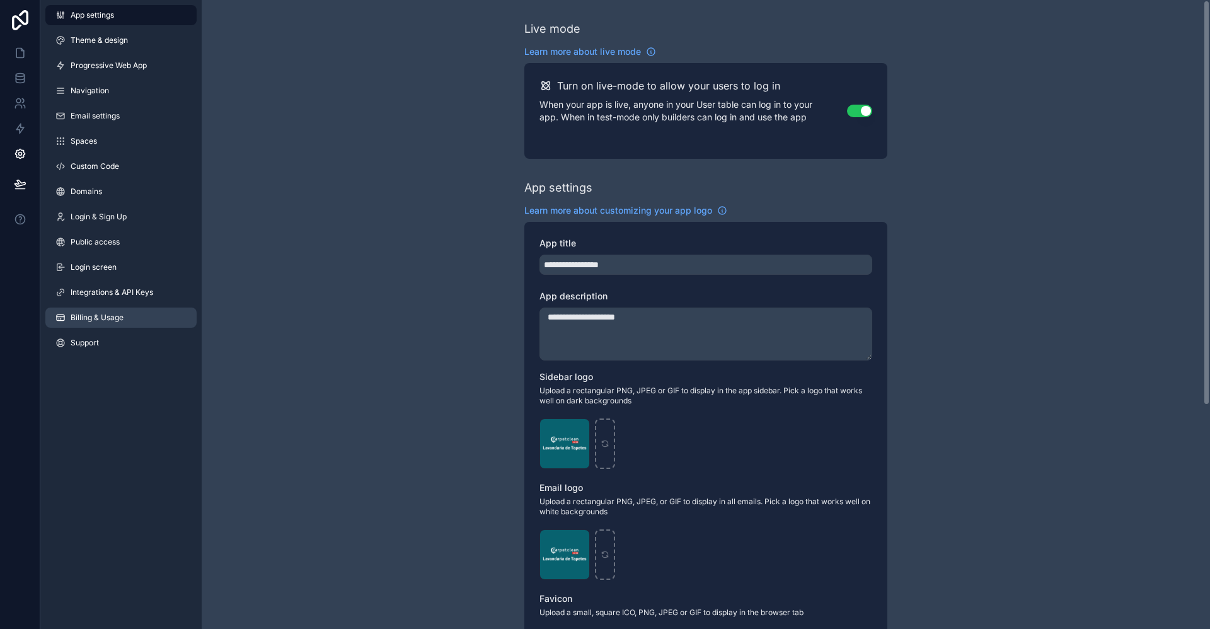
click at [126, 319] on link "Billing & Usage" at bounding box center [120, 318] width 151 height 20
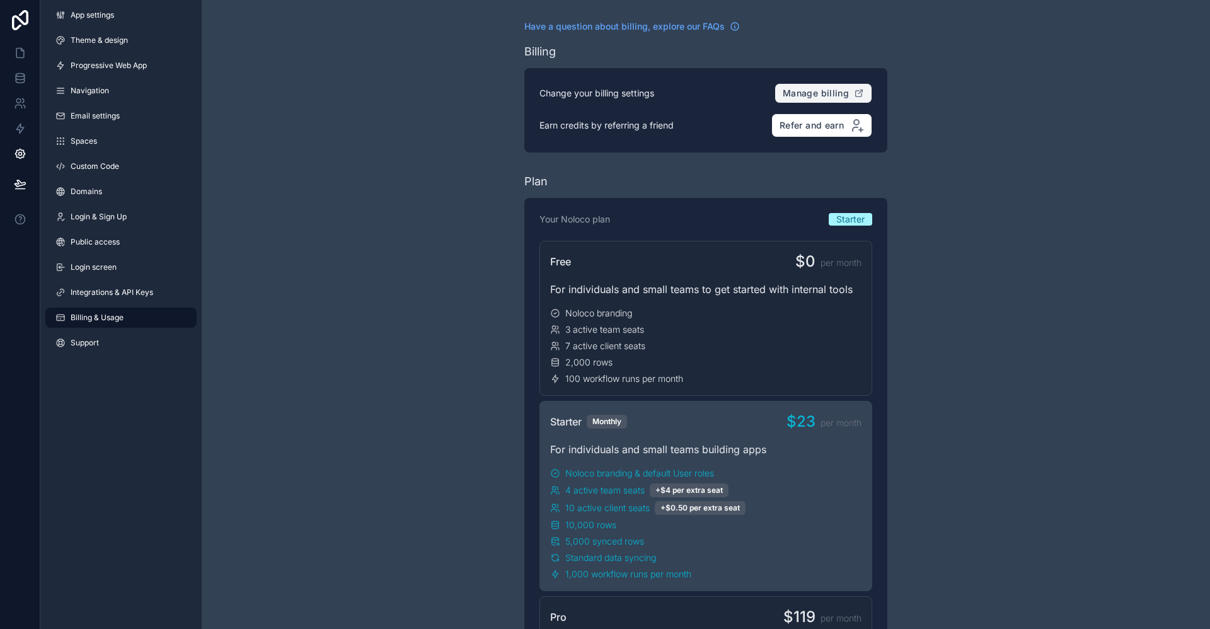
click at [826, 90] on span "Manage billing" at bounding box center [816, 93] width 66 height 11
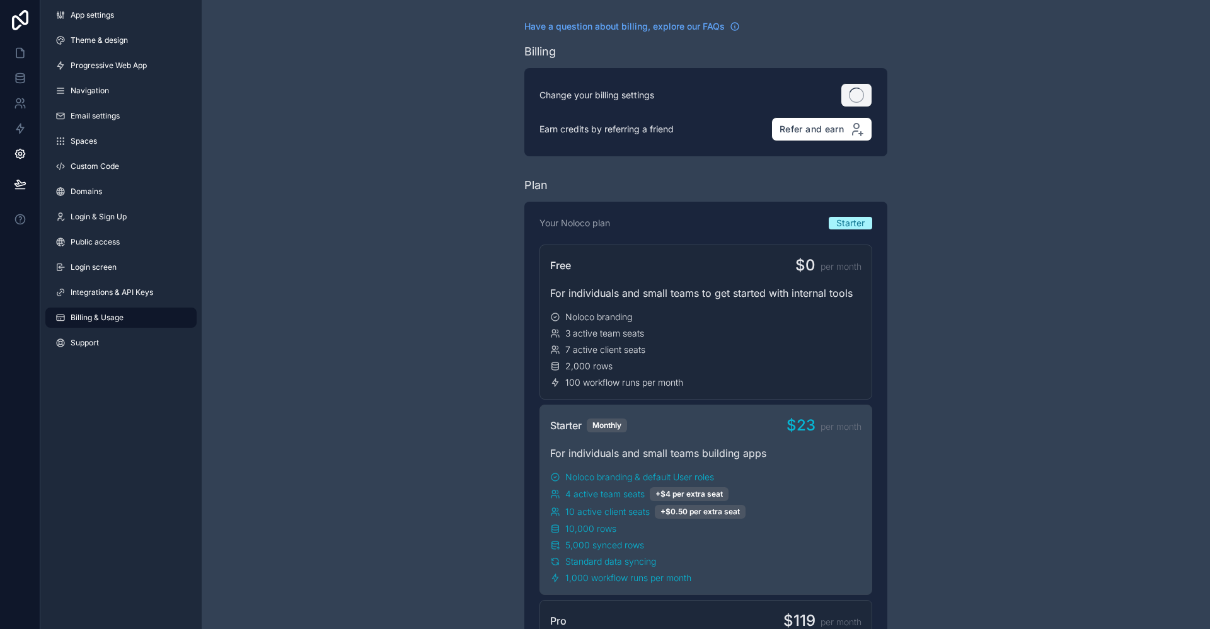
drag, startPoint x: 769, startPoint y: 164, endPoint x: 696, endPoint y: 167, distance: 72.6
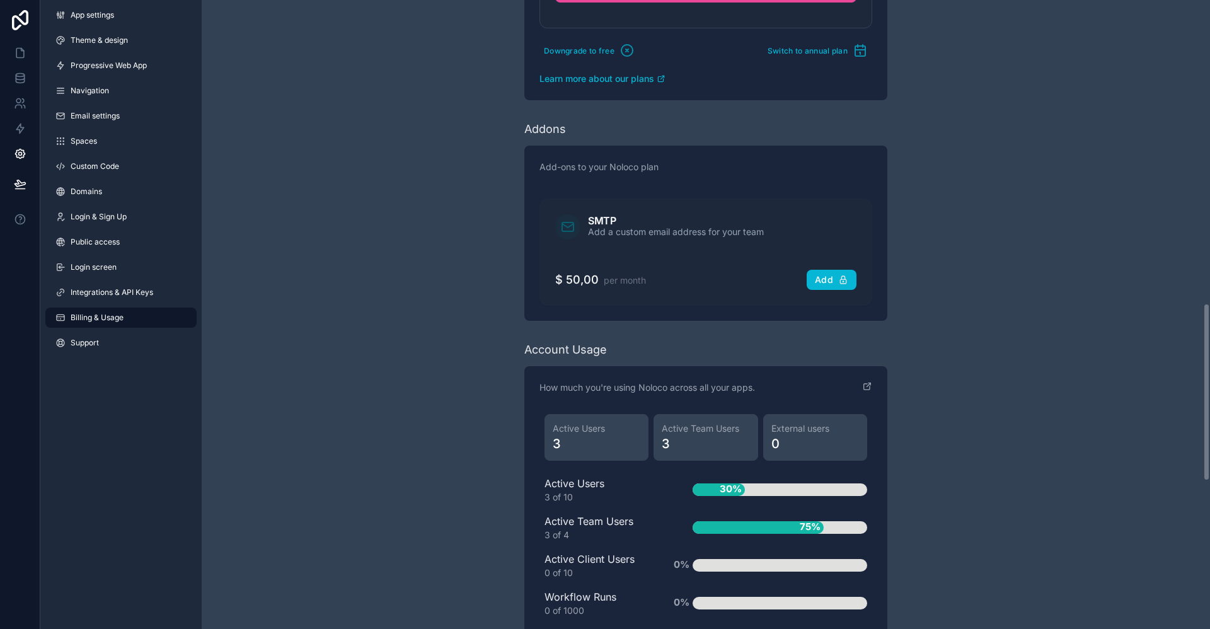
scroll to position [1387, 0]
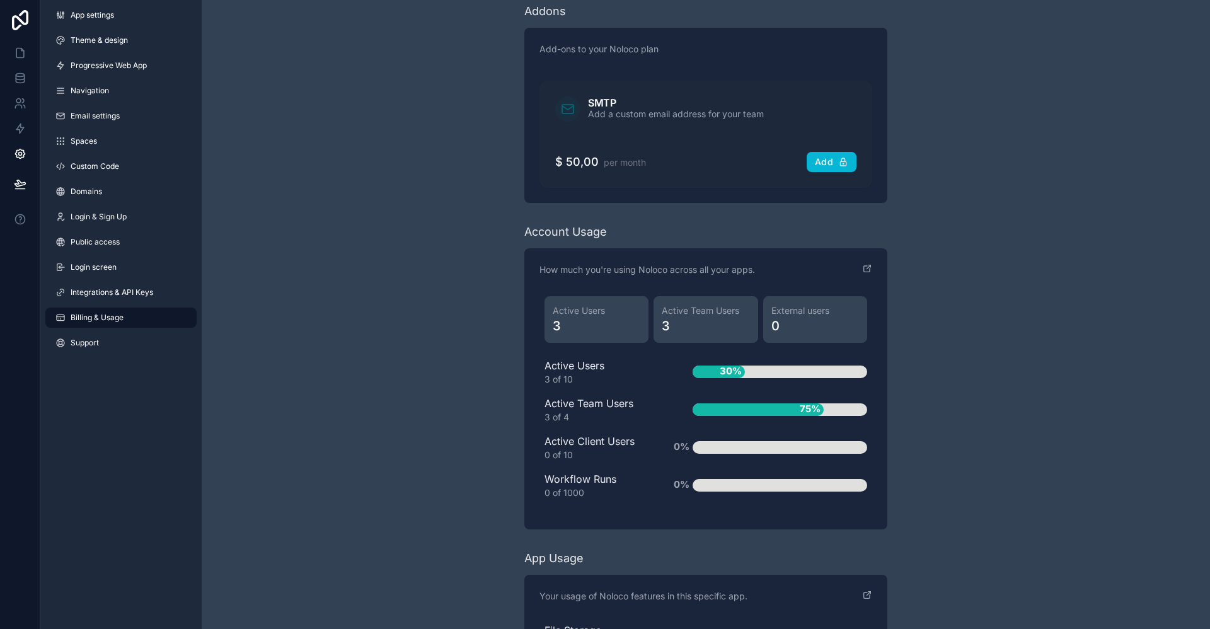
drag, startPoint x: 613, startPoint y: 383, endPoint x: 559, endPoint y: 395, distance: 54.9
click at [559, 395] on div "Active Users 3 of 10 30% Active Team Users 3 of 4 75% Active Client Users 0 of …" at bounding box center [706, 428] width 323 height 141
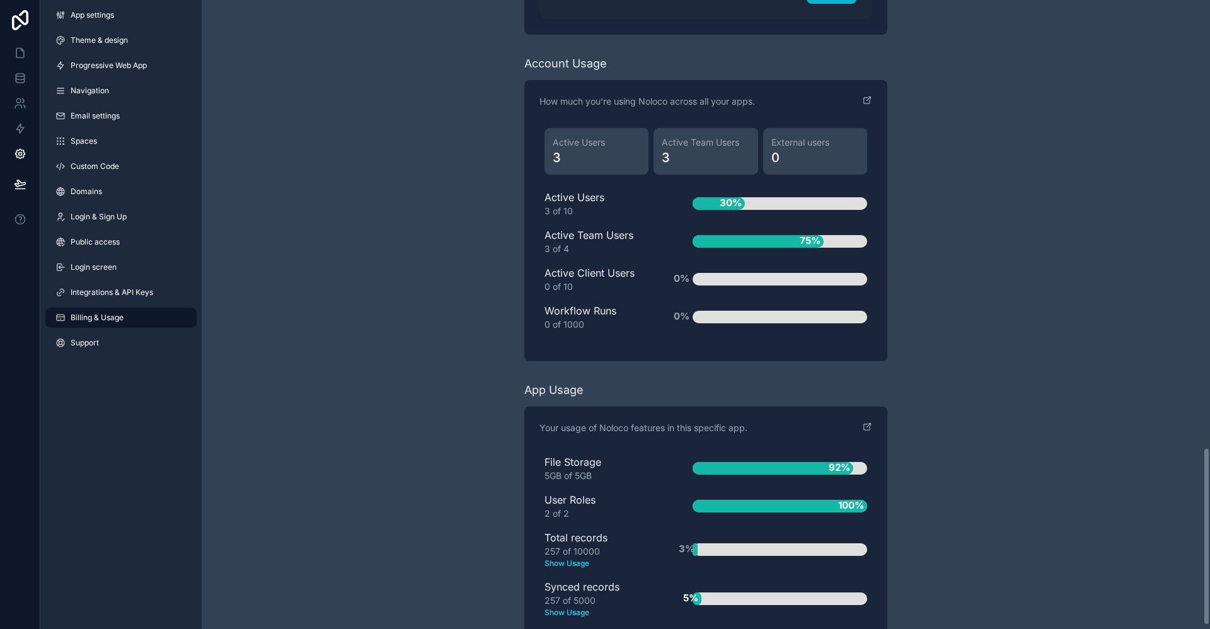
scroll to position [1595, 0]
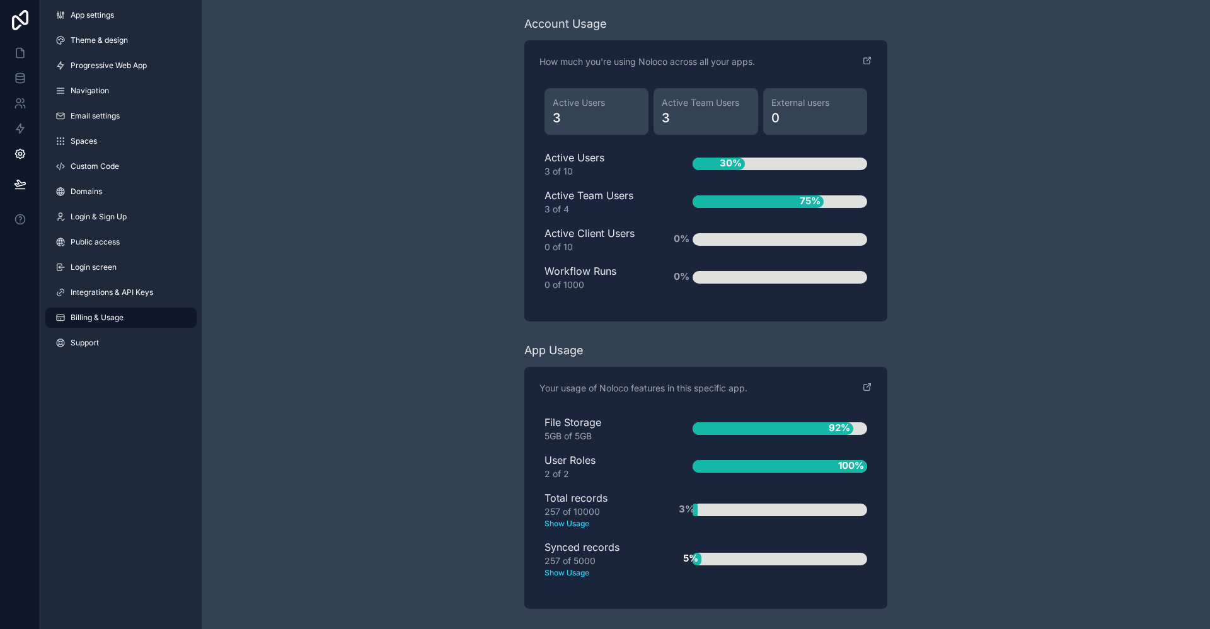
click at [838, 430] on span "92%" at bounding box center [840, 428] width 28 height 21
click at [862, 390] on icon "scrollable content" at bounding box center [867, 387] width 10 height 10
click at [26, 15] on icon at bounding box center [20, 20] width 25 height 20
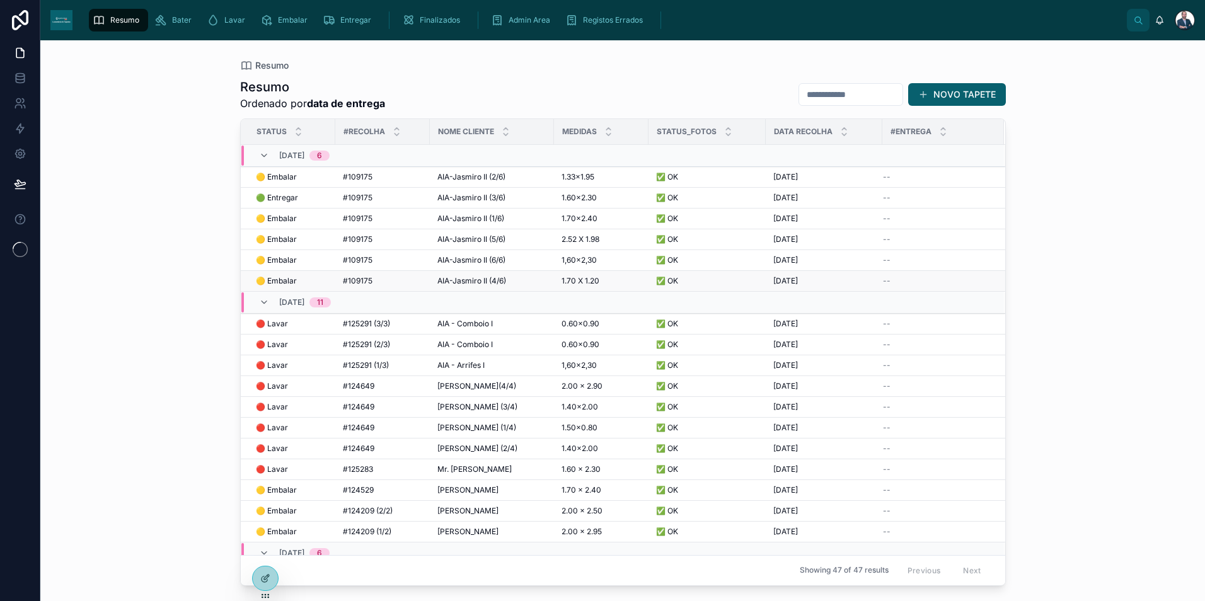
click at [287, 282] on span "🟡 Embalar" at bounding box center [276, 281] width 41 height 10
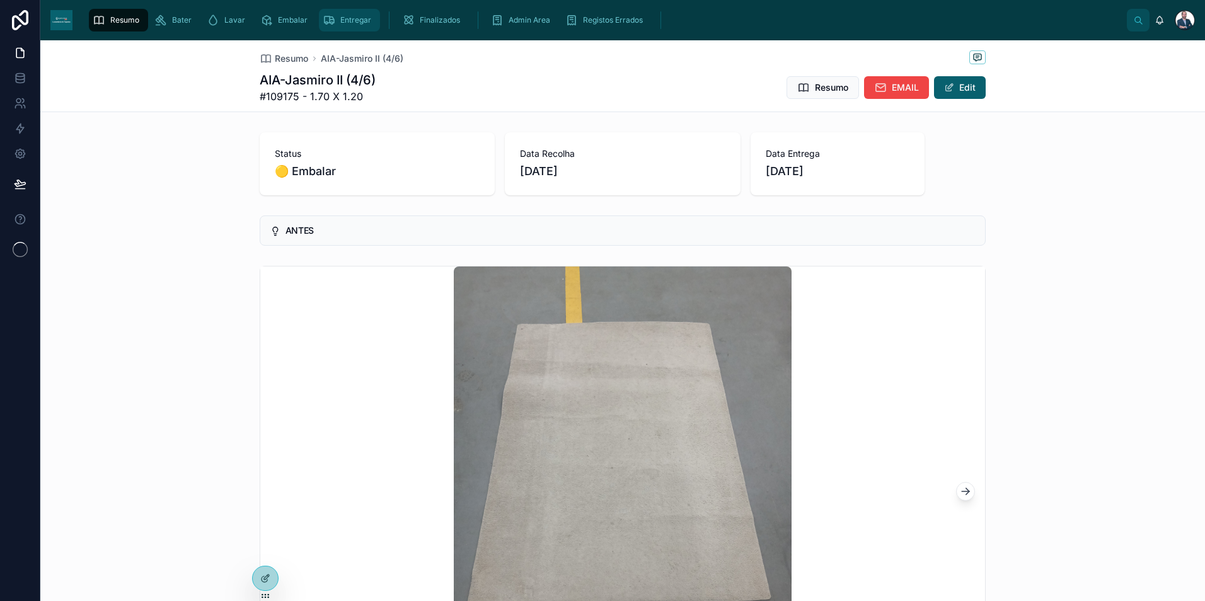
click at [350, 23] on span "Entregar" at bounding box center [355, 20] width 31 height 10
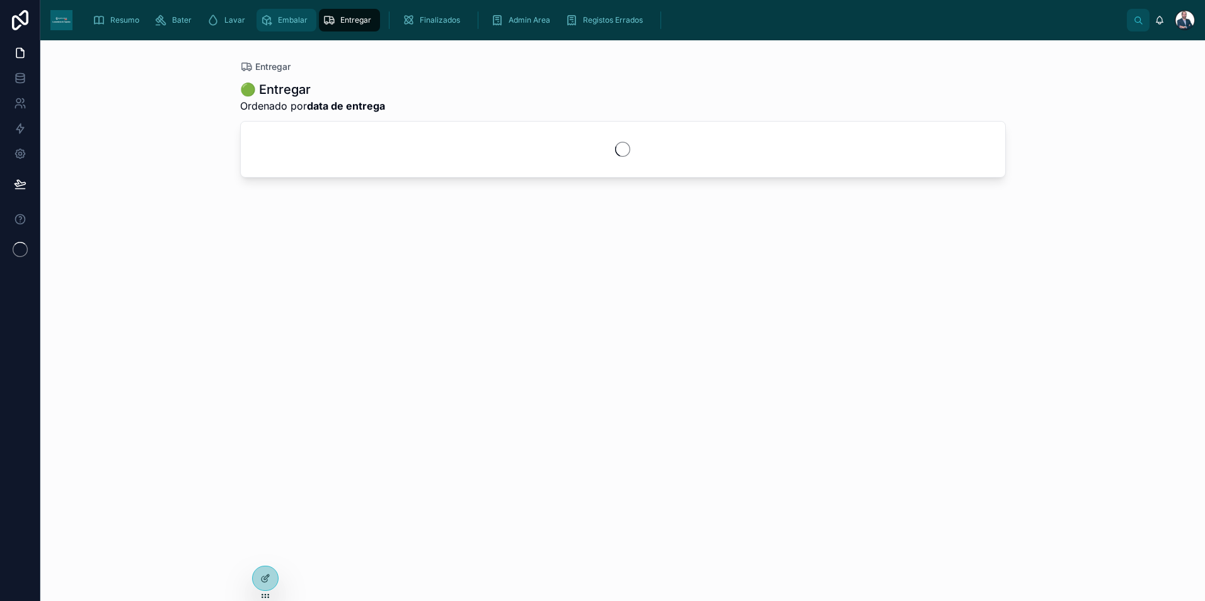
click at [280, 20] on span "Embalar" at bounding box center [293, 20] width 30 height 10
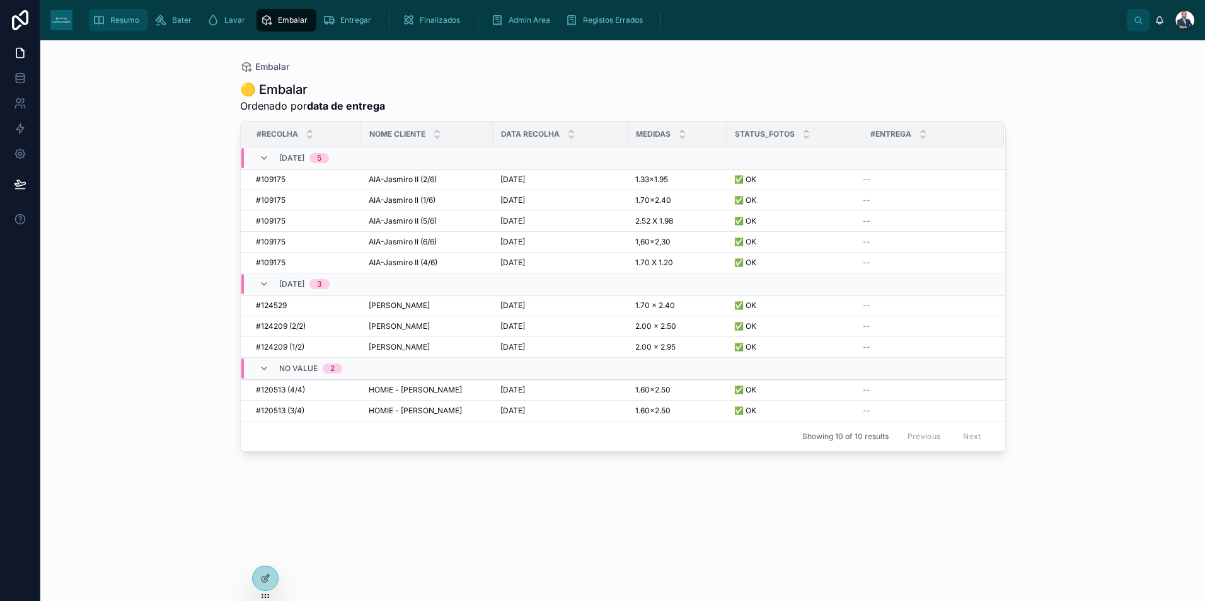
click at [125, 31] on link "Resumo" at bounding box center [118, 20] width 59 height 23
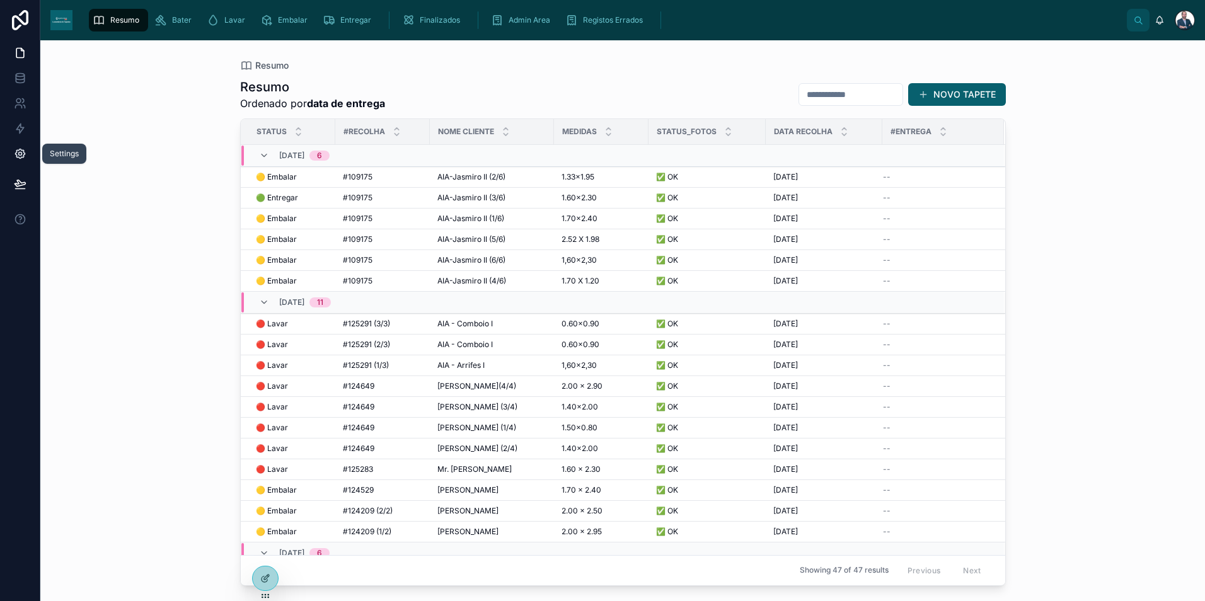
click at [23, 163] on link at bounding box center [20, 153] width 40 height 25
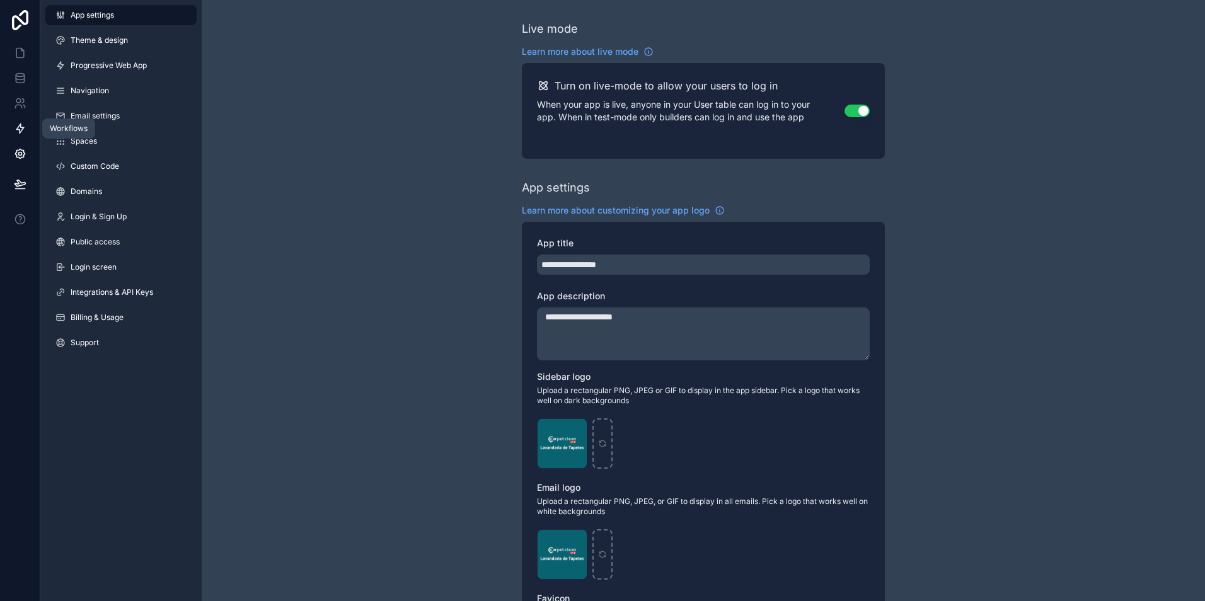
click at [18, 138] on link at bounding box center [20, 128] width 40 height 25
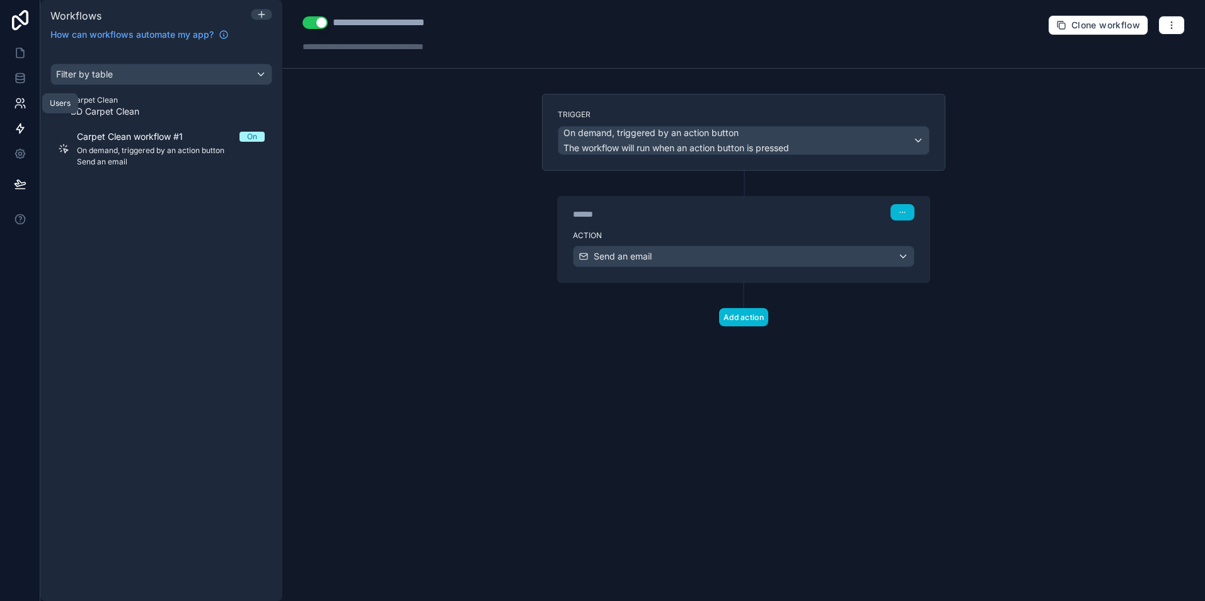
click at [14, 100] on icon at bounding box center [20, 103] width 13 height 13
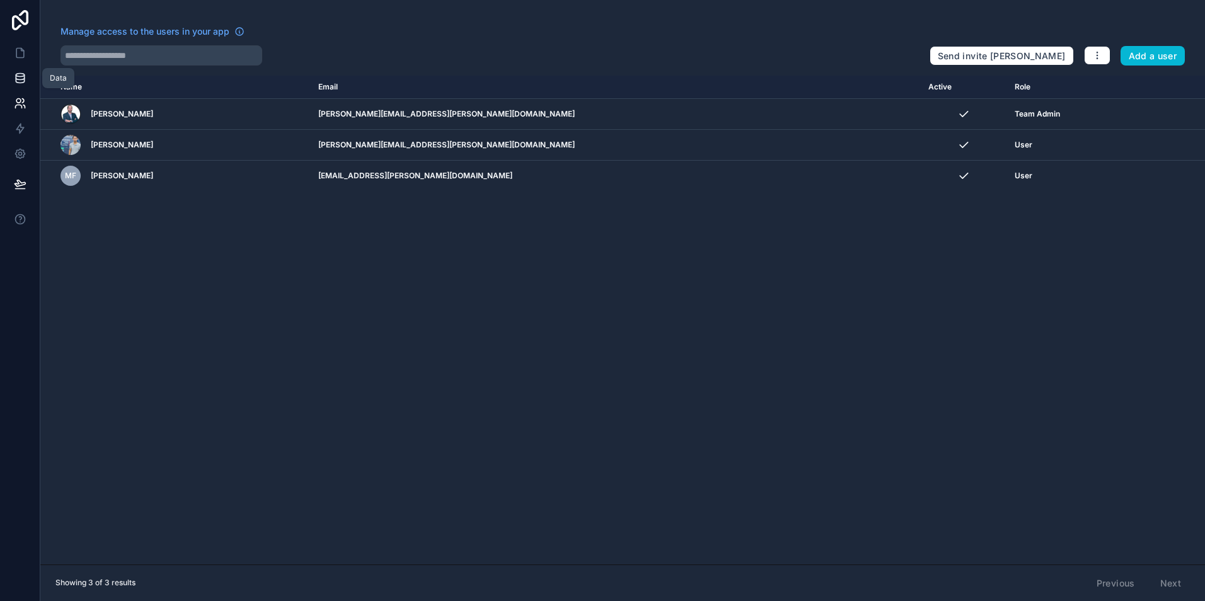
click at [20, 66] on link at bounding box center [20, 78] width 40 height 25
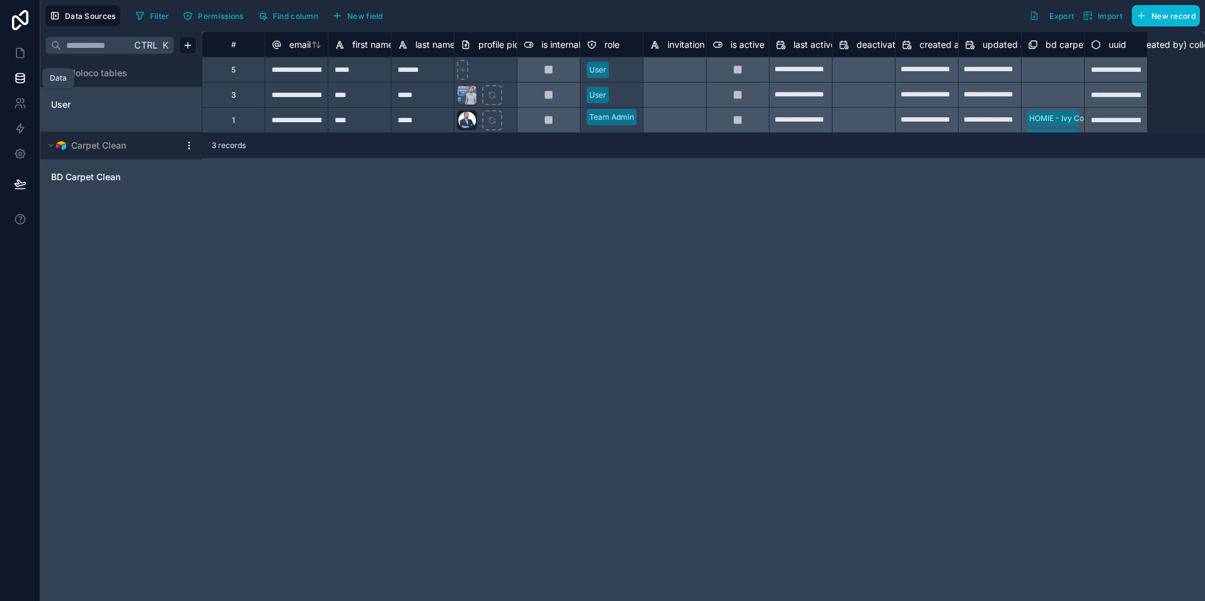
click at [21, 74] on icon at bounding box center [20, 75] width 8 height 3
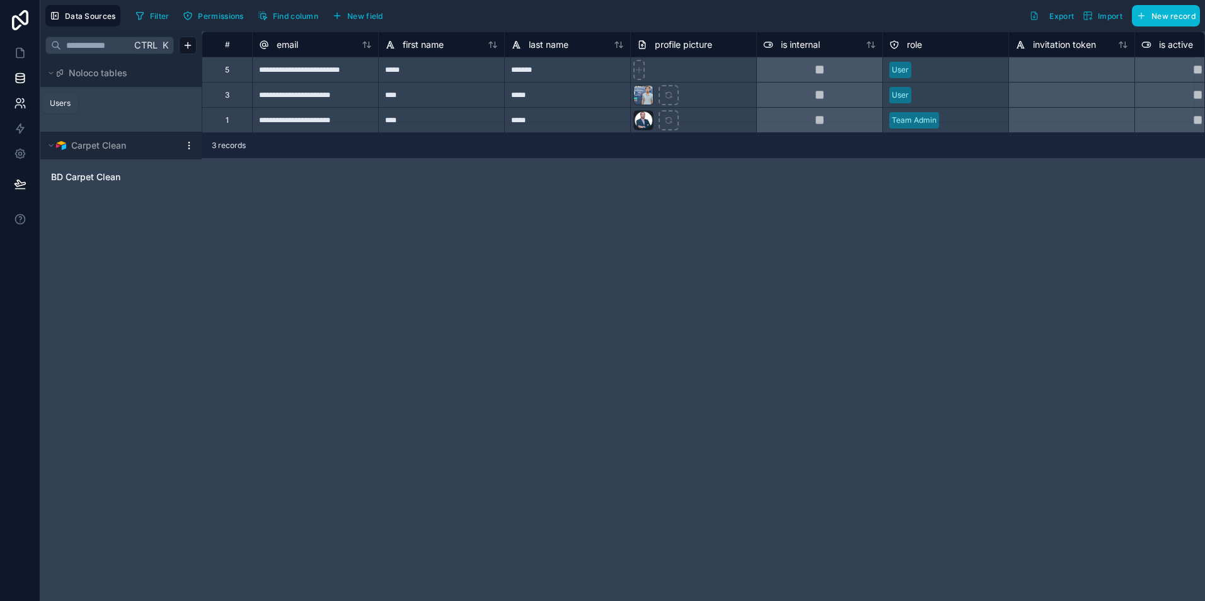
click at [21, 100] on icon at bounding box center [20, 103] width 13 height 13
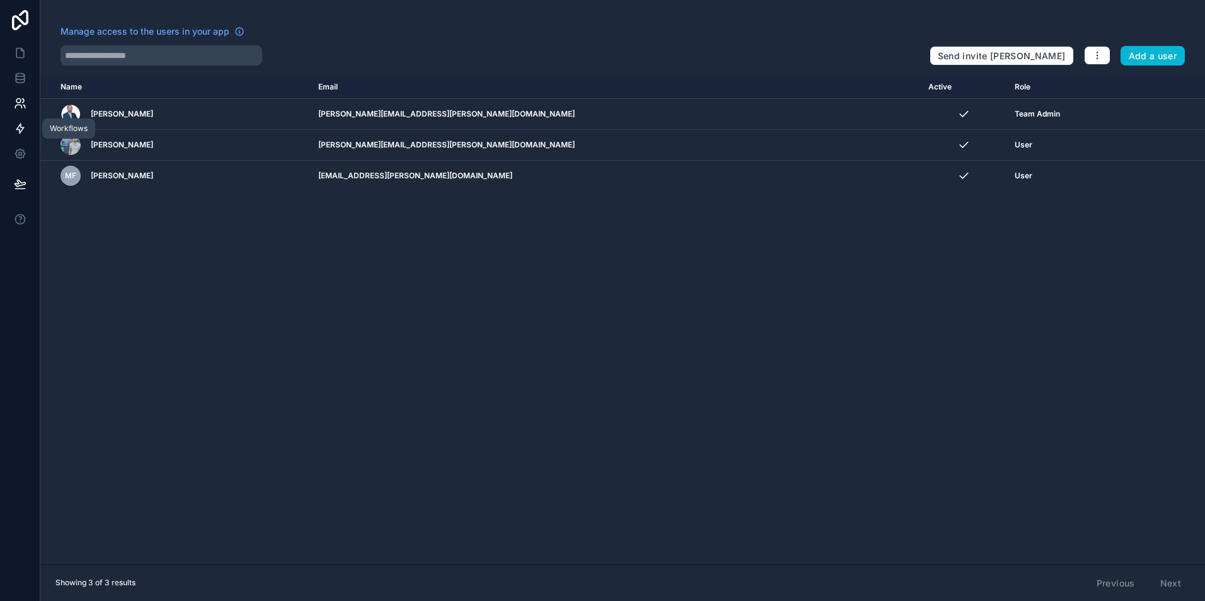
click at [20, 133] on icon at bounding box center [20, 128] width 8 height 9
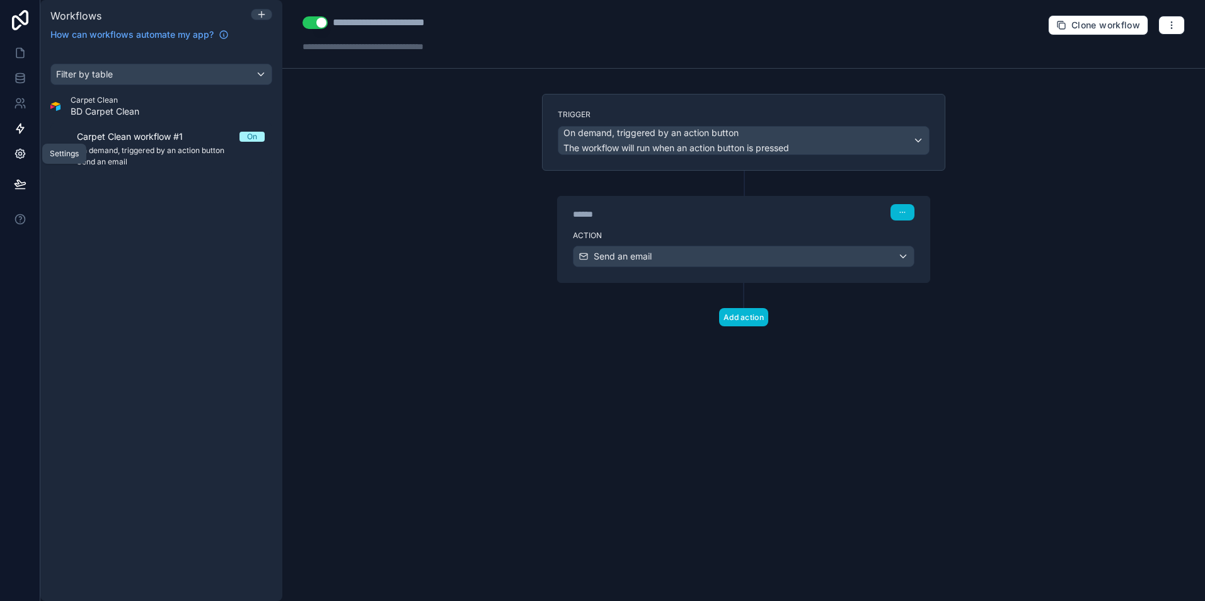
click at [26, 160] on link at bounding box center [20, 153] width 40 height 25
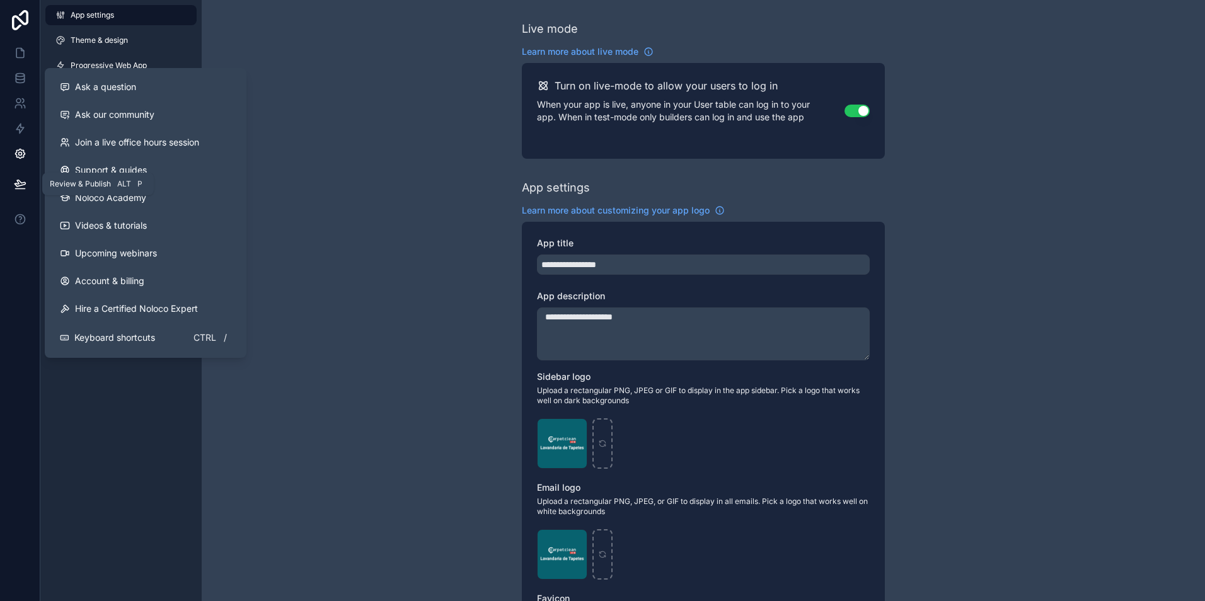
click at [20, 187] on icon at bounding box center [20, 184] width 13 height 13
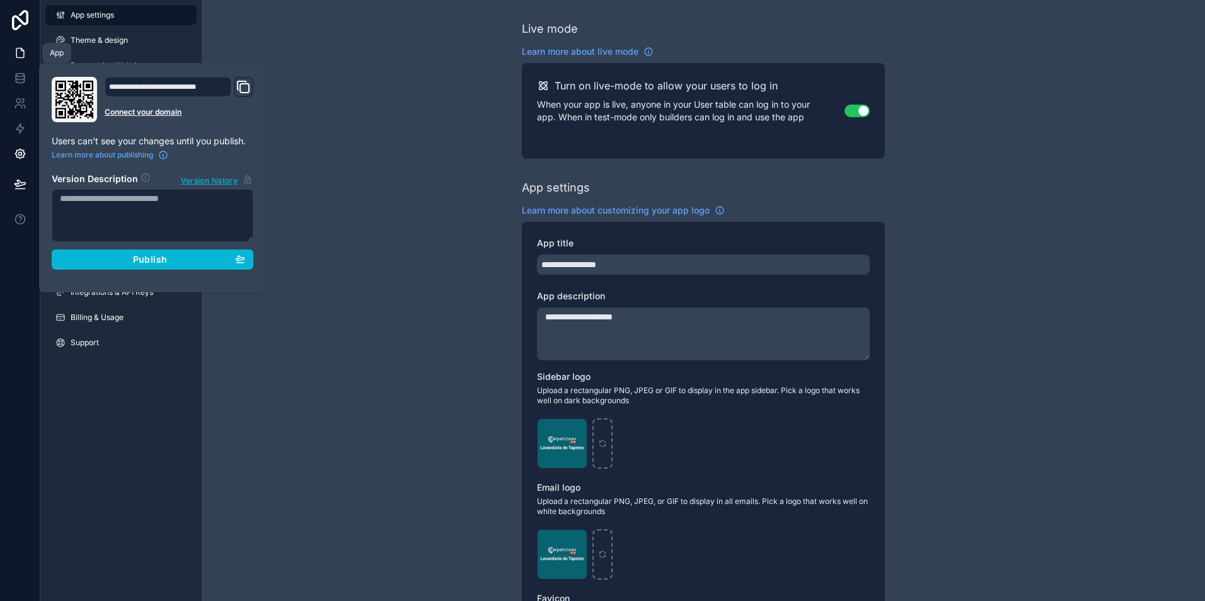
click at [33, 61] on link at bounding box center [20, 52] width 40 height 25
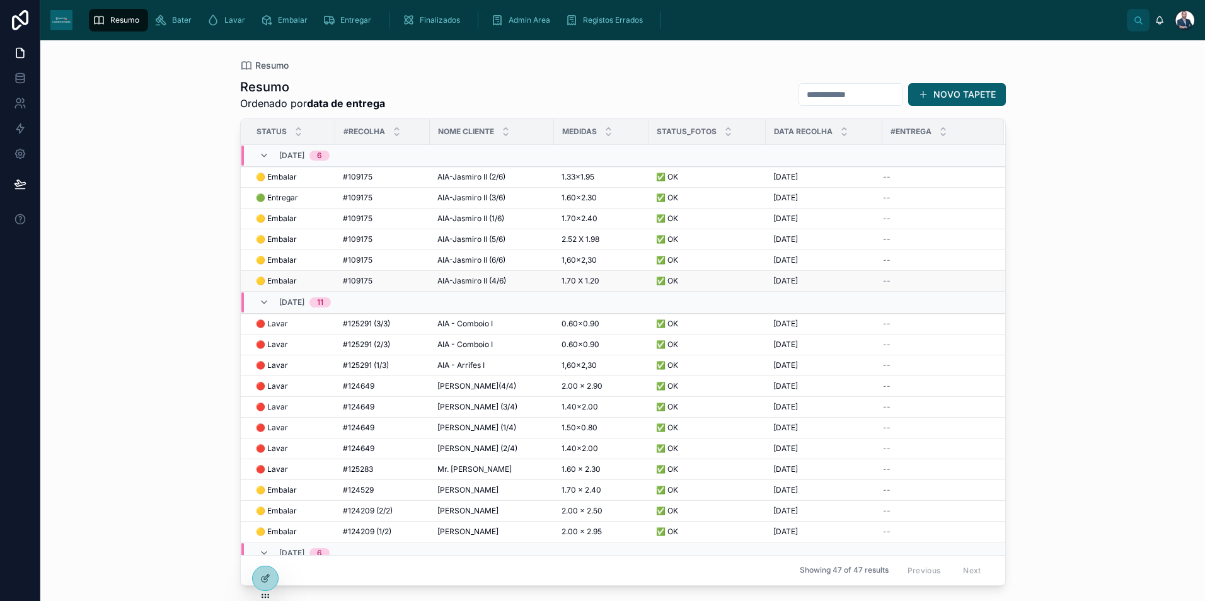
click at [278, 282] on span "🟡 Embalar" at bounding box center [276, 281] width 41 height 10
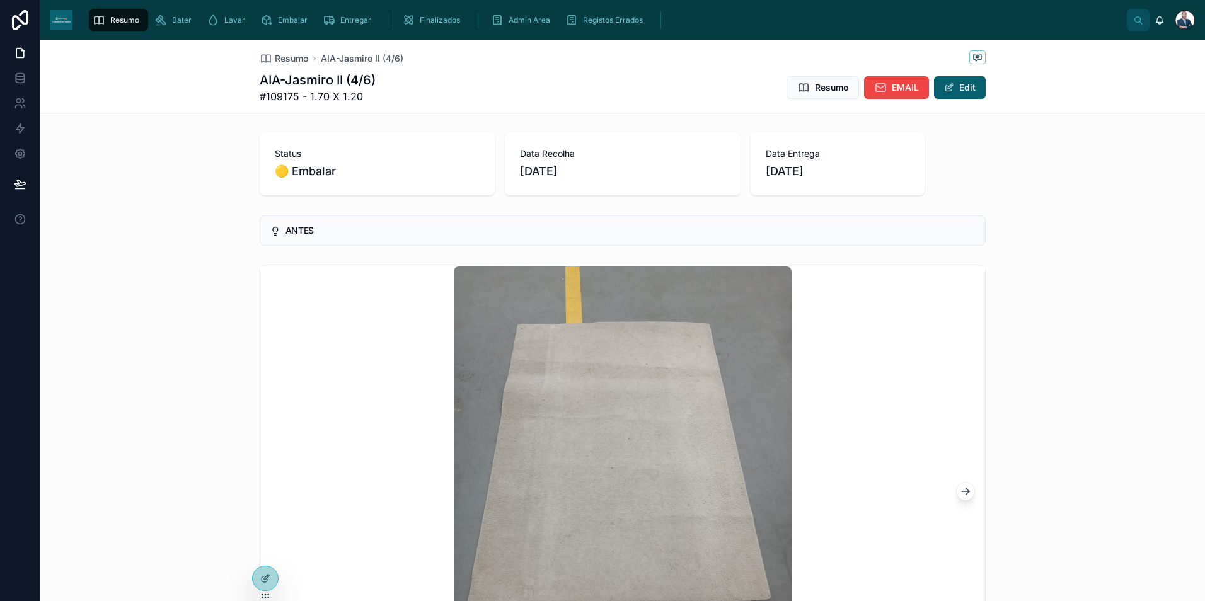
click at [116, 13] on div "Resumo" at bounding box center [119, 20] width 52 height 20
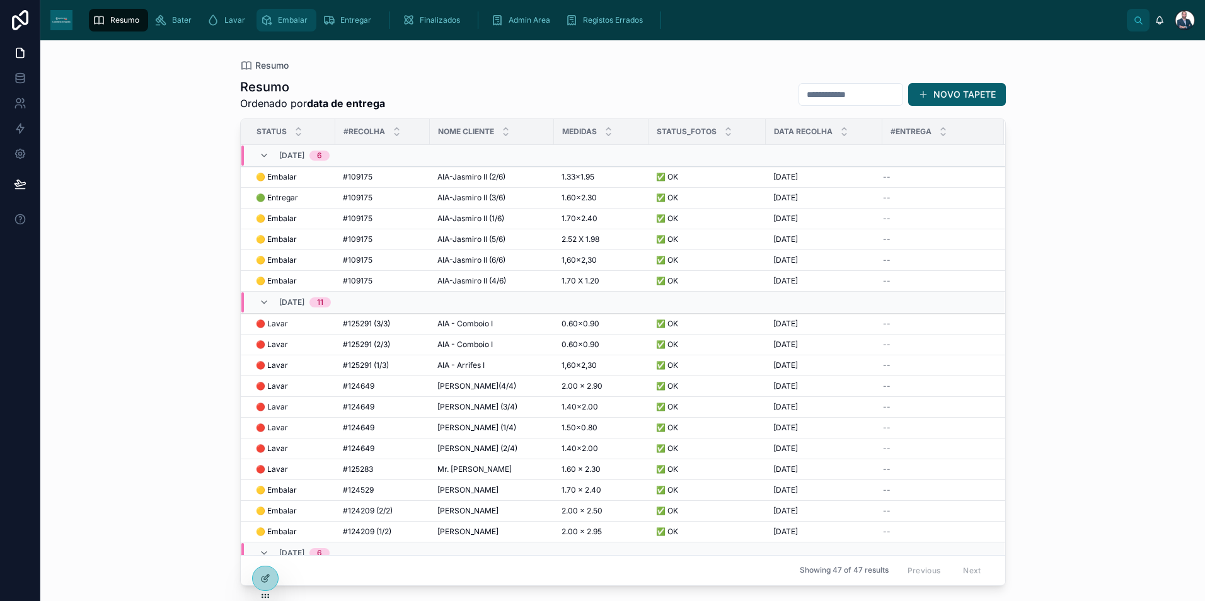
click at [292, 23] on span "Embalar" at bounding box center [293, 20] width 30 height 10
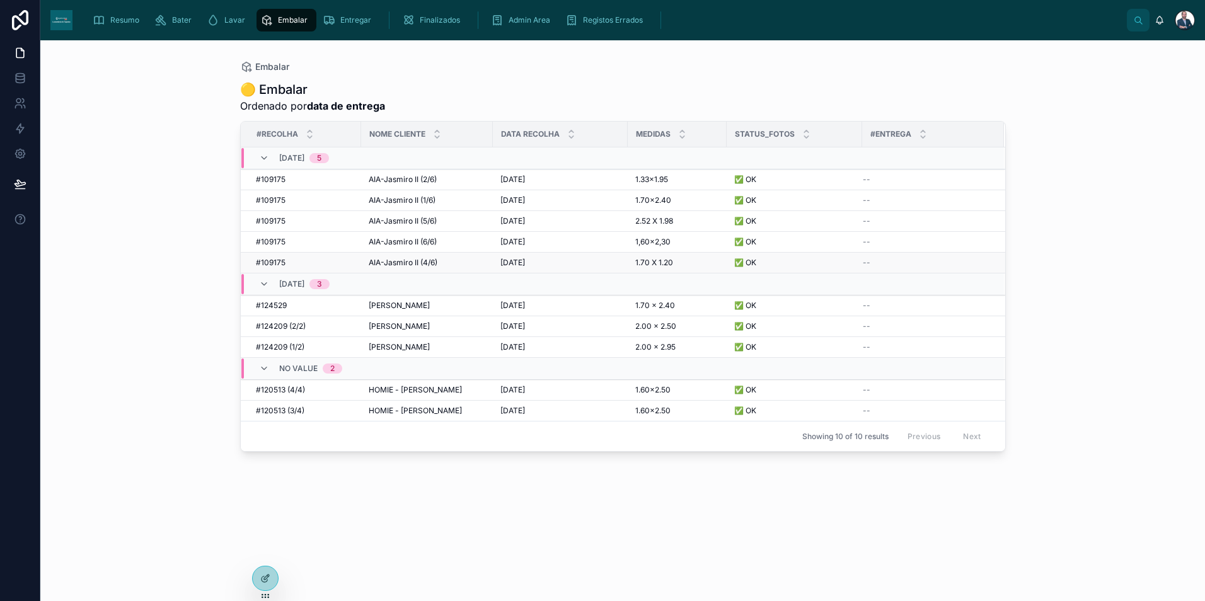
click at [274, 260] on span "#109175" at bounding box center [271, 263] width 30 height 10
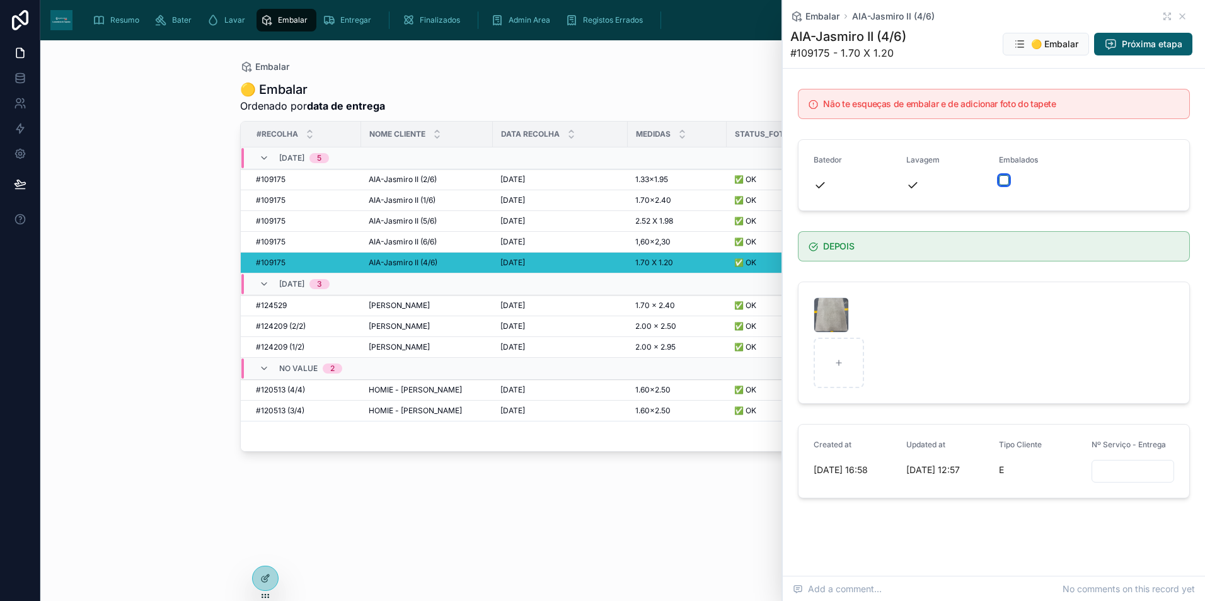
click at [1003, 176] on button "button" at bounding box center [1004, 180] width 10 height 10
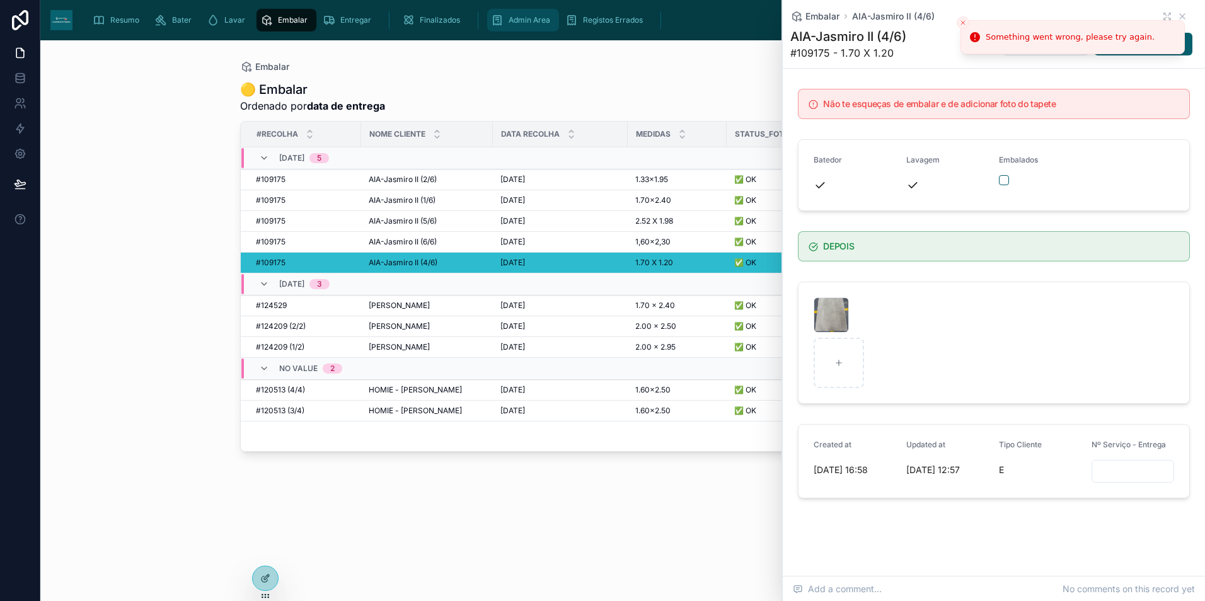
click at [523, 26] on div "Admin Area" at bounding box center [523, 20] width 64 height 20
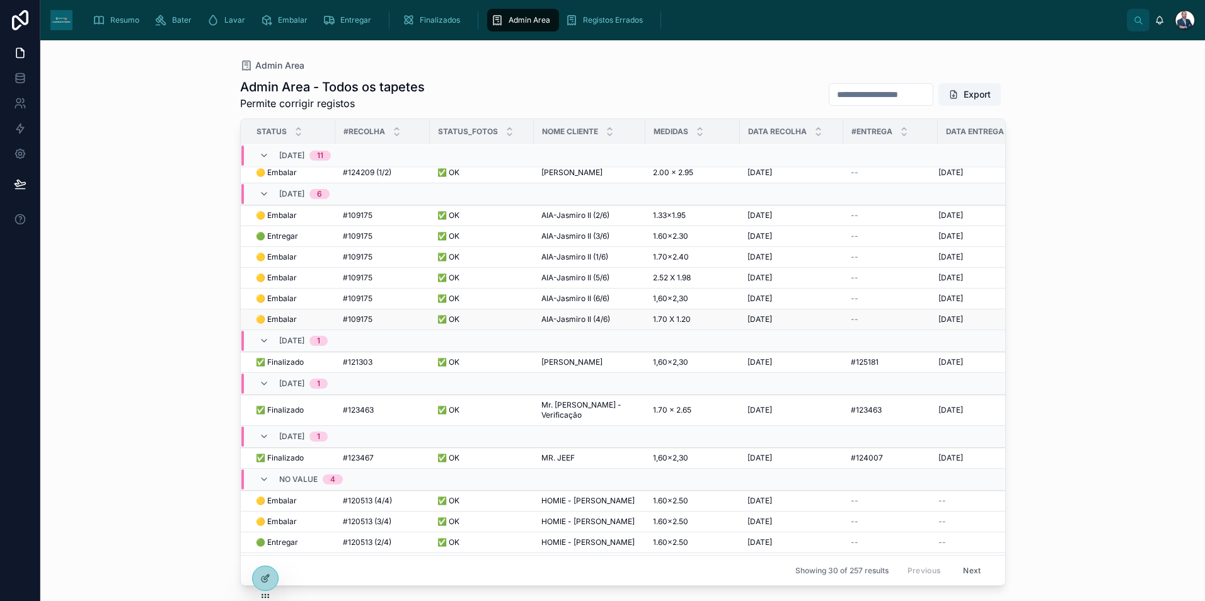
scroll to position [420, 0]
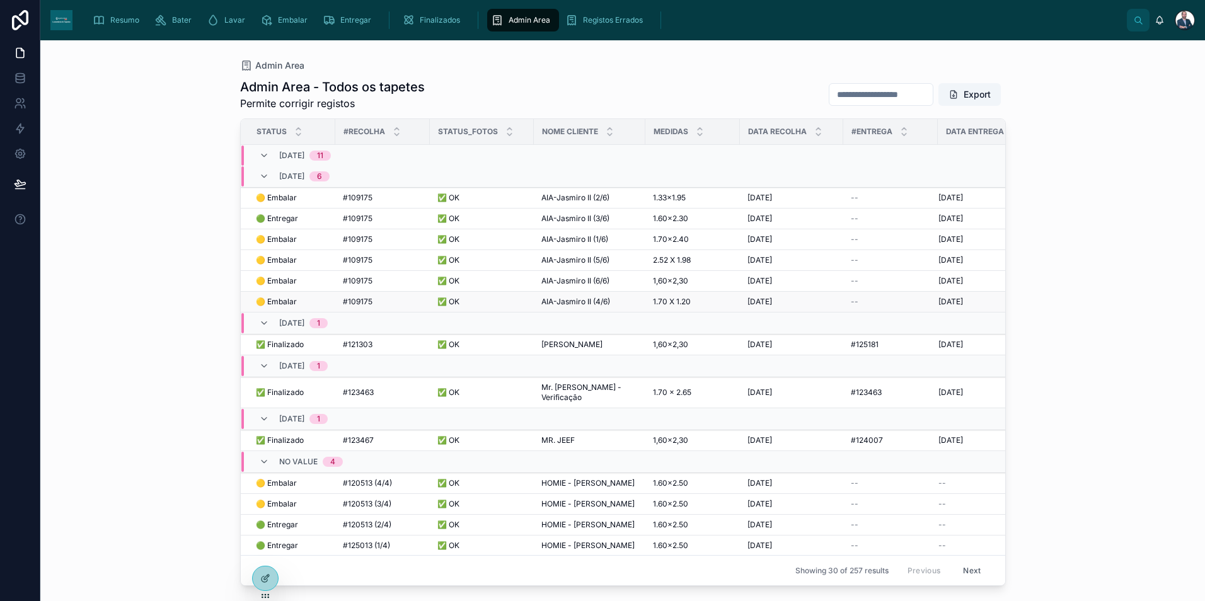
click at [600, 309] on td "AIA-Jasmiro II (4/6) AIA-Jasmiro II (4/6)" at bounding box center [590, 302] width 112 height 21
click at [599, 302] on span "AIA-Jasmiro II (4/6)" at bounding box center [575, 302] width 69 height 10
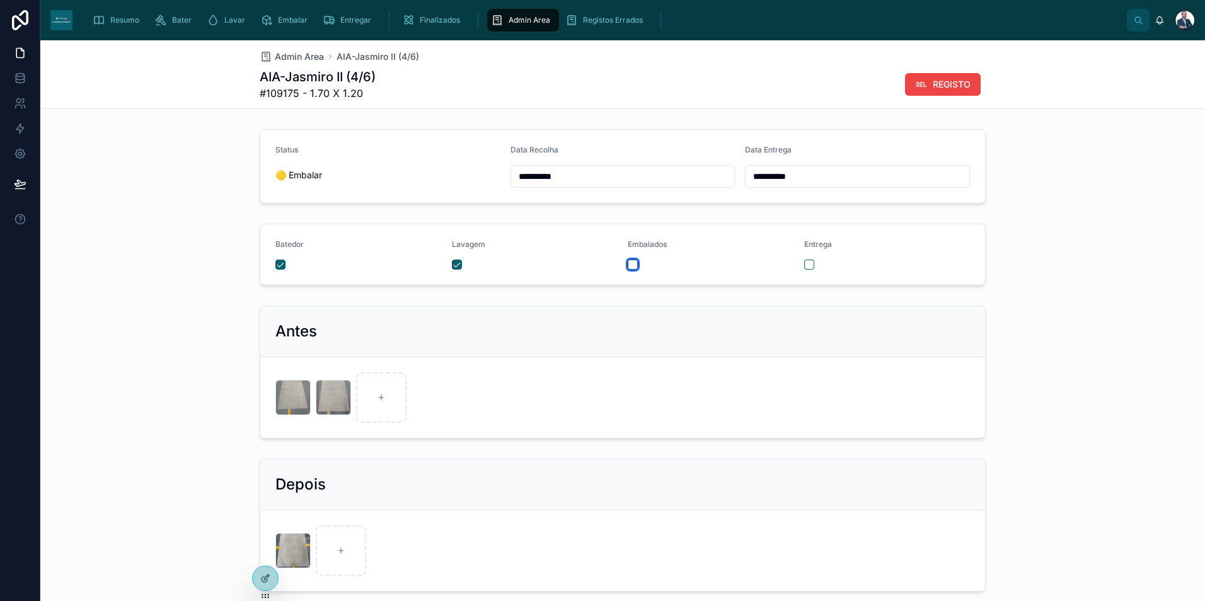
click at [633, 265] on button "button" at bounding box center [633, 265] width 10 height 10
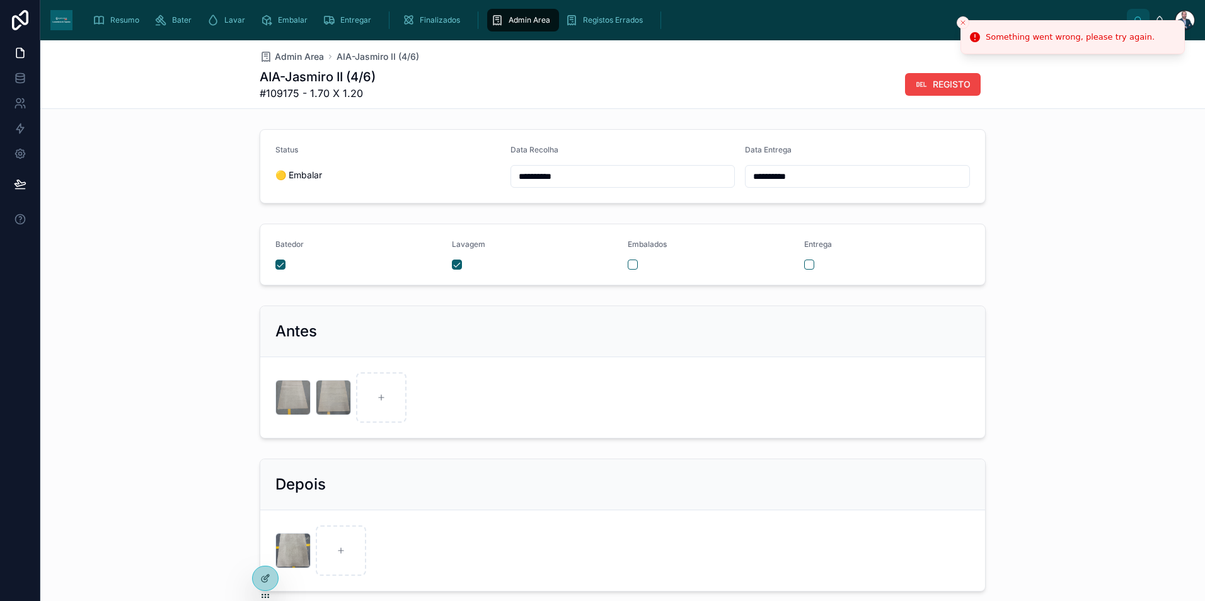
click at [812, 258] on div "Entrega" at bounding box center [887, 255] width 166 height 30
click at [809, 263] on div at bounding box center [887, 265] width 166 height 10
click at [806, 266] on button "button" at bounding box center [809, 265] width 10 height 10
click at [461, 266] on div at bounding box center [535, 265] width 166 height 10
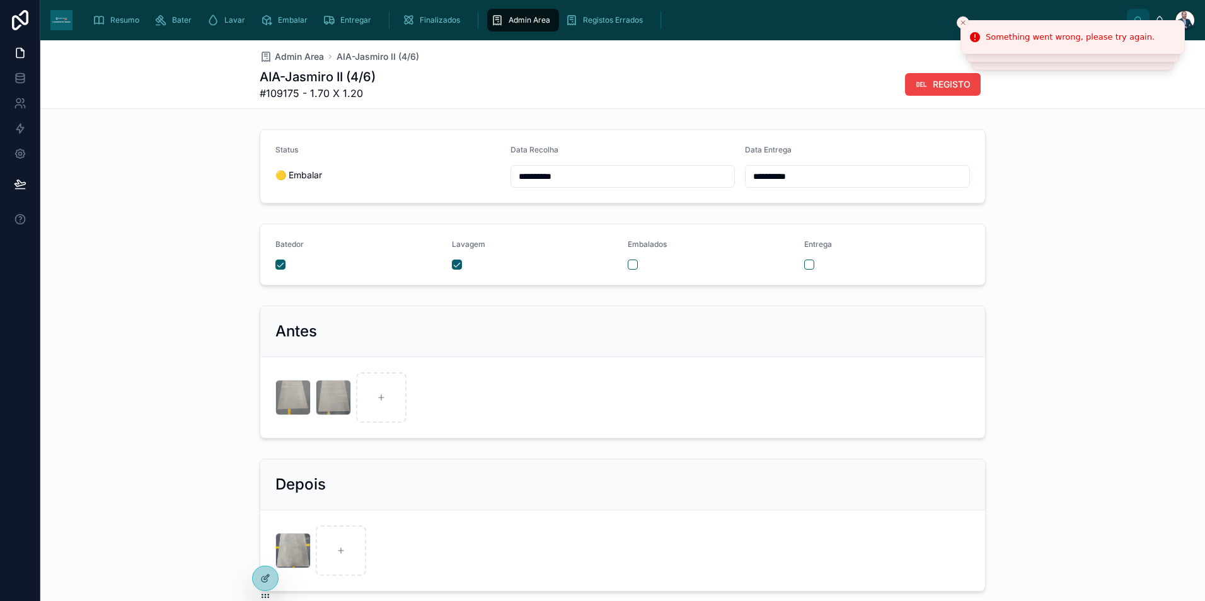
click at [458, 266] on div at bounding box center [535, 265] width 166 height 10
click at [454, 266] on button "button" at bounding box center [457, 265] width 10 height 10
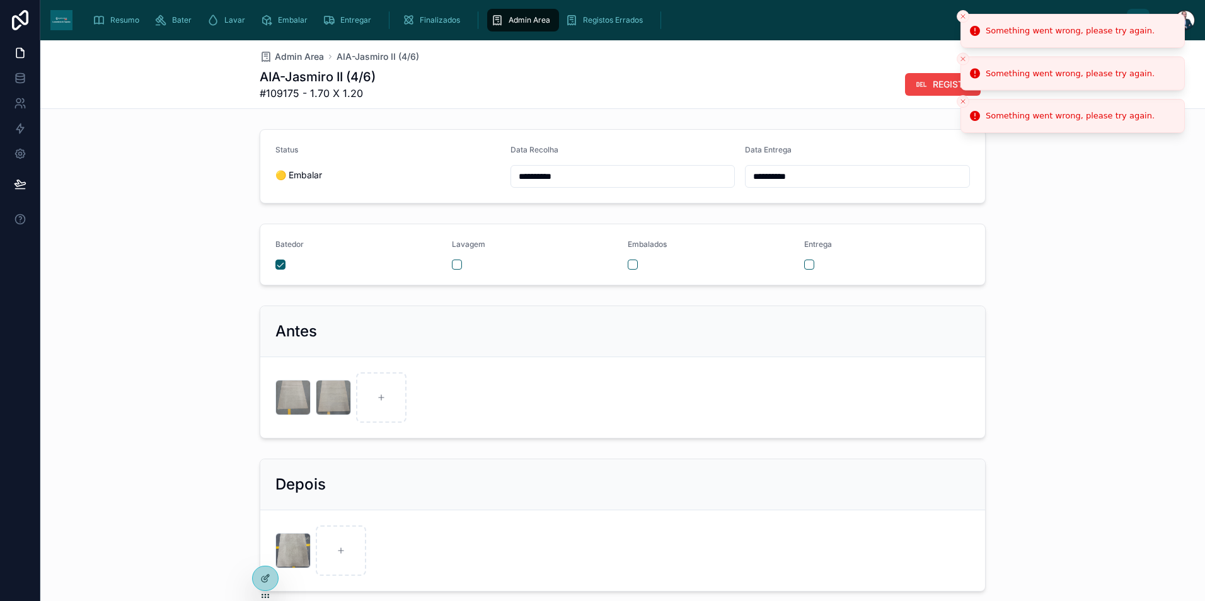
click at [964, 16] on icon "Close toast" at bounding box center [963, 17] width 8 height 8
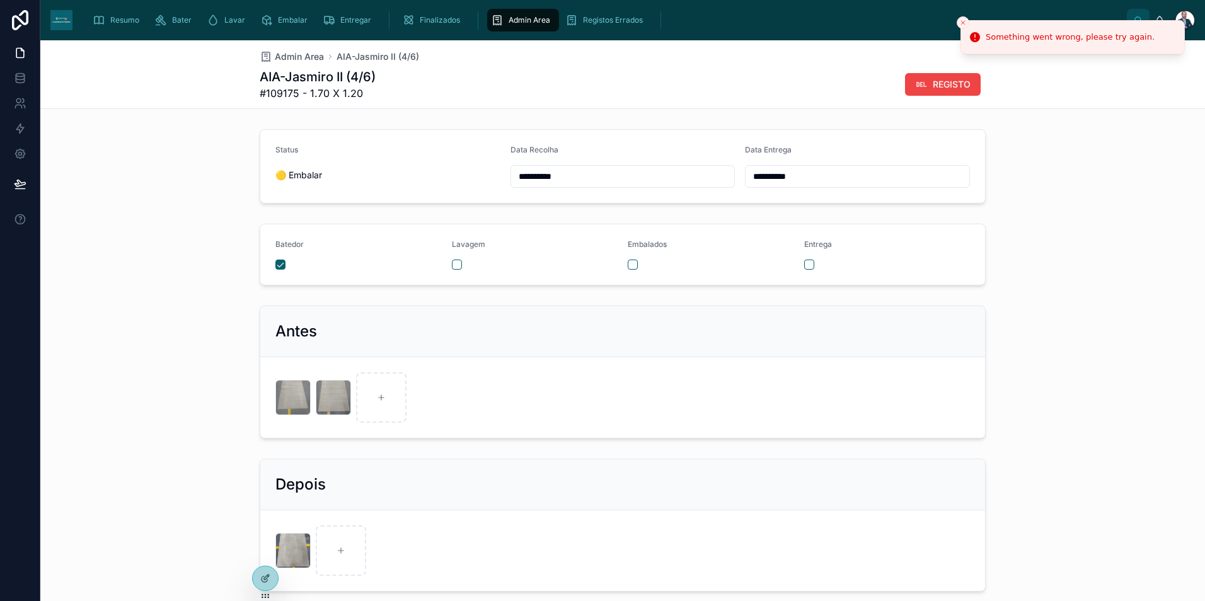
click at [964, 16] on button "Close toast" at bounding box center [963, 22] width 13 height 13
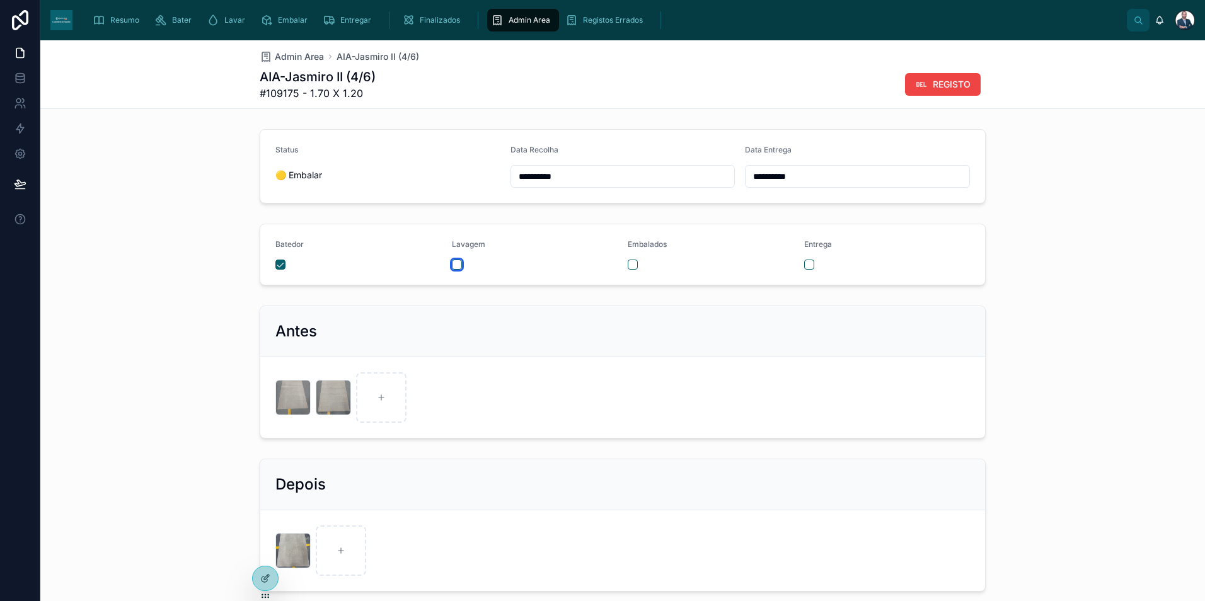
click at [454, 268] on button "button" at bounding box center [457, 265] width 10 height 10
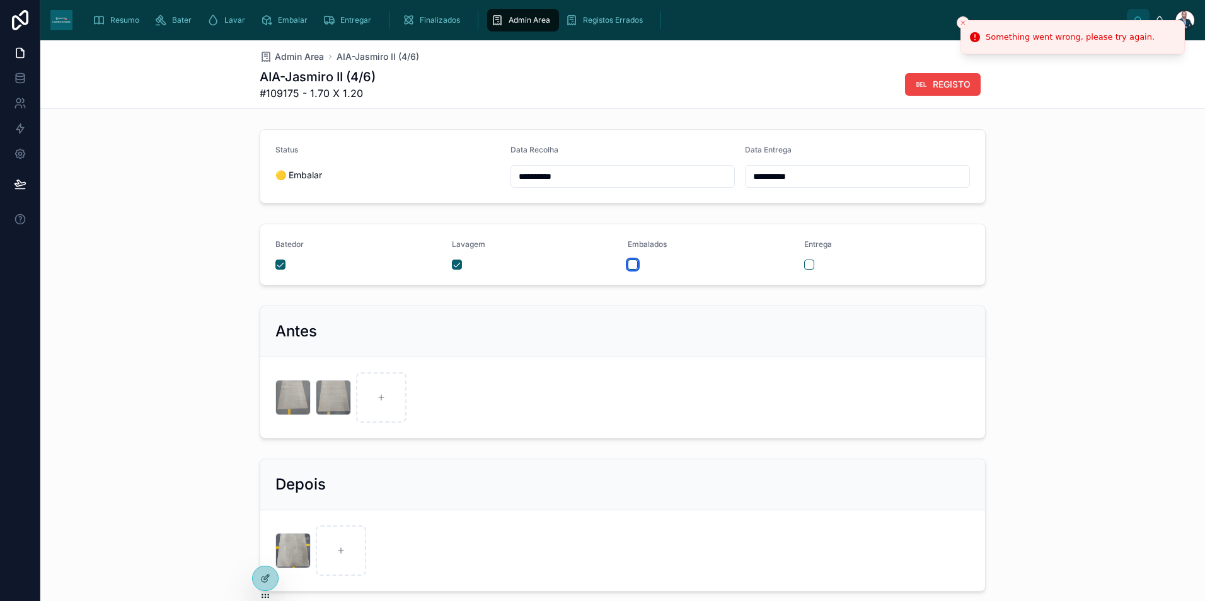
click at [628, 267] on button "button" at bounding box center [633, 265] width 10 height 10
click at [97, 32] on div "Resumo Bater Lavar Embalar Entregar Finalizados Admin Area Registos Errados" at bounding box center [605, 20] width 1044 height 28
click at [103, 26] on icon "scrollable content" at bounding box center [99, 20] width 13 height 13
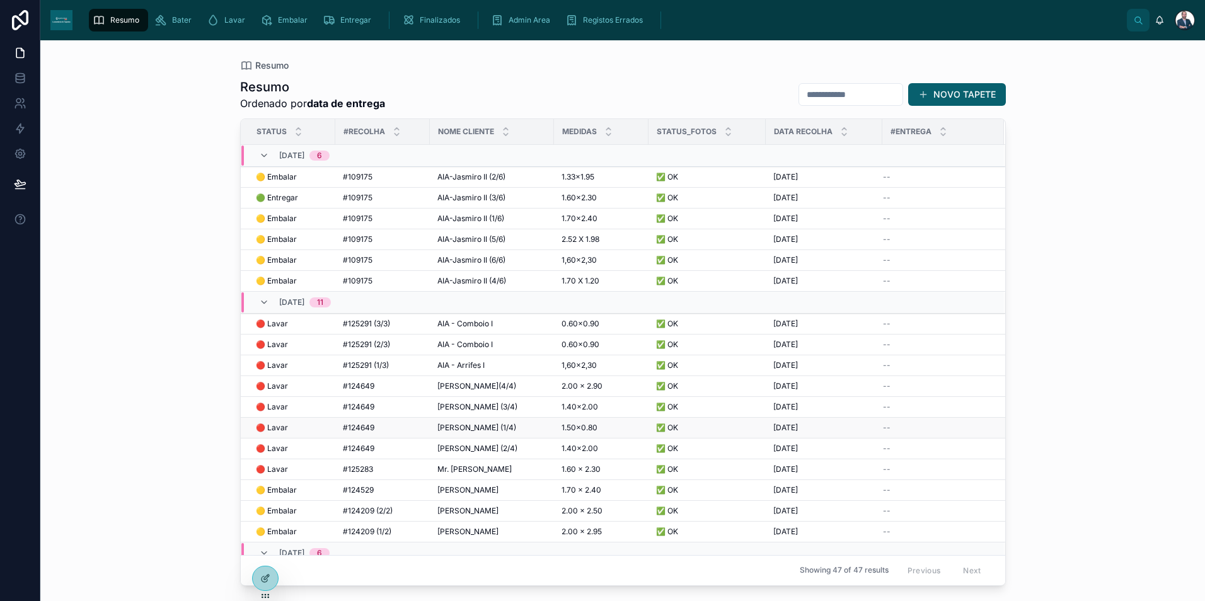
click at [459, 428] on span "[PERSON_NAME] (1/4)" at bounding box center [476, 428] width 79 height 10
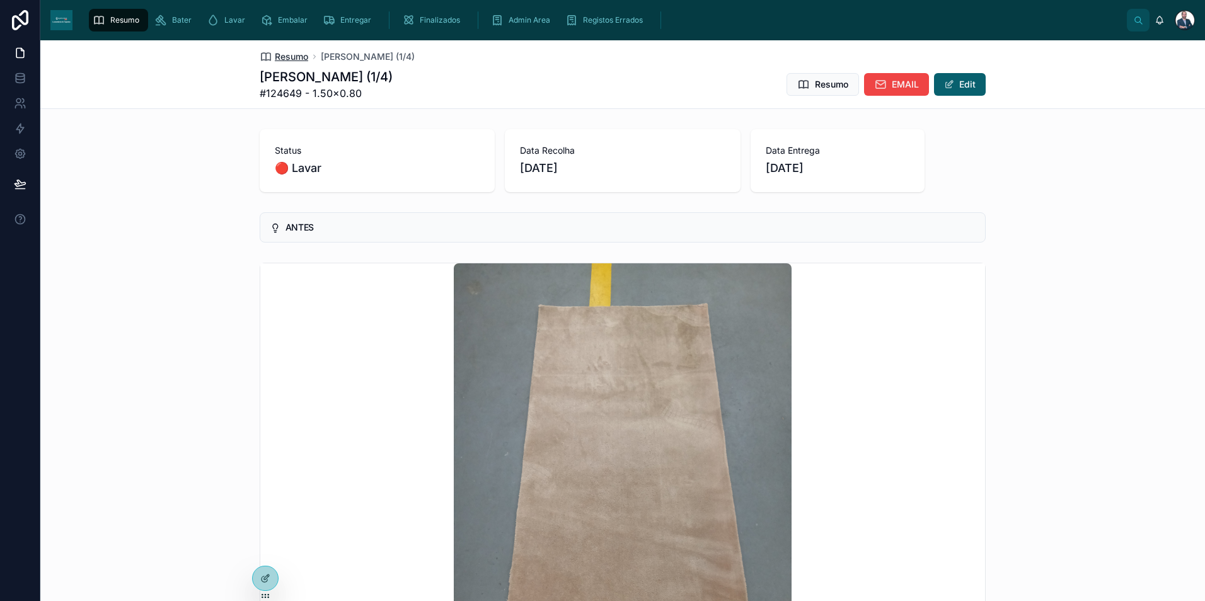
click at [284, 50] on span "Resumo" at bounding box center [291, 56] width 33 height 13
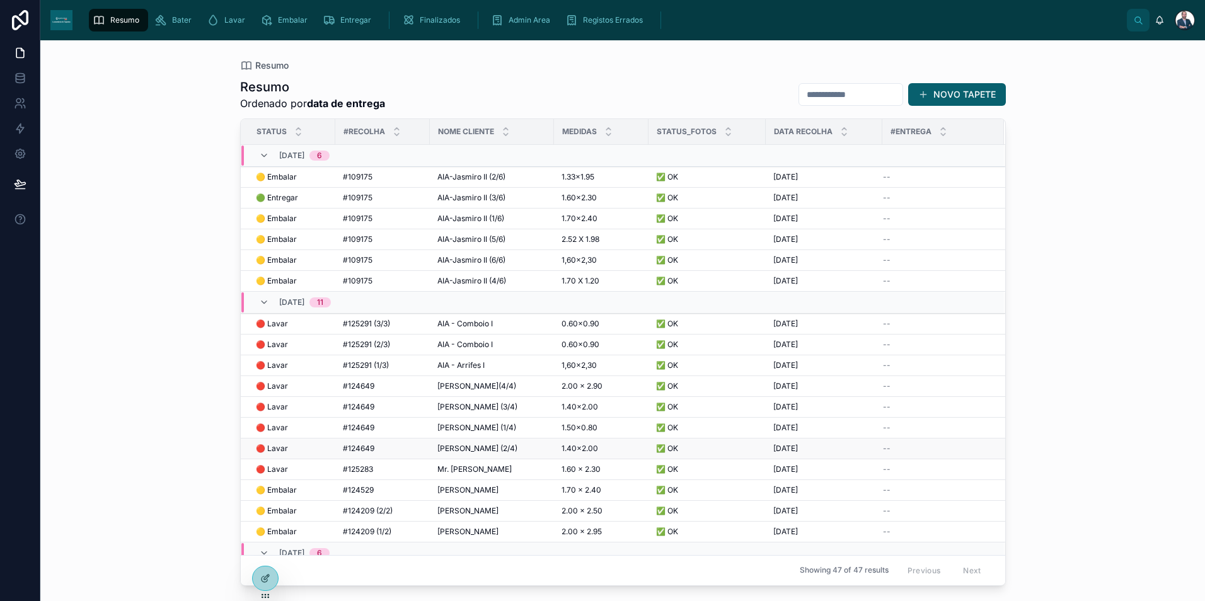
click at [482, 447] on span "[PERSON_NAME] (2/4)" at bounding box center [477, 449] width 80 height 10
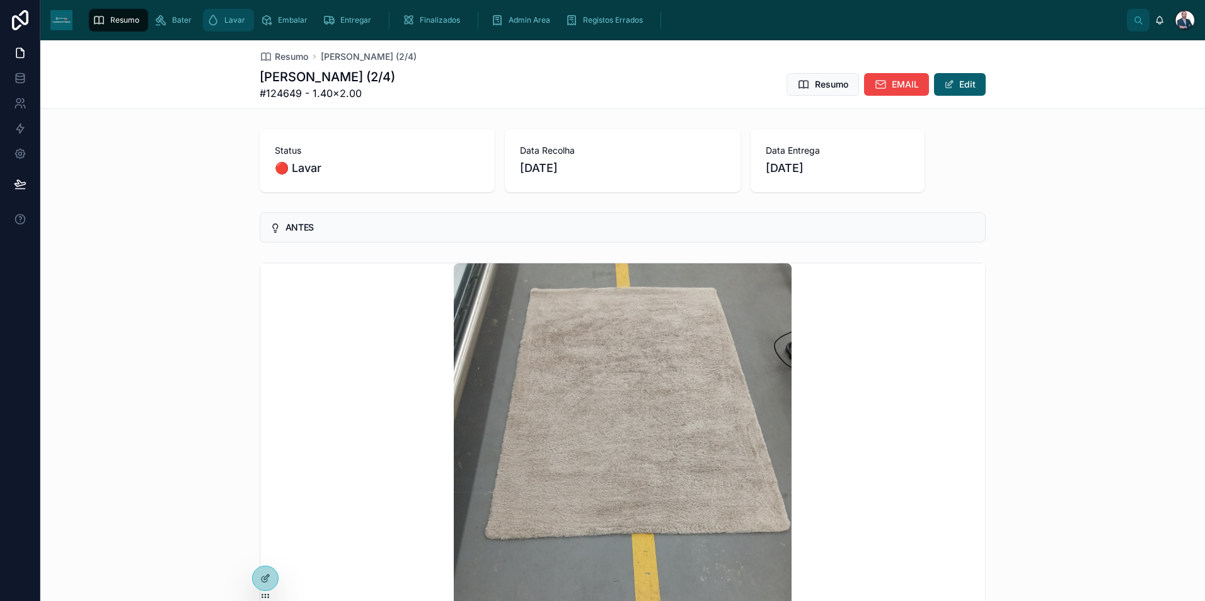
click at [235, 24] on span "Lavar" at bounding box center [234, 20] width 21 height 10
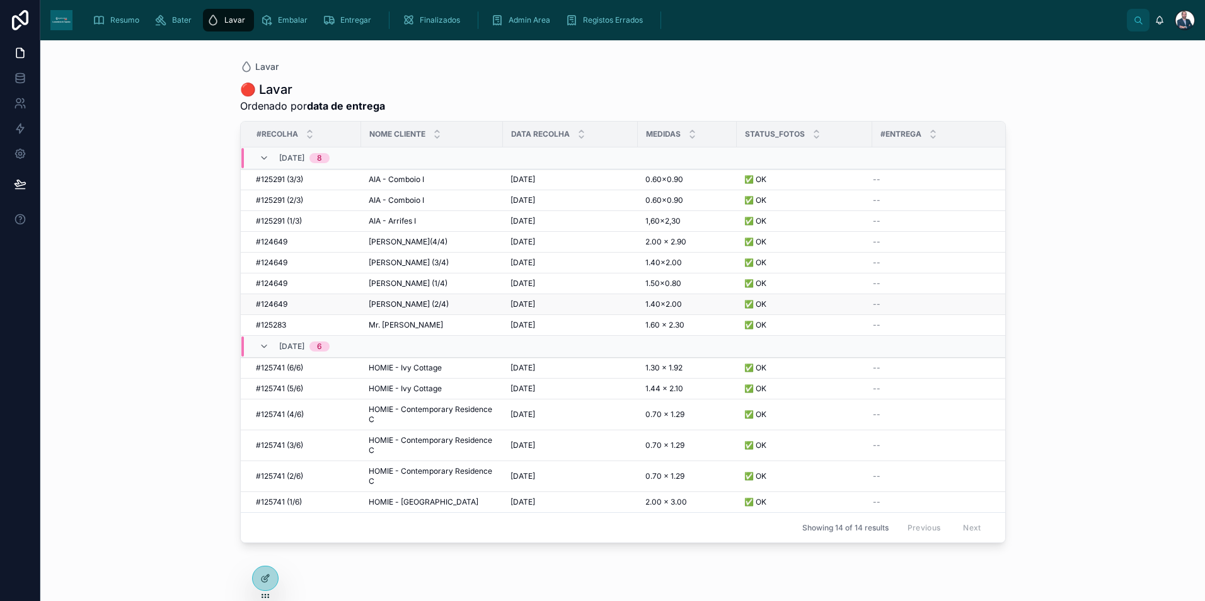
click at [370, 306] on span "[PERSON_NAME] (2/4)" at bounding box center [409, 304] width 80 height 10
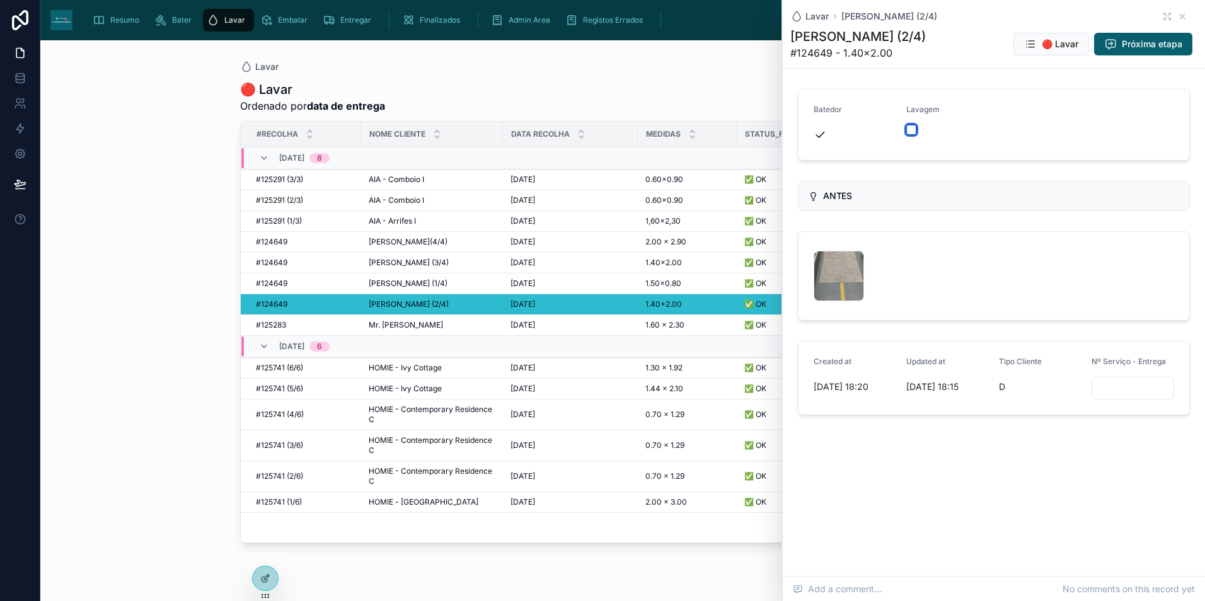
click at [906, 129] on button "button" at bounding box center [911, 130] width 10 height 10
click at [970, 20] on li "Something went wrong, please try again." at bounding box center [1073, 37] width 224 height 34
click at [961, 19] on icon "Close toast" at bounding box center [963, 23] width 8 height 8
click at [1180, 18] on icon at bounding box center [1182, 16] width 10 height 10
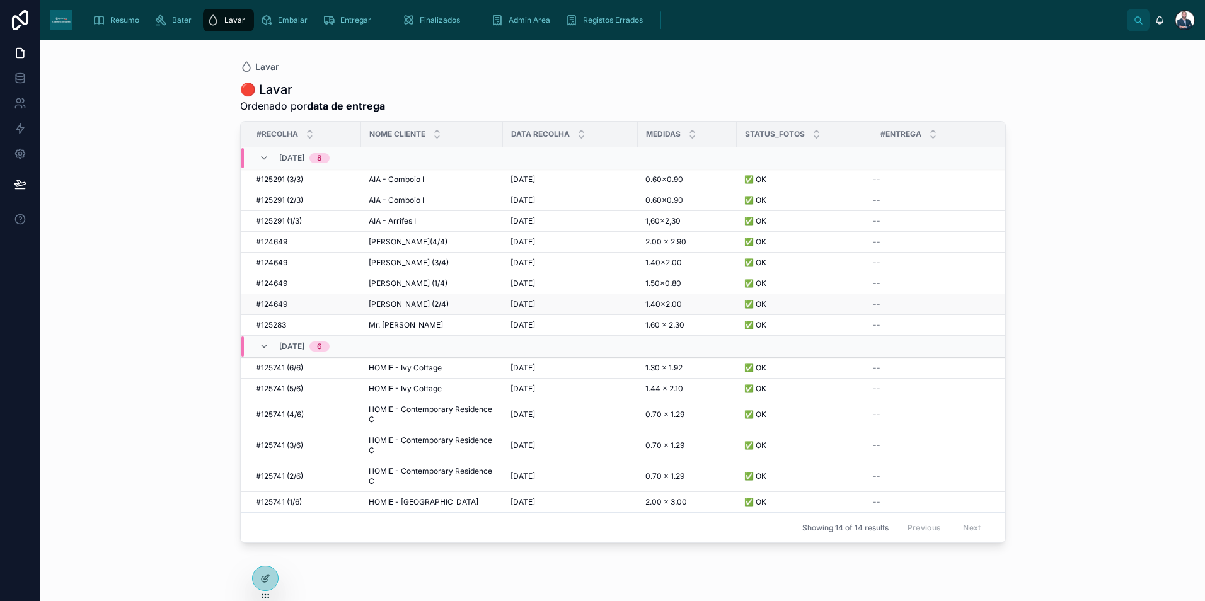
click at [405, 301] on span "[PERSON_NAME] (2/4)" at bounding box center [409, 304] width 80 height 10
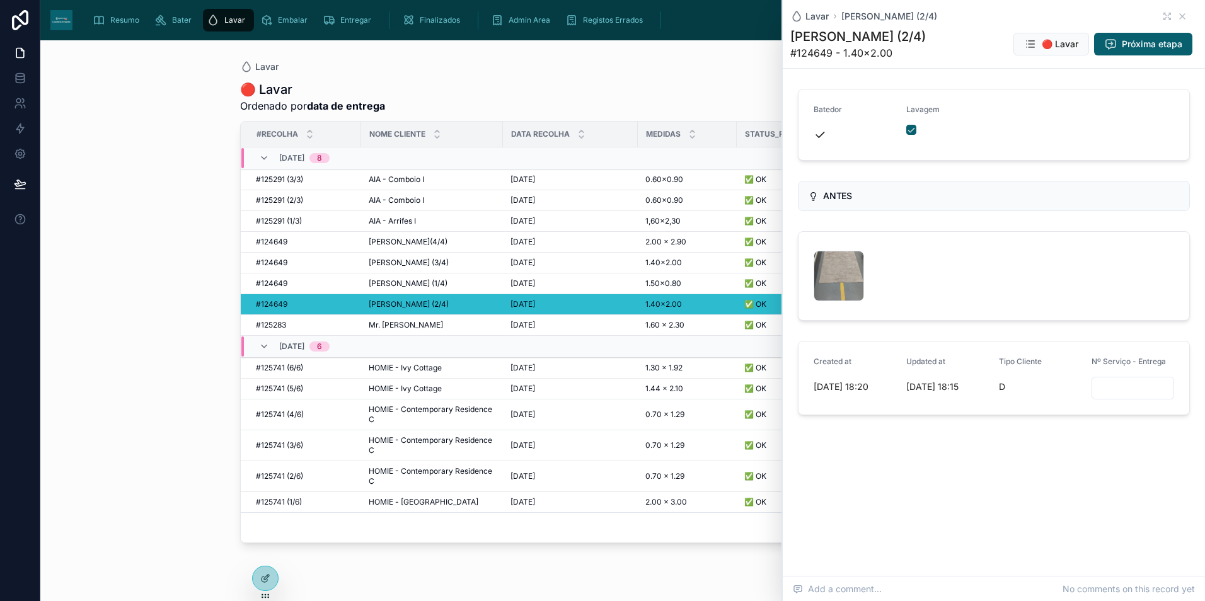
click at [916, 123] on div "Lavagem" at bounding box center [947, 125] width 83 height 40
click at [911, 132] on button "button" at bounding box center [911, 130] width 10 height 10
click at [912, 130] on button "button" at bounding box center [911, 130] width 10 height 10
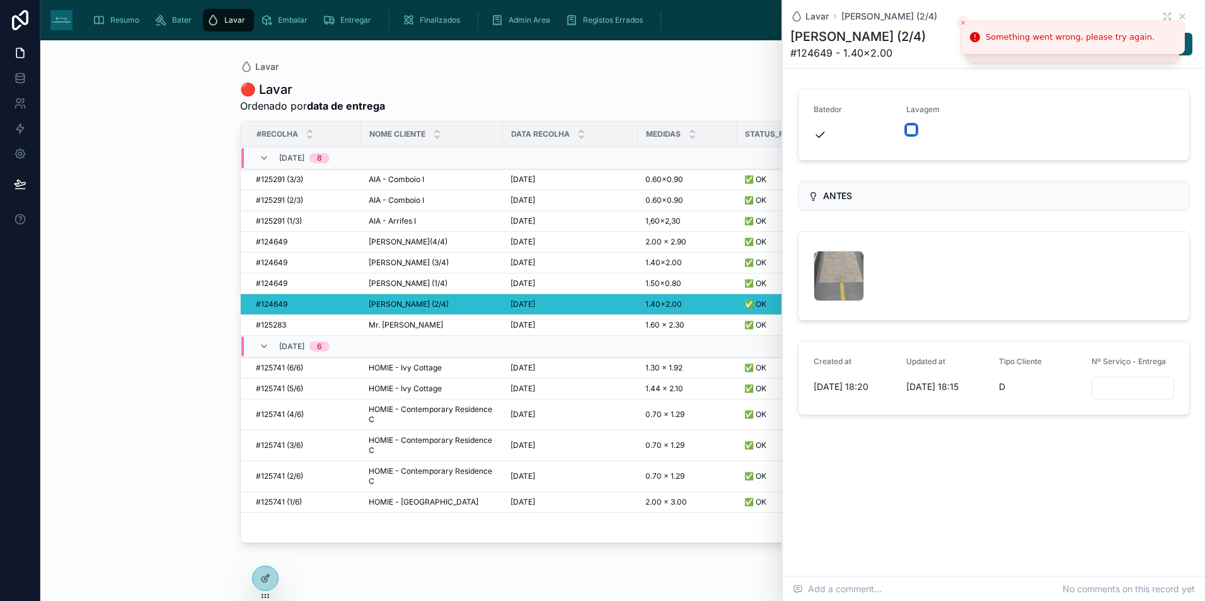
click at [913, 130] on button "button" at bounding box center [911, 130] width 10 height 10
click at [621, 68] on div "Lavar" at bounding box center [623, 67] width 766 height 13
click at [112, 20] on span "Resumo" at bounding box center [124, 20] width 29 height 10
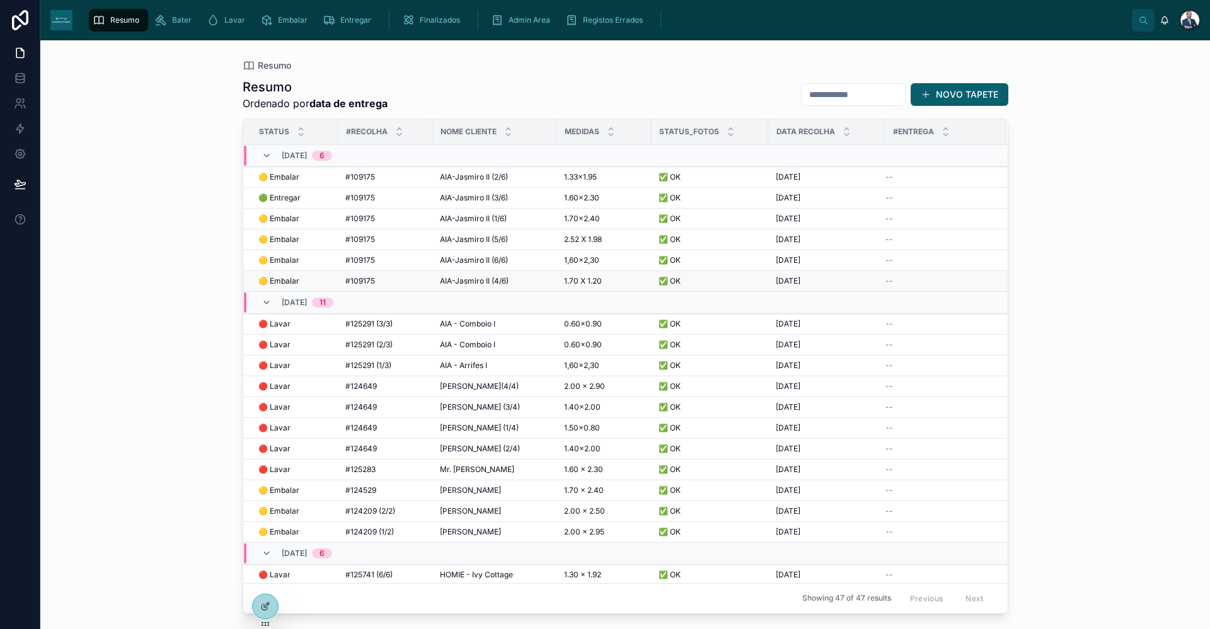
click at [508, 286] on td "AIA-Jasmiro II (4/6) AIA-Jasmiro II (4/6)" at bounding box center [494, 281] width 124 height 21
click at [362, 23] on span "Entregar" at bounding box center [355, 20] width 31 height 10
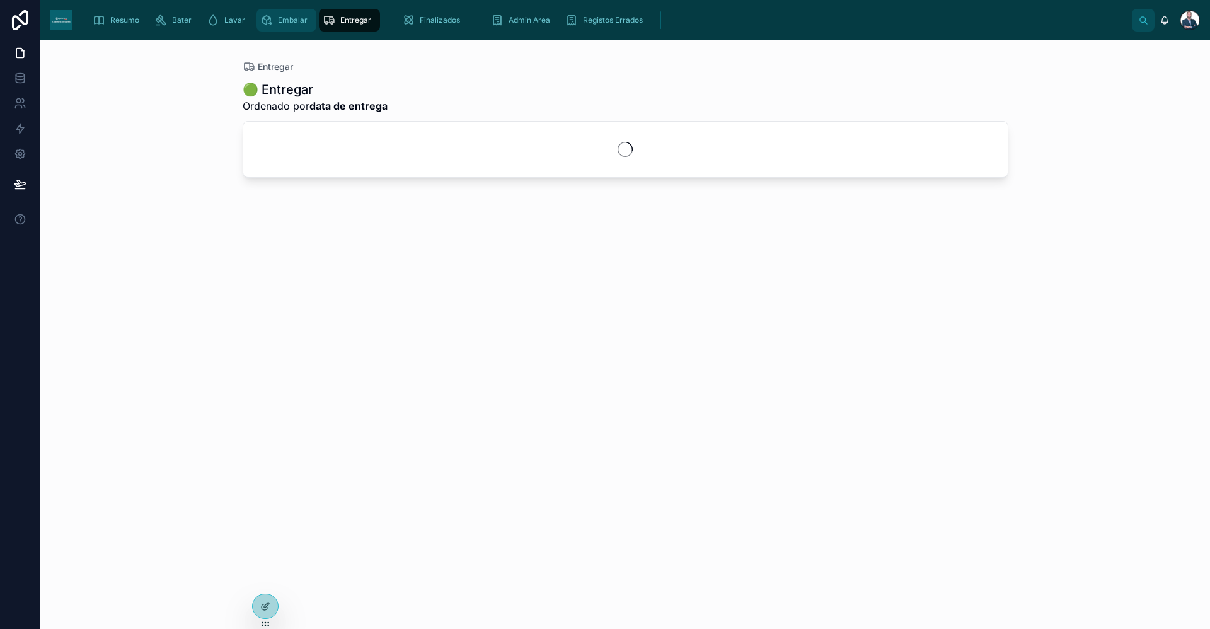
click at [279, 18] on span "Embalar" at bounding box center [293, 20] width 30 height 10
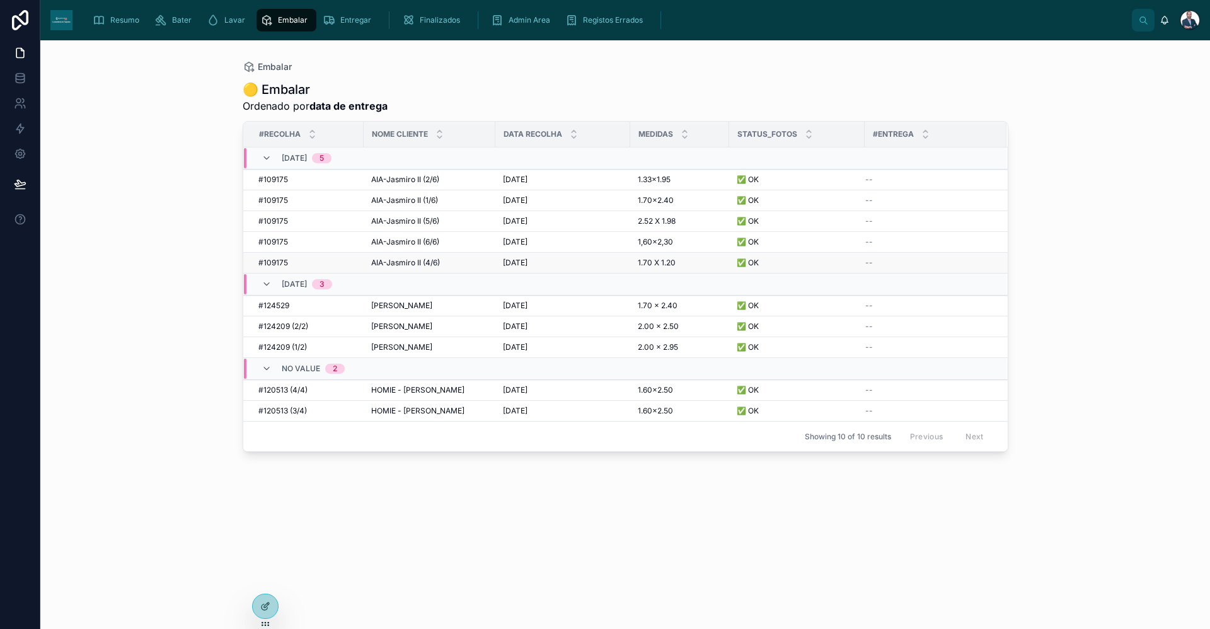
click at [450, 259] on div "AIA-Jasmiro II (4/6) AIA-Jasmiro II (4/6)" at bounding box center [429, 263] width 117 height 10
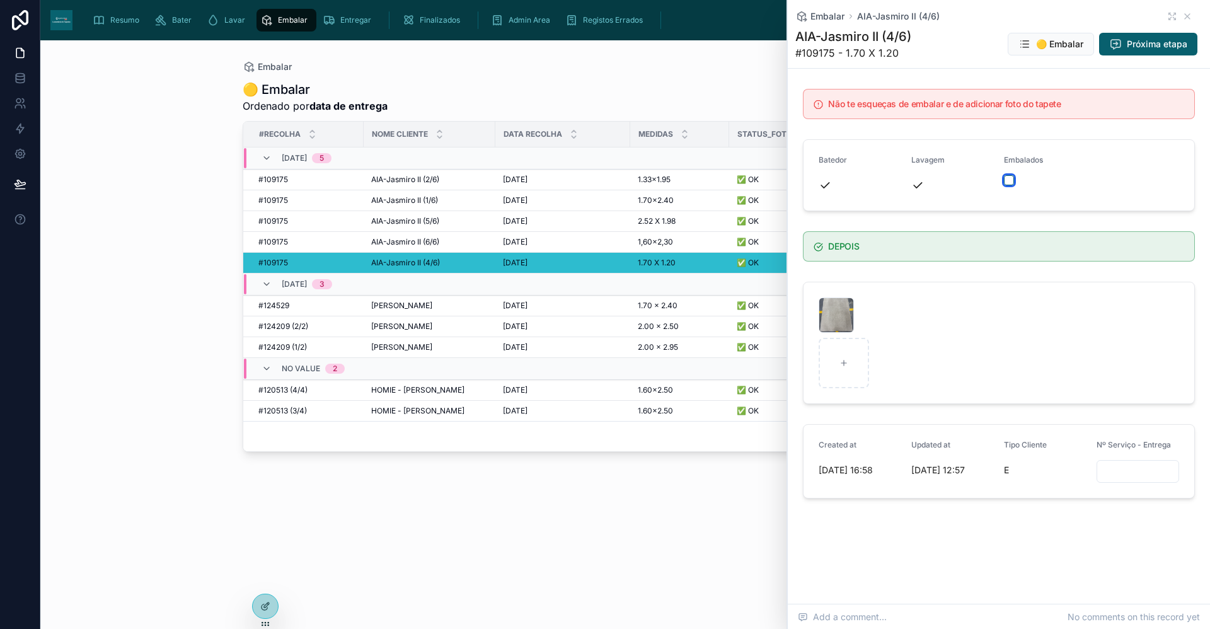
click at [1007, 181] on button "button" at bounding box center [1009, 180] width 10 height 10
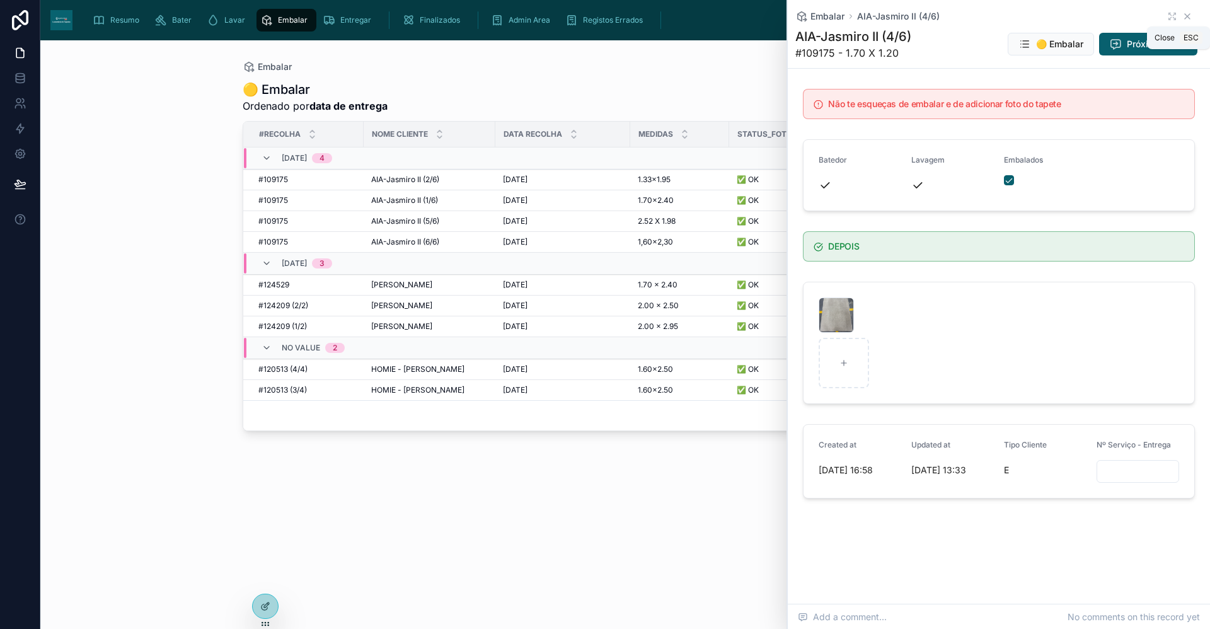
click at [1186, 14] on icon at bounding box center [1187, 16] width 10 height 10
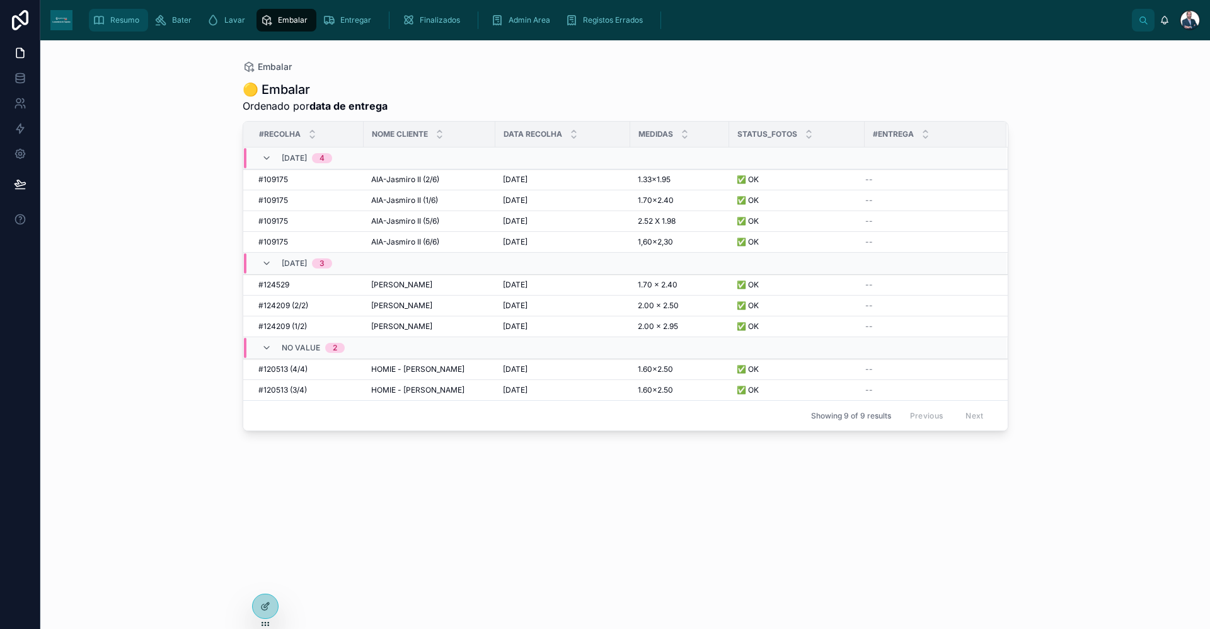
click at [110, 23] on span "Resumo" at bounding box center [124, 20] width 29 height 10
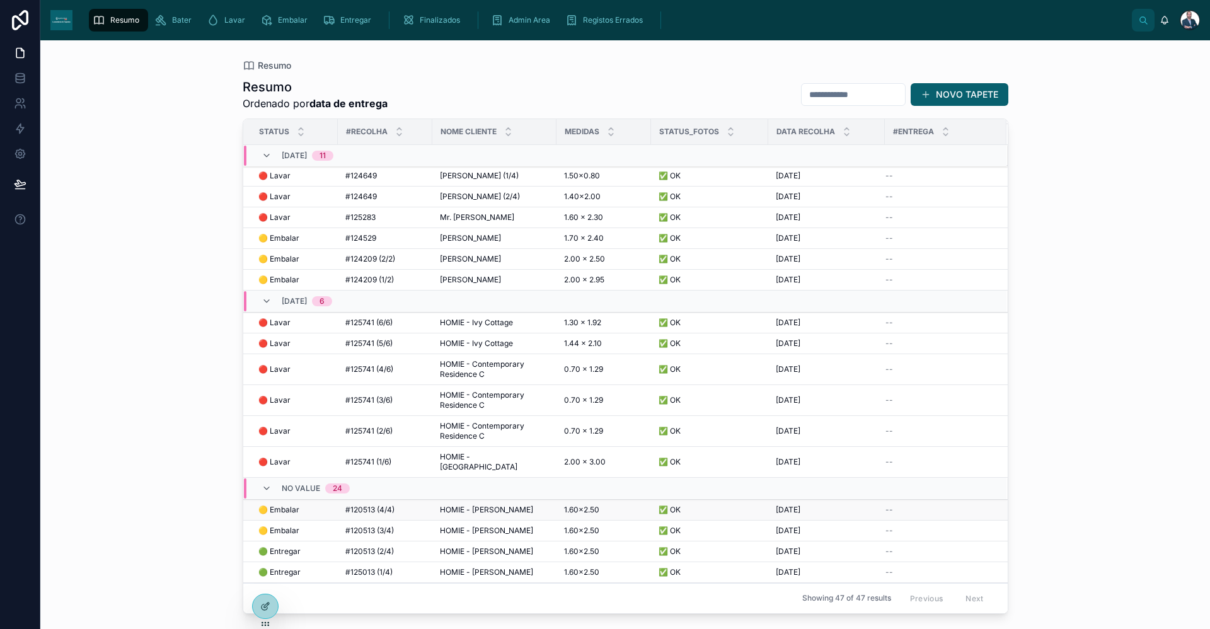
scroll to position [333, 0]
